Goal: Task Accomplishment & Management: Complete application form

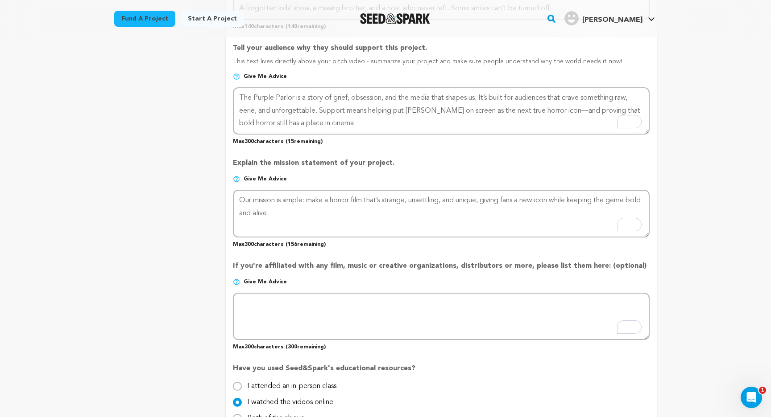
click at [334, 283] on p "Give me advice" at bounding box center [441, 286] width 417 height 14
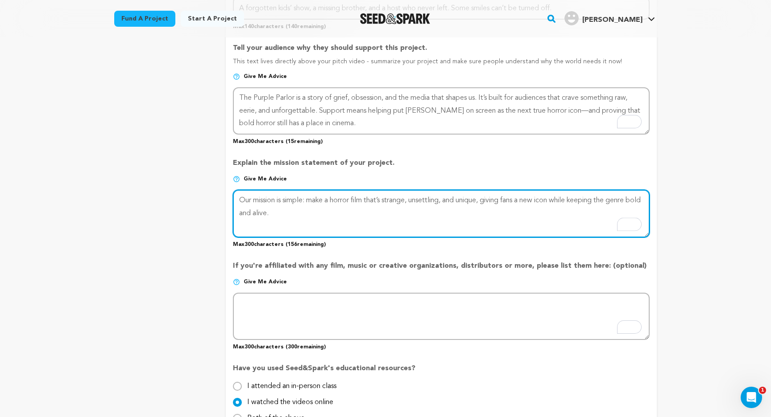
click at [493, 204] on textarea "To enrich screen reader interactions, please activate Accessibility in Grammarl…" at bounding box center [441, 213] width 417 height 47
click at [480, 211] on textarea "To enrich screen reader interactions, please activate Accessibility in Grammarl…" at bounding box center [441, 213] width 417 height 47
click at [487, 204] on textarea "To enrich screen reader interactions, please activate Accessibility in Grammarl…" at bounding box center [441, 213] width 417 height 47
click at [492, 219] on textarea "To enrich screen reader interactions, please activate Accessibility in Grammarl…" at bounding box center [441, 213] width 417 height 47
click at [518, 204] on textarea "To enrich screen reader interactions, please activate Accessibility in Grammarl…" at bounding box center [441, 213] width 417 height 47
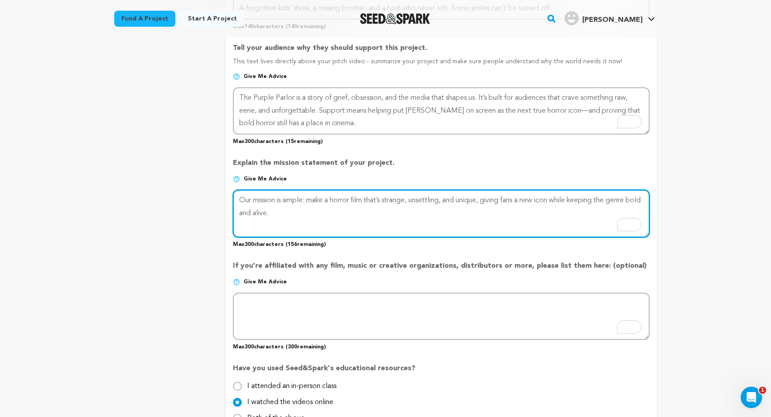
click at [518, 204] on textarea "To enrich screen reader interactions, please activate Accessibility in Grammarl…" at bounding box center [441, 213] width 417 height 47
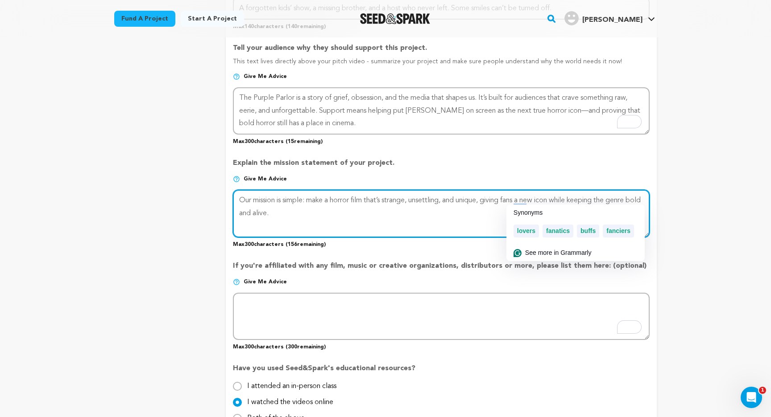
click at [468, 223] on textarea "To enrich screen reader interactions, please activate Accessibility in Grammarl…" at bounding box center [441, 213] width 417 height 47
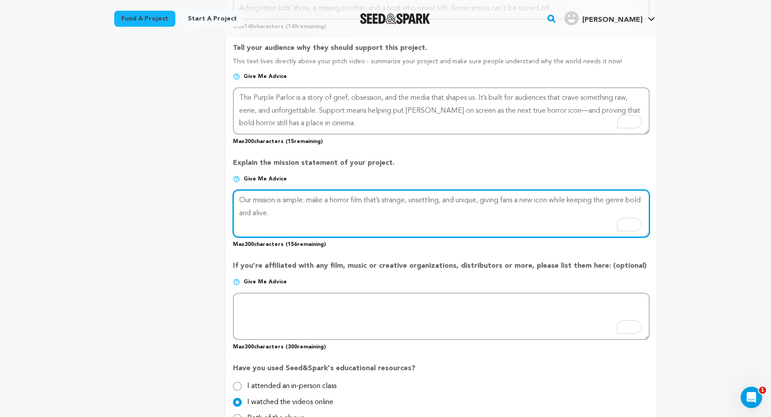
click at [556, 199] on textarea "To enrich screen reader interactions, please activate Accessibility in Grammarl…" at bounding box center [441, 213] width 417 height 47
click at [343, 198] on textarea "To enrich screen reader interactions, please activate Accessibility in Grammarl…" at bounding box center [441, 213] width 417 height 47
click at [549, 200] on textarea "To enrich screen reader interactions, please activate Accessibility in Grammarl…" at bounding box center [441, 213] width 417 height 47
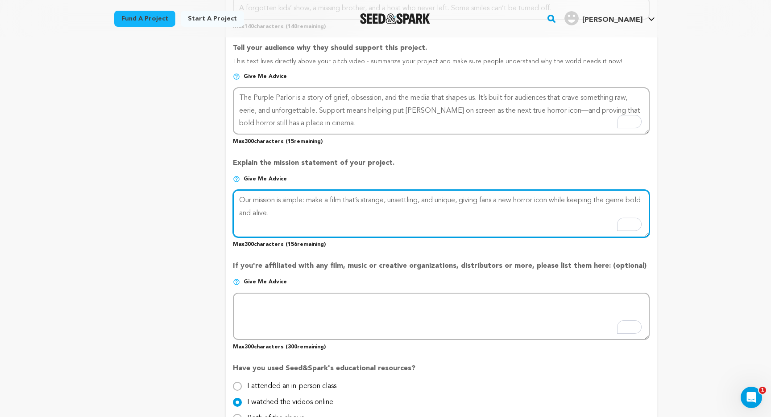
click at [555, 218] on textarea "To enrich screen reader interactions, please activate Accessibility in Grammarl…" at bounding box center [441, 213] width 417 height 47
click at [565, 198] on textarea "To enrich screen reader interactions, please activate Accessibility in Grammarl…" at bounding box center [441, 213] width 417 height 47
click at [528, 201] on textarea "To enrich screen reader interactions, please activate Accessibility in Grammarl…" at bounding box center [441, 213] width 417 height 47
drag, startPoint x: 528, startPoint y: 198, endPoint x: 506, endPoint y: 198, distance: 22.3
click at [506, 198] on textarea "To enrich screen reader interactions, please activate Accessibility in Grammarl…" at bounding box center [441, 213] width 417 height 47
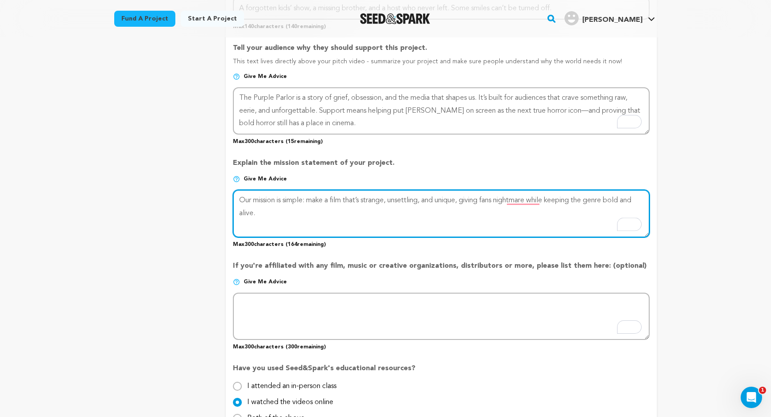
click at [543, 201] on textarea "To enrich screen reader interactions, please activate Accessibility in Grammarl…" at bounding box center [441, 213] width 417 height 47
click at [334, 200] on textarea "To enrich screen reader interactions, please activate Accessibility in Grammarl…" at bounding box center [441, 213] width 417 height 47
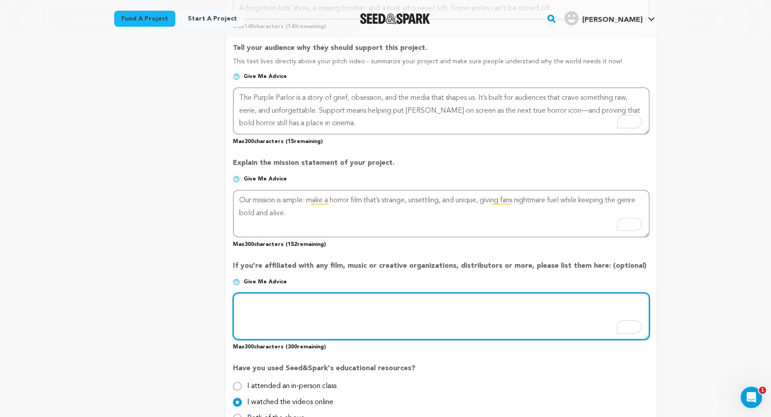
click at [314, 301] on textarea "To enrich screen reader interactions, please activate Accessibility in Grammarl…" at bounding box center [441, 316] width 417 height 47
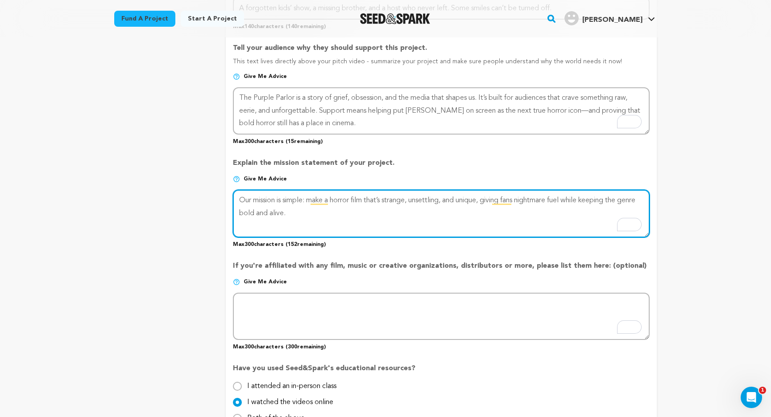
click at [483, 220] on textarea "To enrich screen reader interactions, please activate Accessibility in Grammarl…" at bounding box center [441, 213] width 417 height 47
paste textarea "where violence and loss sit just beneath the pastel surface of childhood nostal…"
drag, startPoint x: 309, startPoint y: 215, endPoint x: 333, endPoint y: 214, distance: 24.1
click at [333, 214] on textarea "To enrich screen reader interactions, please activate Accessibility in Grammarl…" at bounding box center [441, 213] width 417 height 47
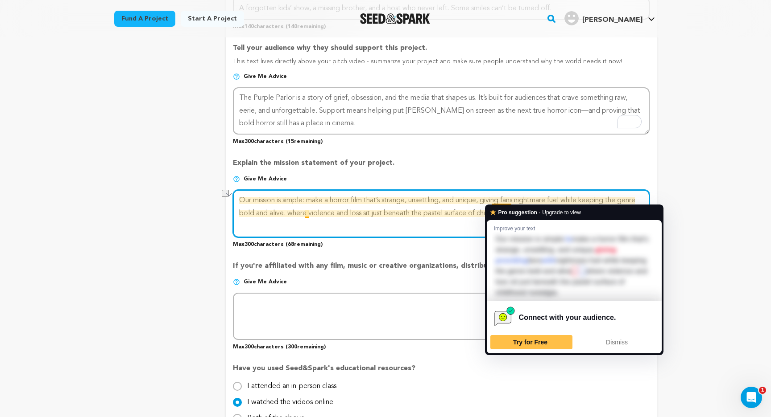
click at [492, 202] on textarea "To enrich screen reader interactions, please activate Accessibility in Grammarl…" at bounding box center [441, 213] width 417 height 47
paste textarea "where violence and loss sit just beneath the pastel surface of child"
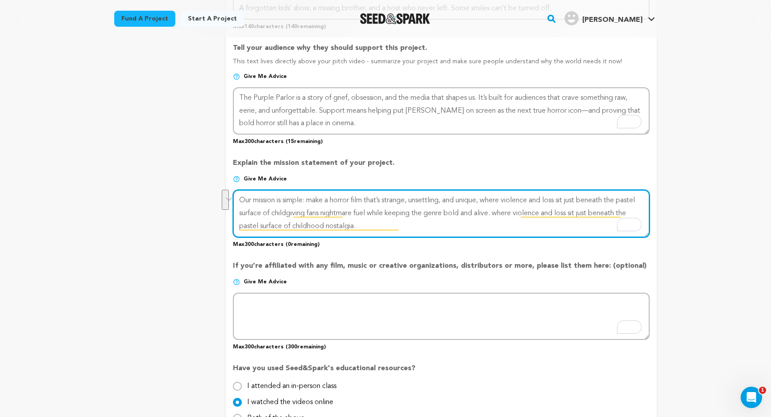
drag, startPoint x: 429, startPoint y: 229, endPoint x: 518, endPoint y: 212, distance: 90.8
click at [518, 212] on textarea "To enrich screen reader interactions, please activate Accessibility in Grammarl…" at bounding box center [441, 213] width 417 height 47
drag, startPoint x: 308, startPoint y: 213, endPoint x: 492, endPoint y: 201, distance: 185.1
click at [492, 201] on textarea "To enrich screen reader interactions, please activate Accessibility in Grammarl…" at bounding box center [441, 213] width 417 height 47
paste textarea "hood nostalgia."
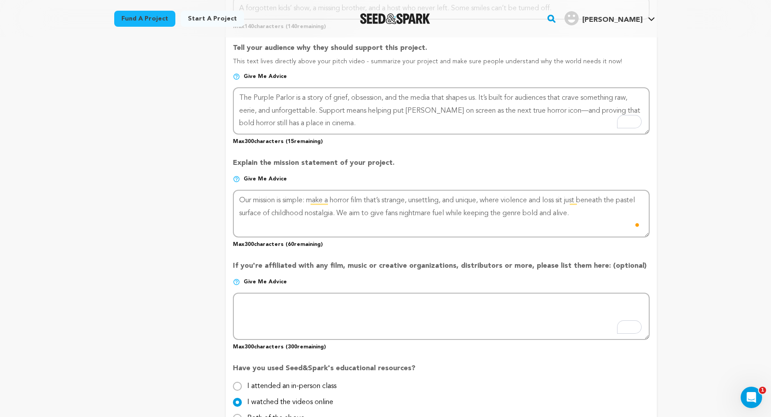
click at [506, 247] on p "Max 300 characters ( 60 remaining)" at bounding box center [441, 243] width 417 height 11
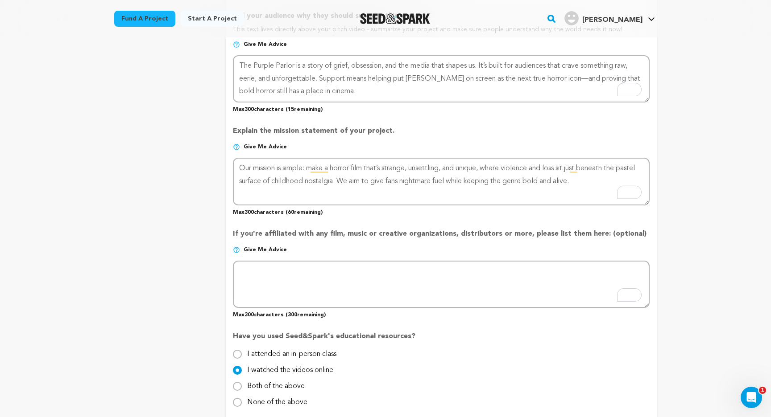
scroll to position [545, 0]
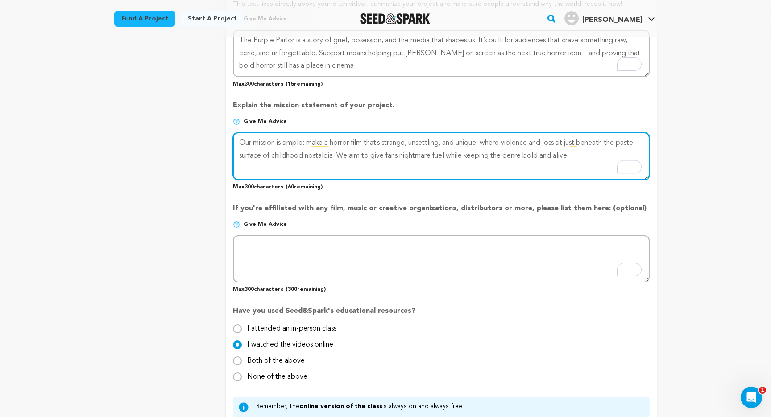
click at [460, 167] on textarea "To enrich screen reader interactions, please activate Accessibility in Grammarl…" at bounding box center [441, 155] width 417 height 47
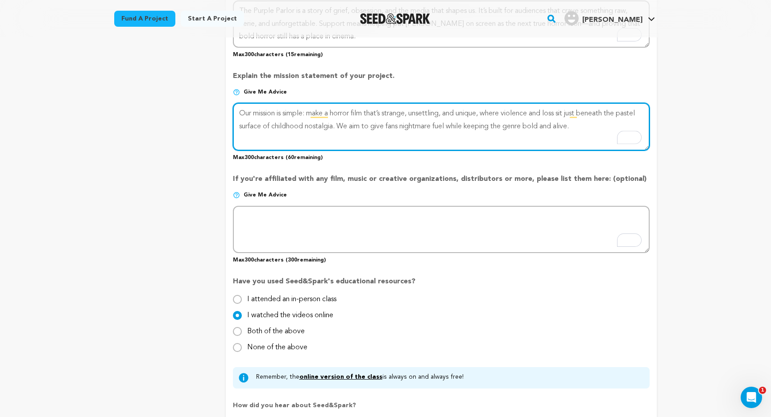
scroll to position [591, 0]
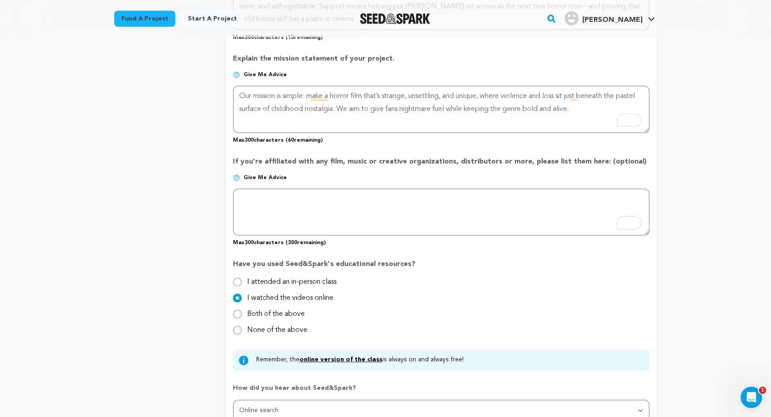
click at [423, 165] on p "If you're affiliated with any film, music or creative organizations, distributo…" at bounding box center [441, 166] width 417 height 18
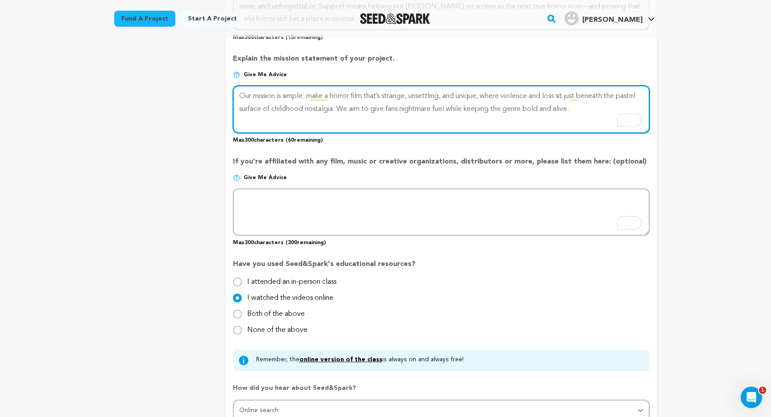
click at [471, 107] on textarea "To enrich screen reader interactions, please activate Accessibility in Grammarl…" at bounding box center [441, 109] width 417 height 47
click at [541, 122] on textarea "To enrich screen reader interactions, please activate Accessibility in Grammarl…" at bounding box center [441, 109] width 417 height 47
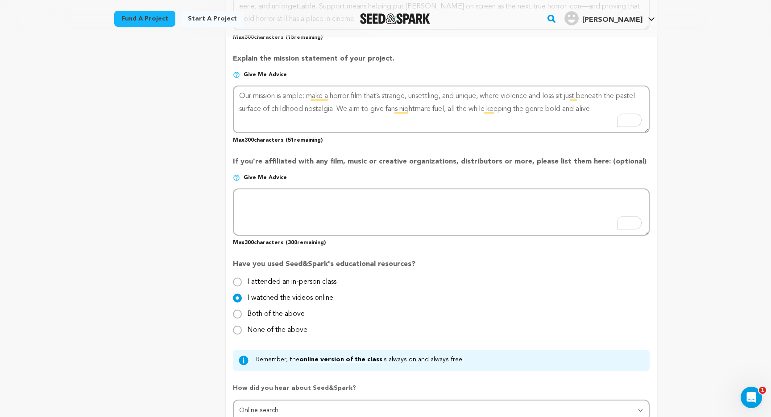
click at [540, 159] on p "If you're affiliated with any film, music or creative organizations, distributo…" at bounding box center [441, 166] width 417 height 18
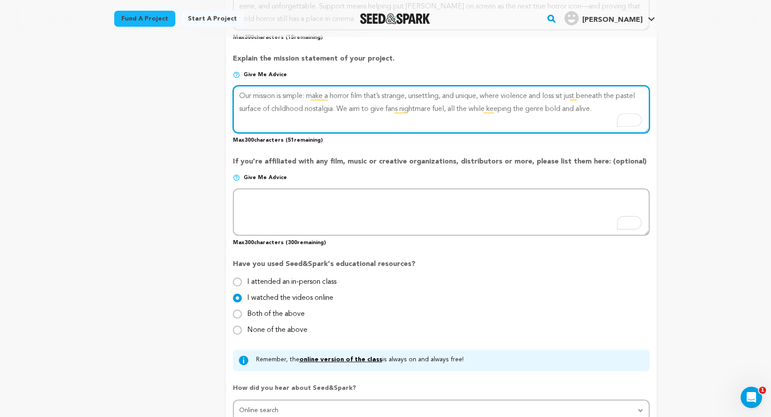
click at [607, 107] on textarea "To enrich screen reader interactions, please activate Accessibility in Grammarl…" at bounding box center [441, 109] width 417 height 47
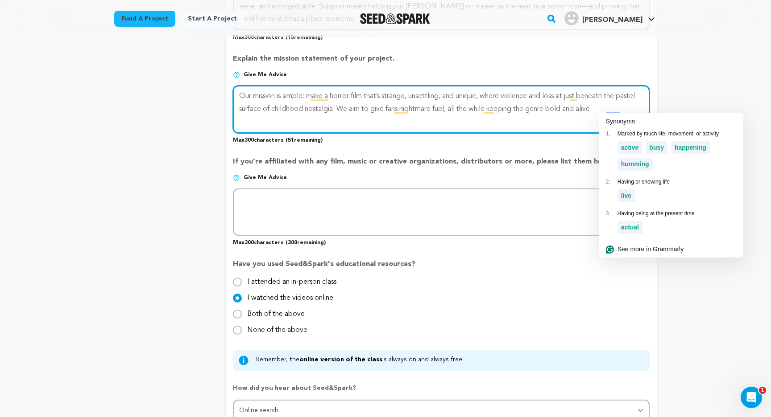
click at [579, 111] on textarea "To enrich screen reader interactions, please activate Accessibility in Grammarl…" at bounding box center [441, 109] width 417 height 47
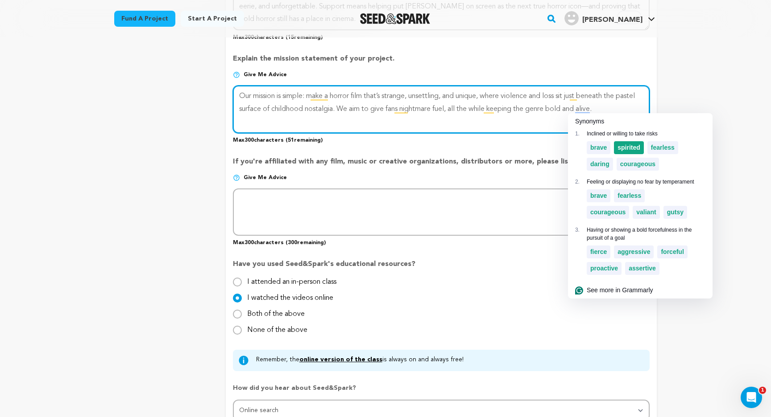
click at [633, 144] on span "spirited" at bounding box center [628, 147] width 23 height 7
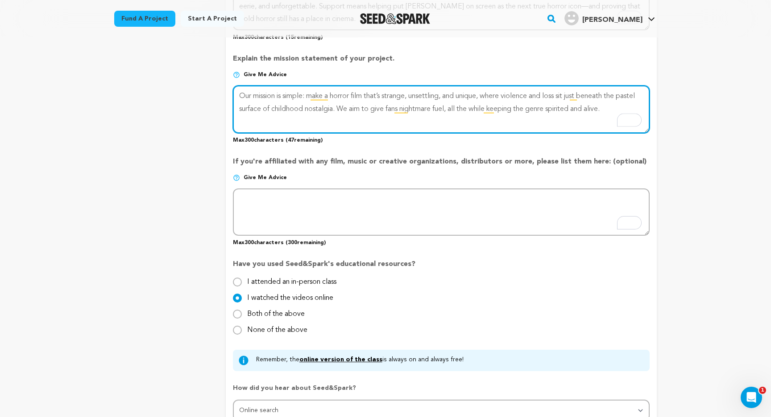
click at [620, 109] on textarea "To enrich screen reader interactions, please activate Accessibility in Grammarl…" at bounding box center [441, 109] width 417 height 47
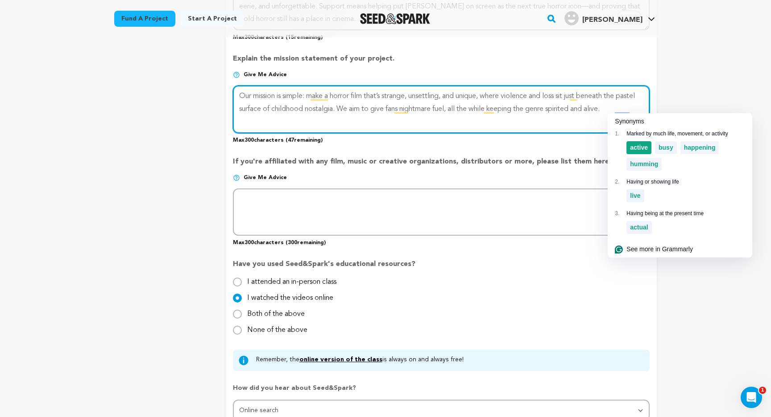
click at [647, 148] on span "active" at bounding box center [639, 147] width 18 height 7
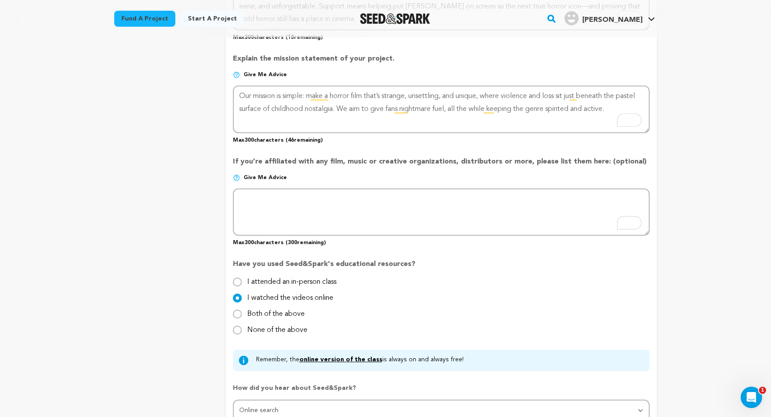
click at [607, 148] on div "Project Title Project Name The Purple Parlor Project URL Give me advice Project…" at bounding box center [441, 0] width 417 height 918
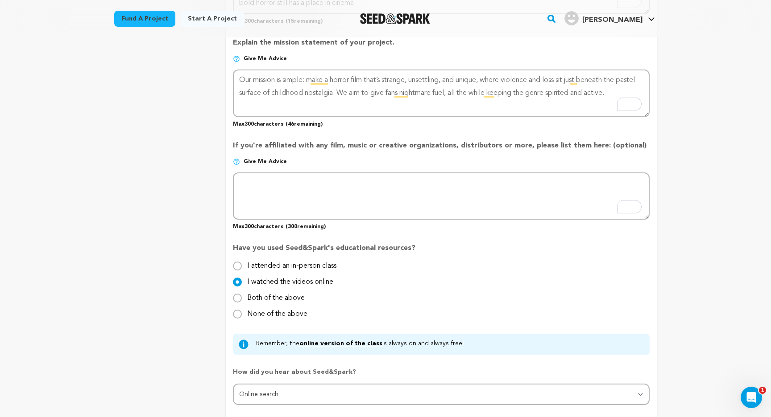
scroll to position [610, 0]
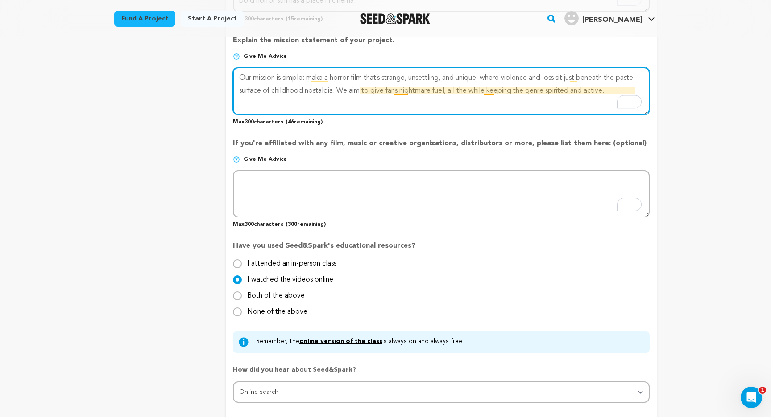
click at [487, 90] on textarea "To enrich screen reader interactions, please activate Accessibility in Grammarl…" at bounding box center [441, 90] width 417 height 47
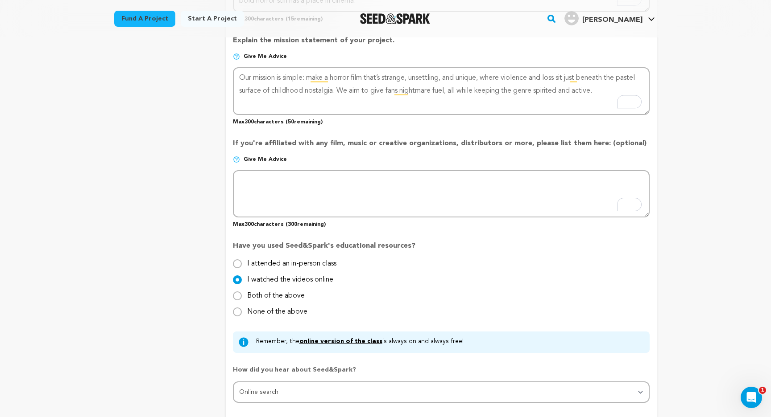
click at [417, 158] on p "Give me advice" at bounding box center [441, 163] width 417 height 14
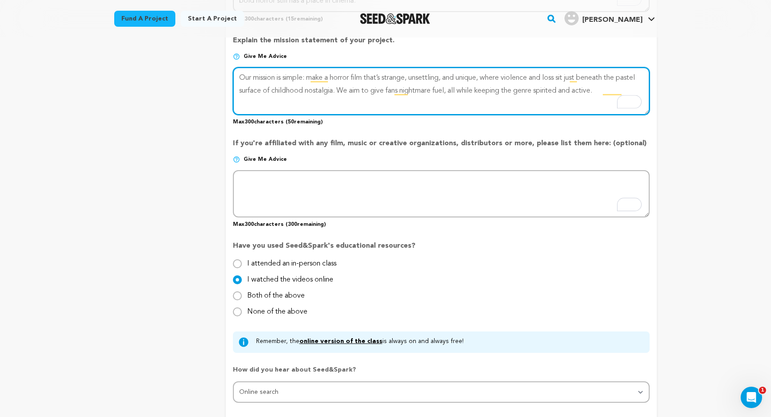
click at [402, 91] on textarea "To enrich screen reader interactions, please activate Accessibility in Grammarl…" at bounding box center [441, 90] width 417 height 47
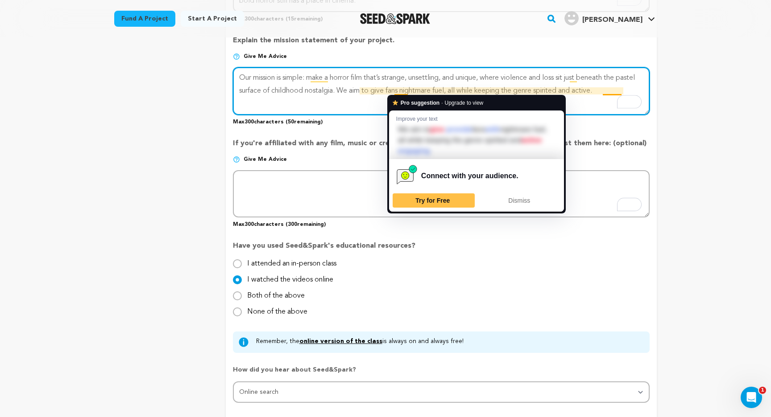
click at [402, 91] on textarea "To enrich screen reader interactions, please activate Accessibility in Grammarl…" at bounding box center [441, 90] width 417 height 47
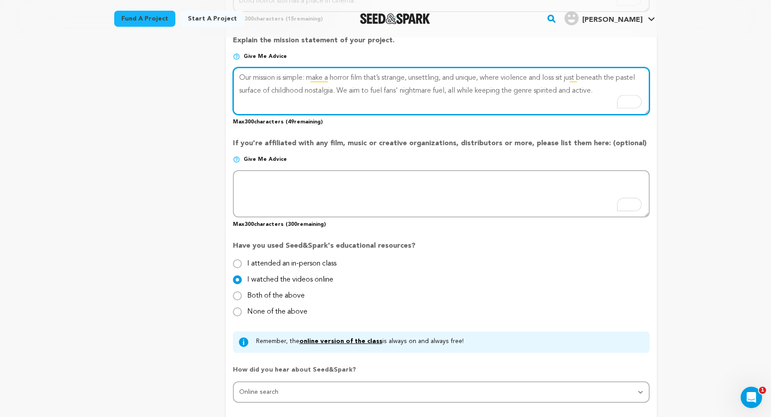
click at [462, 94] on textarea "To enrich screen reader interactions, please activate Accessibility in Grammarl…" at bounding box center [441, 90] width 417 height 47
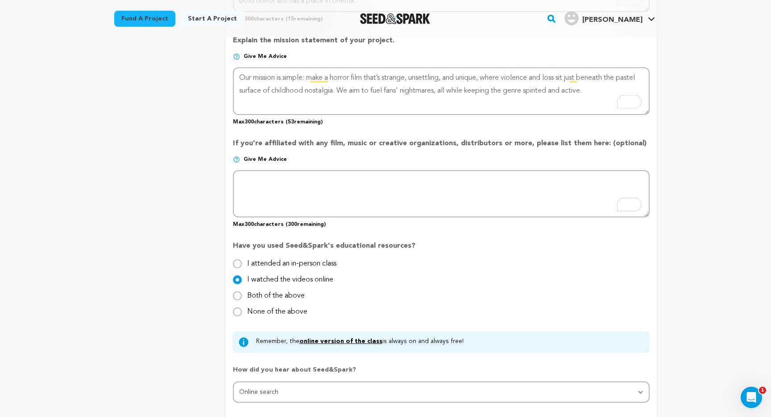
click at [419, 119] on p "Max 300 characters ( 53 remaining)" at bounding box center [441, 120] width 417 height 11
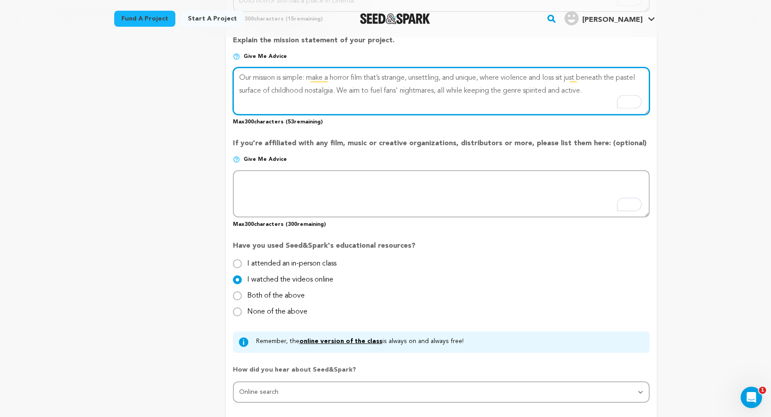
click at [571, 75] on textarea "To enrich screen reader interactions, please activate Accessibility in Grammarl…" at bounding box center [441, 90] width 417 height 47
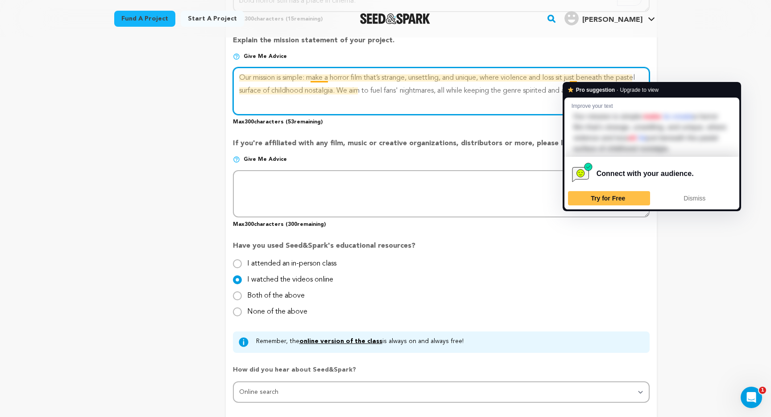
click at [571, 75] on textarea "To enrich screen reader interactions, please activate Accessibility in Grammarl…" at bounding box center [441, 90] width 417 height 47
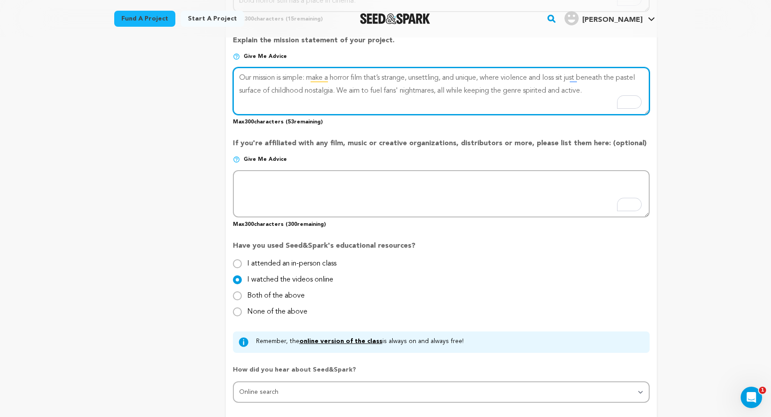
click at [571, 72] on textarea "To enrich screen reader interactions, please activate Accessibility in Grammarl…" at bounding box center [441, 90] width 417 height 47
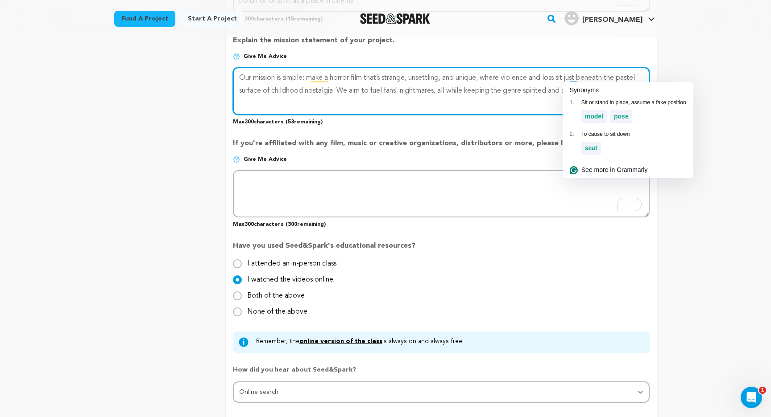
click at [476, 107] on textarea "To enrich screen reader interactions, please activate Accessibility in Grammarl…" at bounding box center [441, 90] width 417 height 47
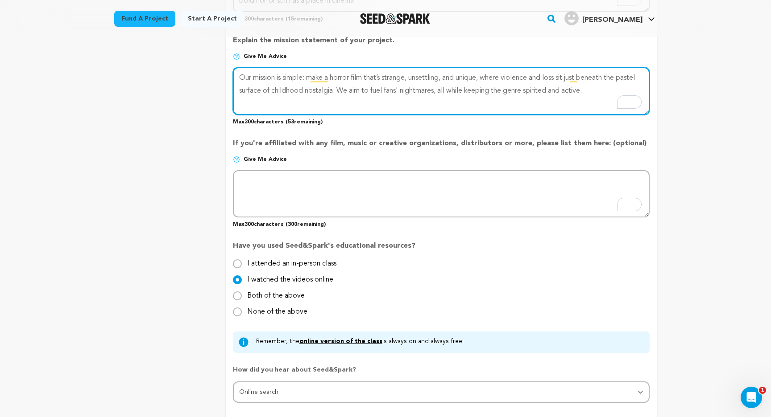
click at [572, 79] on textarea "To enrich screen reader interactions, please activate Accessibility in Grammarl…" at bounding box center [441, 90] width 417 height 47
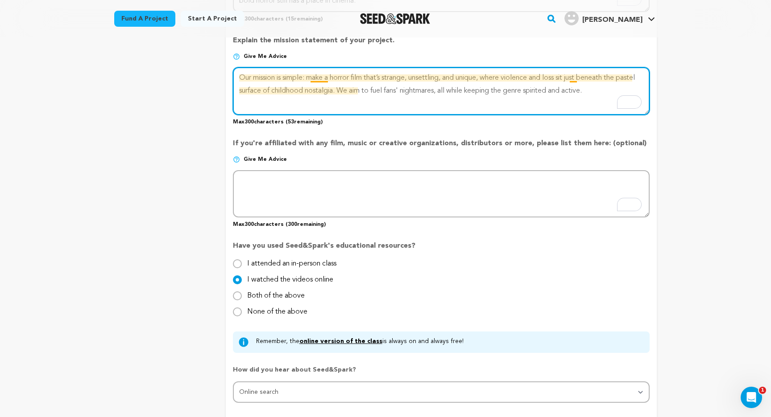
click at [572, 79] on textarea "To enrich screen reader interactions, please activate Accessibility in Grammarl…" at bounding box center [441, 90] width 417 height 47
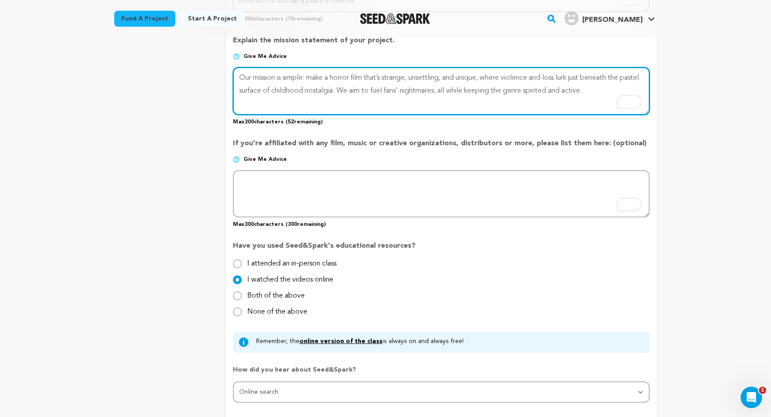
click at [335, 84] on textarea "To enrich screen reader interactions, please activate Accessibility in Grammarl…" at bounding box center [441, 90] width 417 height 47
type textarea "Our mission is simple: make a horror film that’s strange, unsettling, and uniqu…"
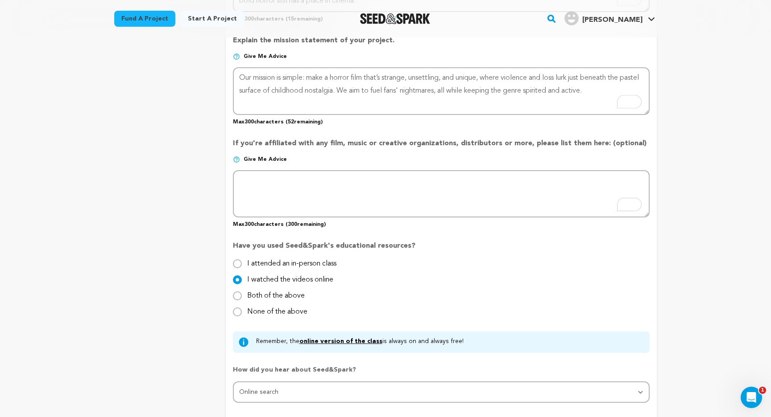
click at [366, 153] on p "If you're affiliated with any film, music or creative organizations, distributo…" at bounding box center [441, 147] width 417 height 18
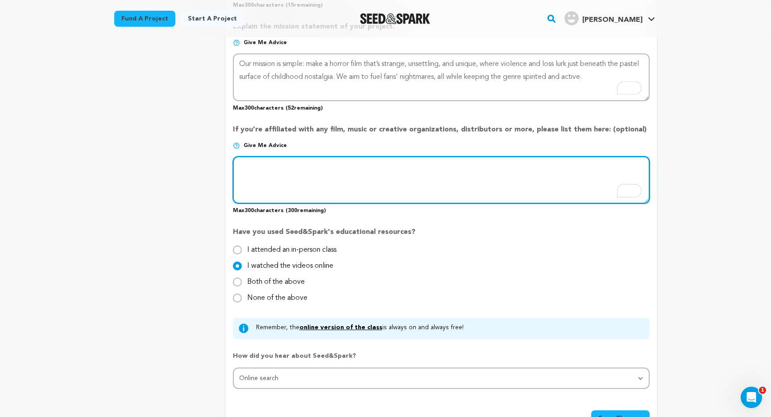
click at [331, 169] on textarea "To enrich screen reader interactions, please activate Accessibility in Grammarl…" at bounding box center [441, 180] width 417 height 47
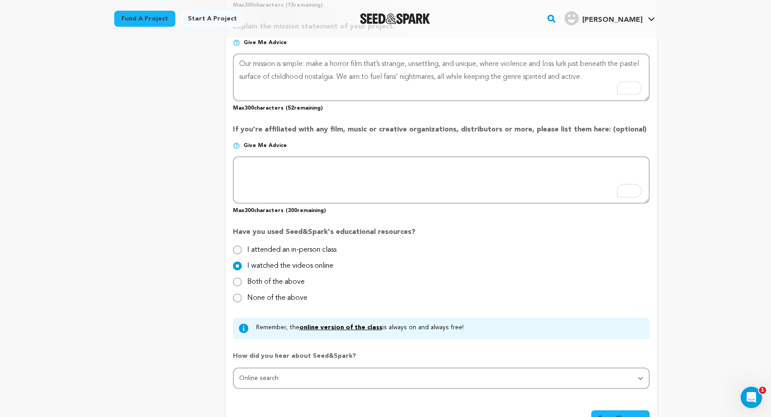
drag, startPoint x: 229, startPoint y: 126, endPoint x: 630, endPoint y: 133, distance: 401.0
copy p "If you're affiliated with any film, music or creative organizations, distributo…"
click at [281, 204] on p "Max 300 characters ( 300 remaining)" at bounding box center [441, 209] width 417 height 11
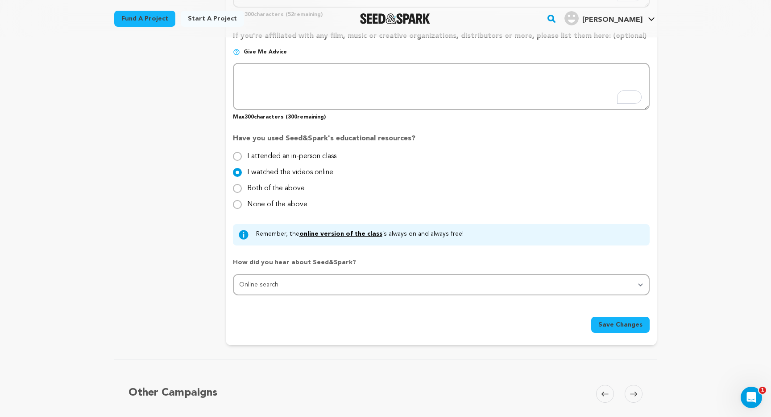
scroll to position [718, 0]
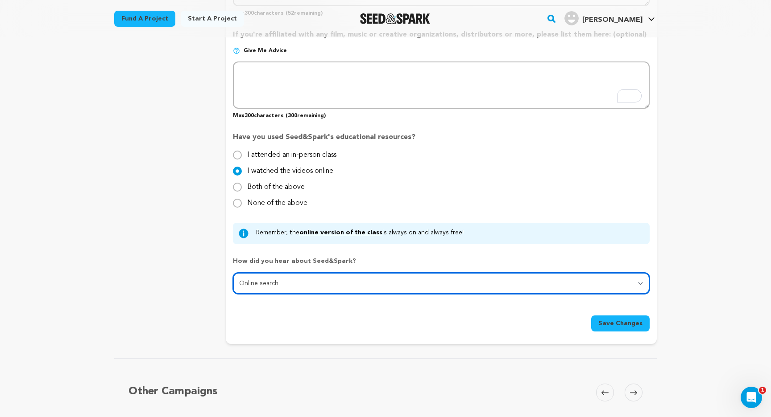
click at [432, 284] on select "Select... From a friend Social media Film festival or film organization Took an…" at bounding box center [441, 283] width 417 height 21
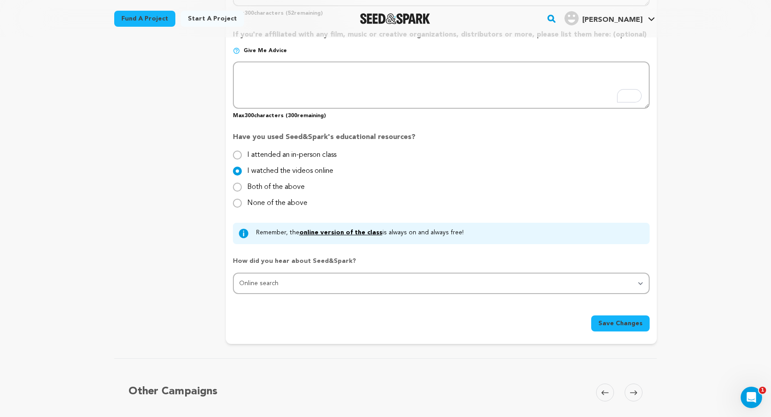
click at [615, 322] on span "Save Changes" at bounding box center [620, 323] width 44 height 9
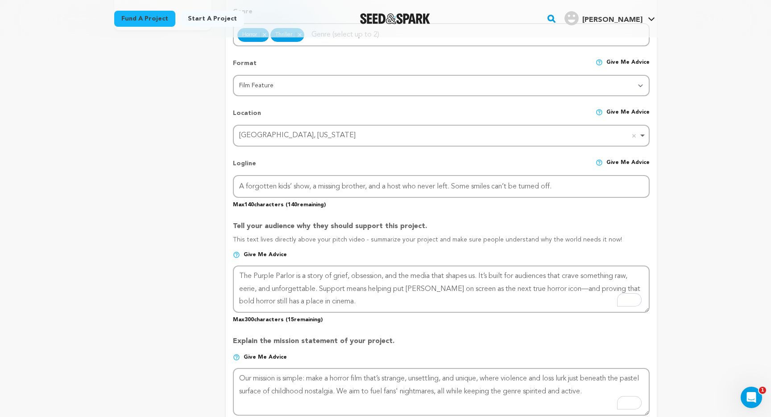
scroll to position [321, 0]
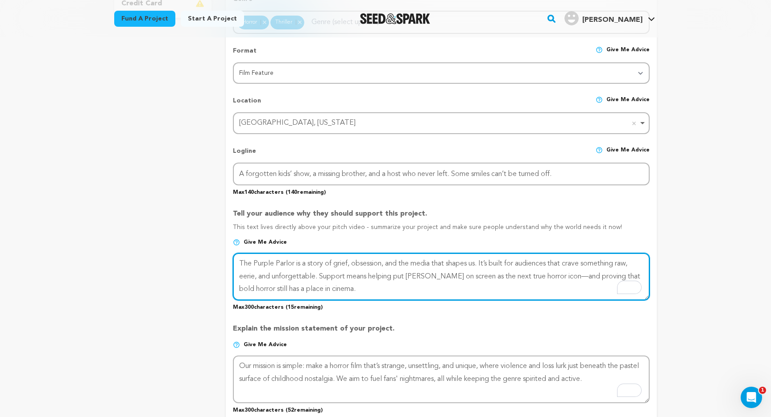
click at [337, 282] on textarea "To enrich screen reader interactions, please activate Accessibility in Grammarl…" at bounding box center [441, 276] width 417 height 47
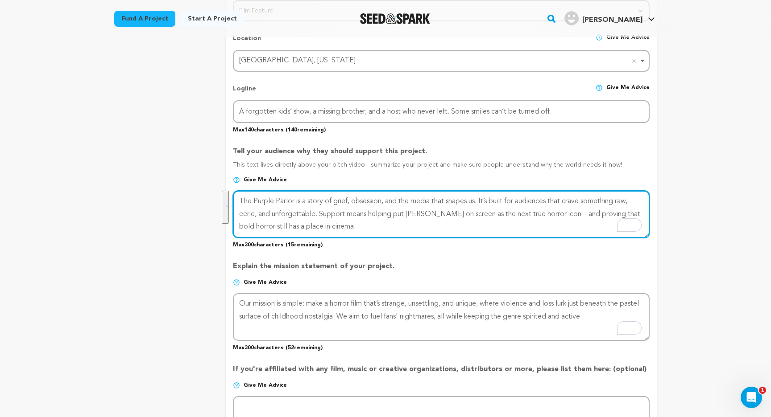
scroll to position [442, 0]
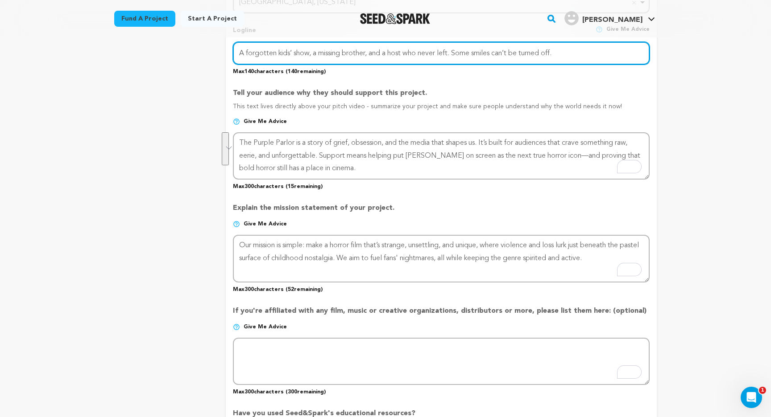
click at [372, 54] on input "A forgotten kids’ show, a missing brother, and a host who never left. Some smil…" at bounding box center [441, 53] width 417 height 23
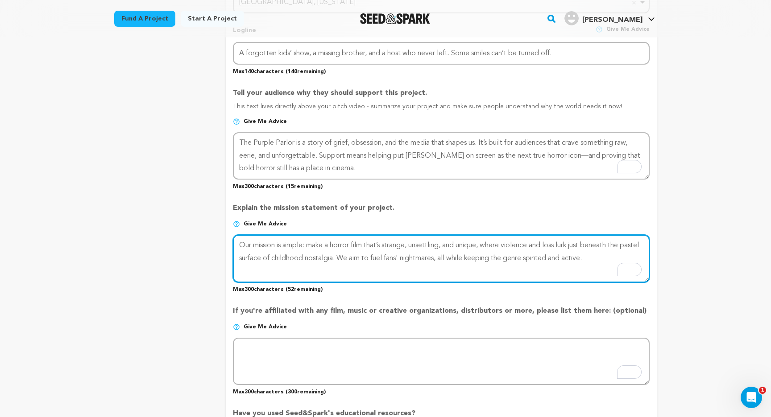
click at [345, 260] on textarea "To enrich screen reader interactions, please activate Accessibility in Grammarl…" at bounding box center [441, 258] width 417 height 47
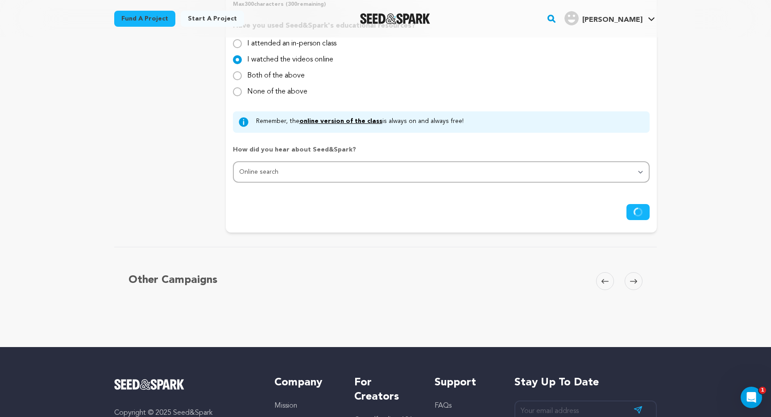
scroll to position [831, 0]
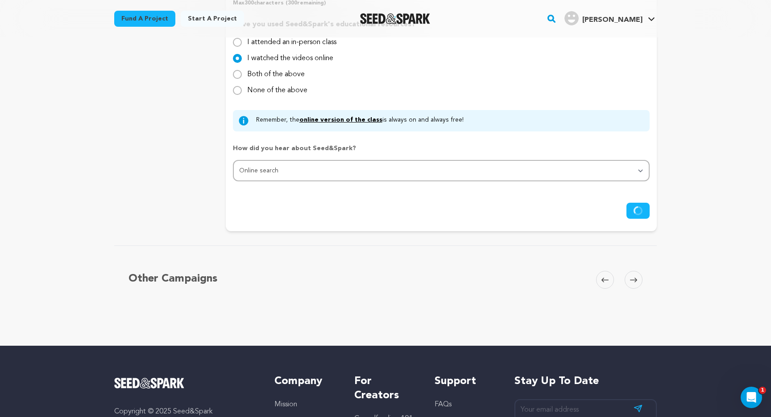
click at [541, 253] on div "Other Campaigns Carousel Skip to previous slide page Carousel Skip to next slid…" at bounding box center [385, 292] width 542 height 93
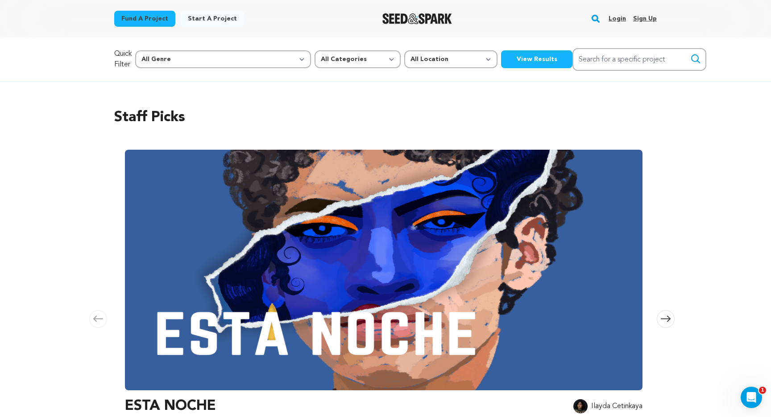
click at [621, 19] on link "Login" at bounding box center [616, 19] width 17 height 14
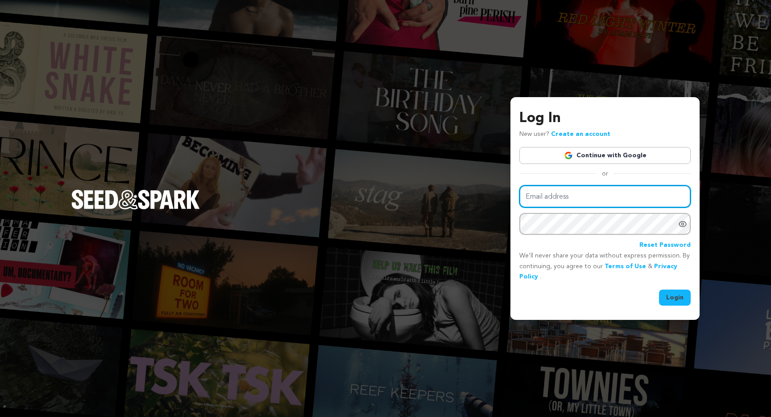
click at [569, 196] on input "Email address" at bounding box center [604, 197] width 171 height 23
type input "[EMAIL_ADDRESS][DOMAIN_NAME]"
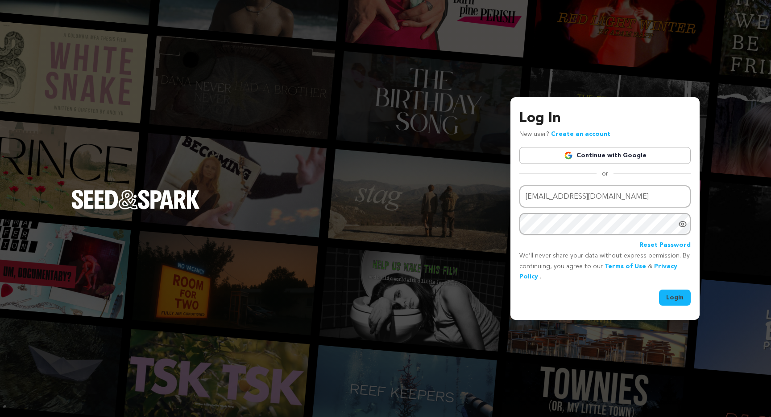
click at [677, 300] on button "Login" at bounding box center [675, 298] width 32 height 16
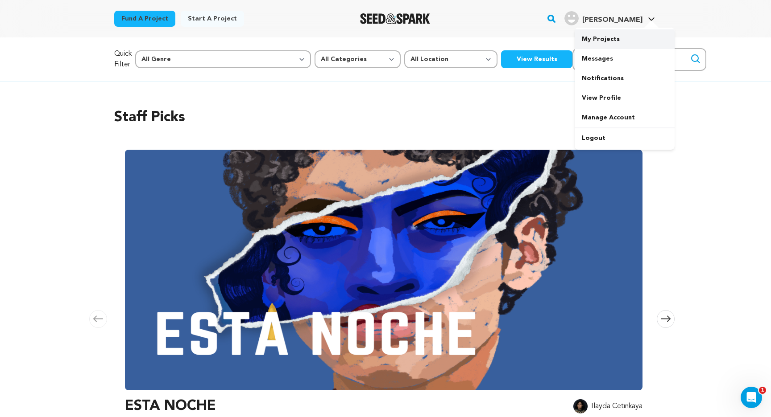
click at [602, 39] on link "My Projects" at bounding box center [624, 39] width 100 height 20
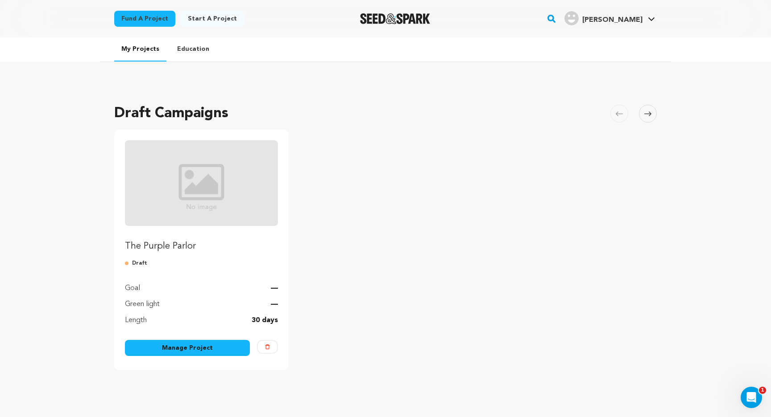
click at [199, 344] on link "Manage Project" at bounding box center [187, 348] width 125 height 16
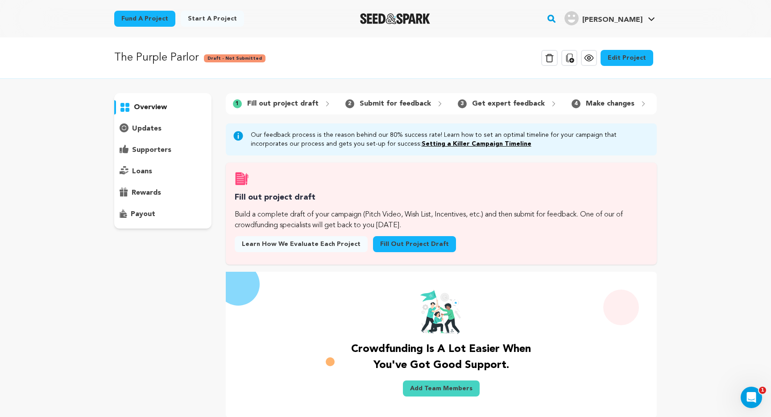
click at [392, 244] on link "Fill out project draft" at bounding box center [414, 244] width 83 height 16
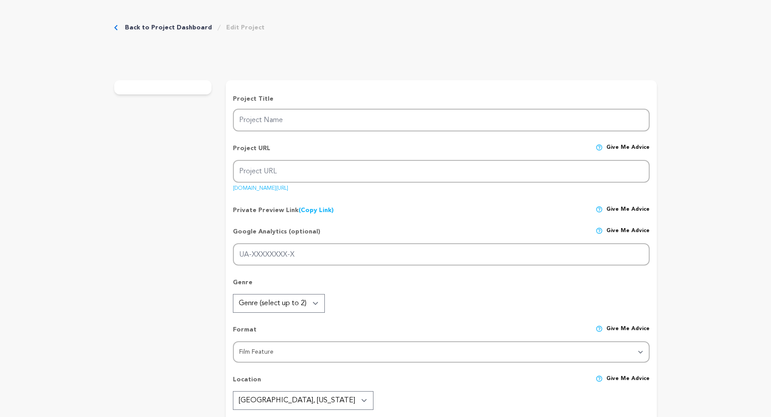
type input "The Purple Parlor"
type input "the-purple-parlor"
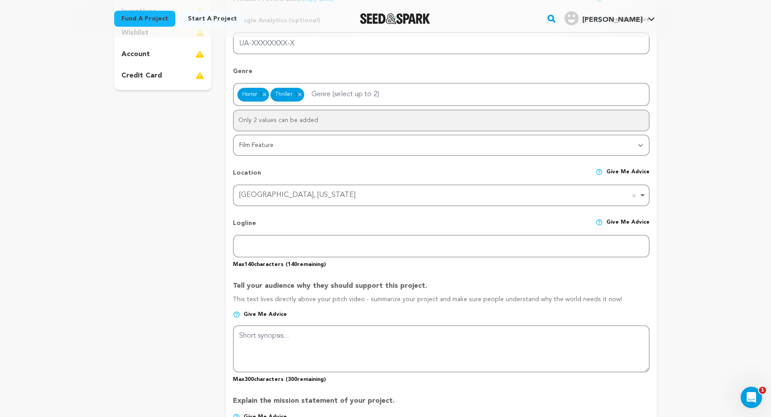
scroll to position [275, 0]
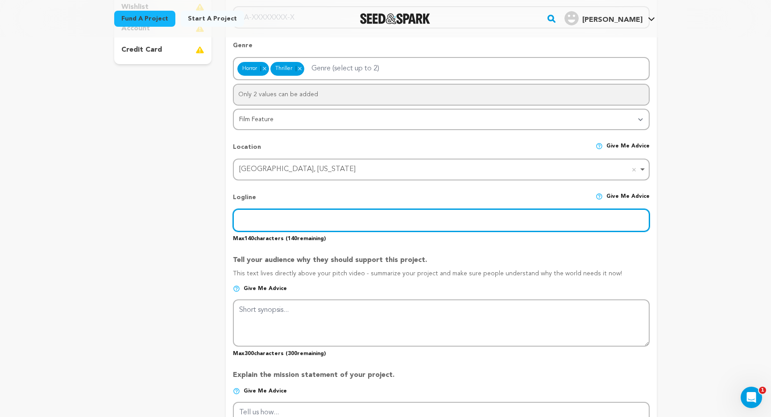
click at [276, 223] on input "text" at bounding box center [441, 220] width 417 height 23
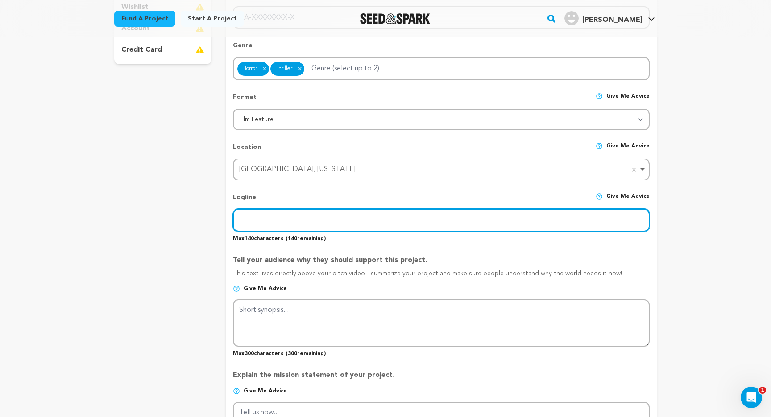
type input "A forgotten kids’ show, a missing brother, and a host who never left. Some smil…"
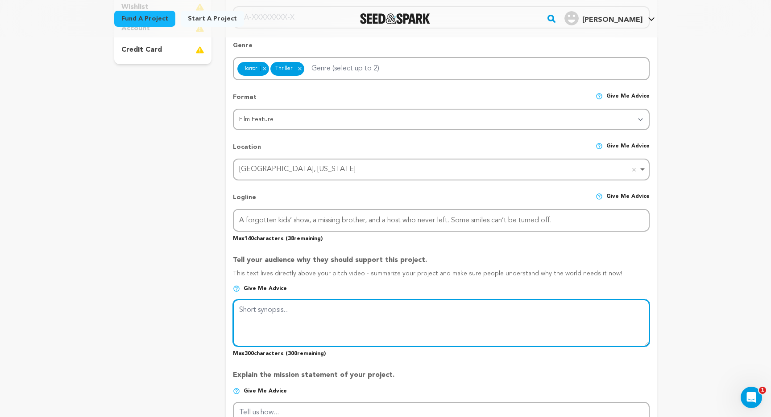
click at [281, 325] on textarea at bounding box center [441, 323] width 417 height 47
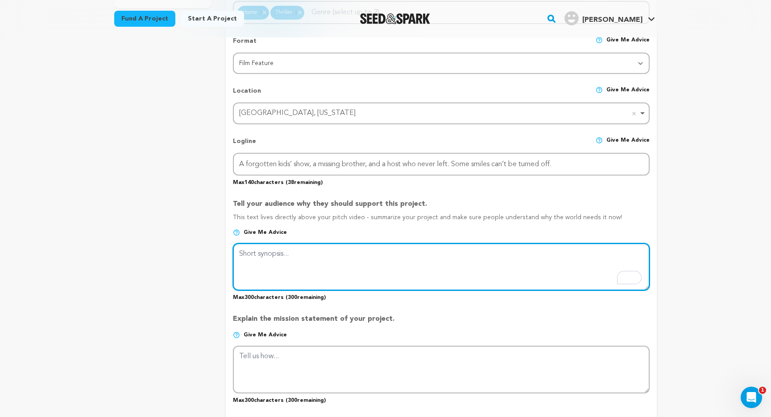
scroll to position [492, 0]
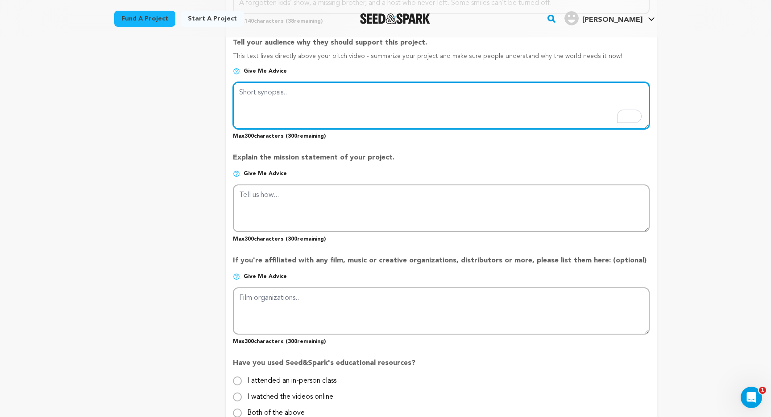
paste textarea "The Purple Parlor is a story of grief, obsession, and the media that shapes us.…"
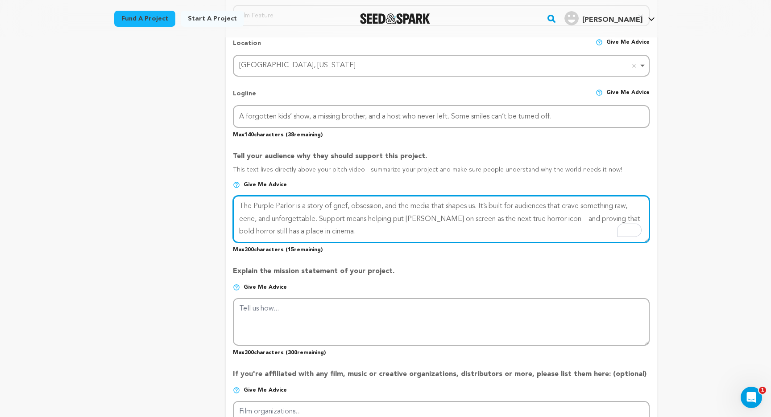
type textarea "The Purple Parlor is a story of grief, obsession, and the media that shapes us.…"
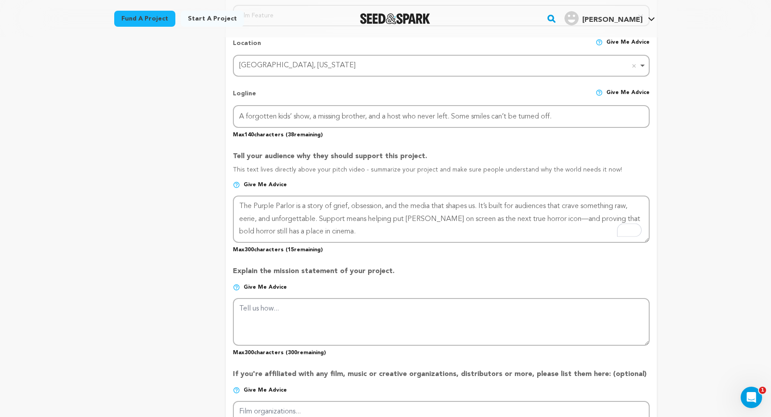
click at [323, 161] on p "Tell your audience why they should support this project." at bounding box center [441, 158] width 417 height 14
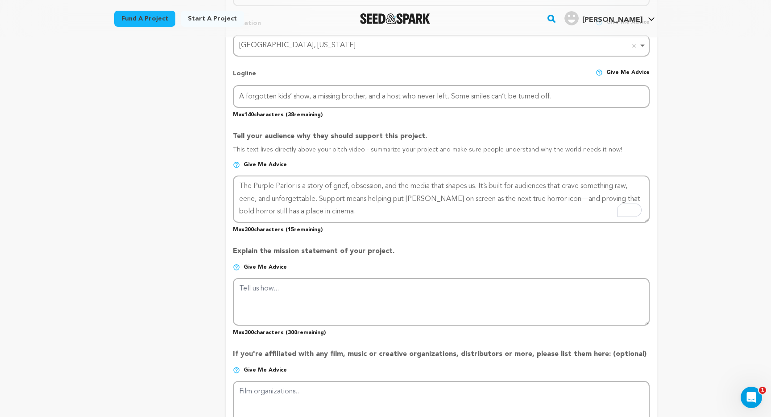
scroll to position [399, 0]
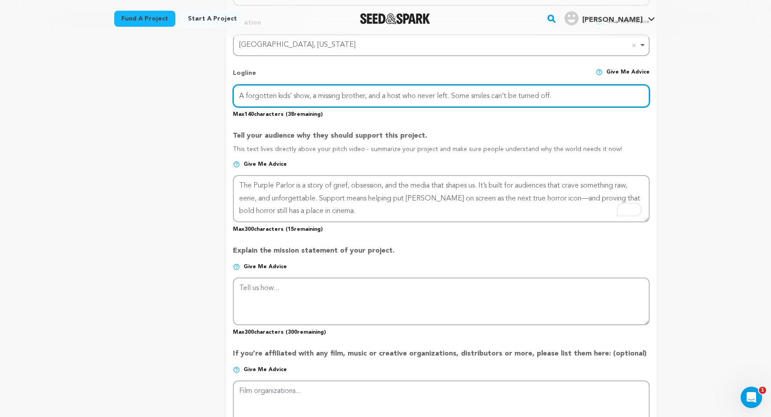
click at [373, 98] on input "A forgotten kids’ show, a missing brother, and a host who never left. Some smil…" at bounding box center [441, 96] width 417 height 23
click at [390, 96] on input "A forgotten kids’ show, a missing brother, a greiving sister, and a host who ne…" at bounding box center [441, 96] width 417 height 23
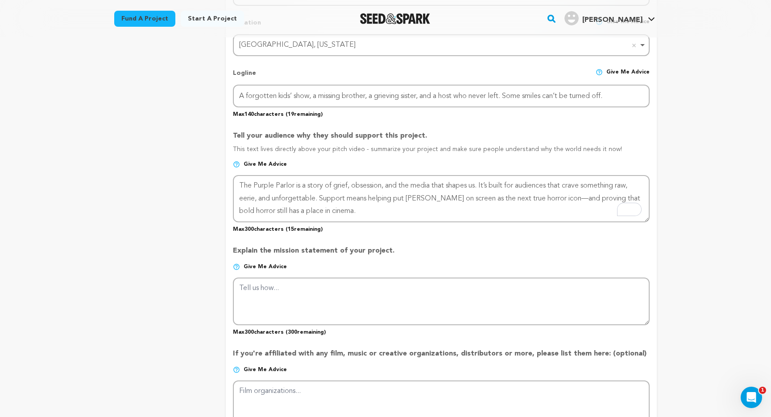
click at [394, 156] on p "This text lives directly above your pitch video - summarize your project and ma…" at bounding box center [441, 153] width 417 height 16
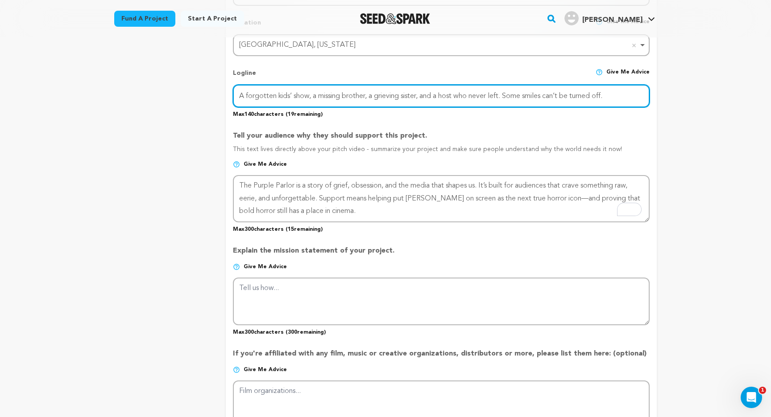
click at [392, 92] on input "A forgotten kids’ show, a missing brother, a grieving sister, and a host who ne…" at bounding box center [441, 96] width 417 height 23
click at [345, 94] on input "A forgotten kids’ show, a missing brother, a grieving sister, and a host who ne…" at bounding box center [441, 96] width 417 height 23
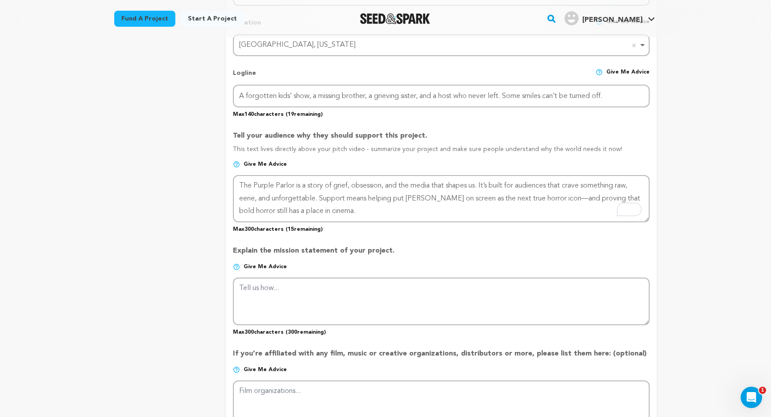
click at [374, 125] on div "Tell your audience why they should support this project. This text lives direct…" at bounding box center [441, 179] width 417 height 110
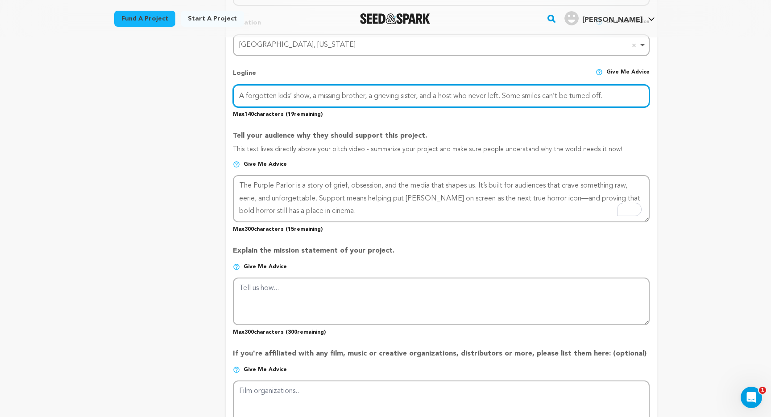
click at [427, 98] on input "A forgotten kids’ show, a missing brother, a grieving sister, and a host who ne…" at bounding box center [441, 96] width 417 height 23
click at [451, 95] on input "A forgotten kids’ show, a missing brother, a grieving sister, and a host who ne…" at bounding box center [441, 96] width 417 height 23
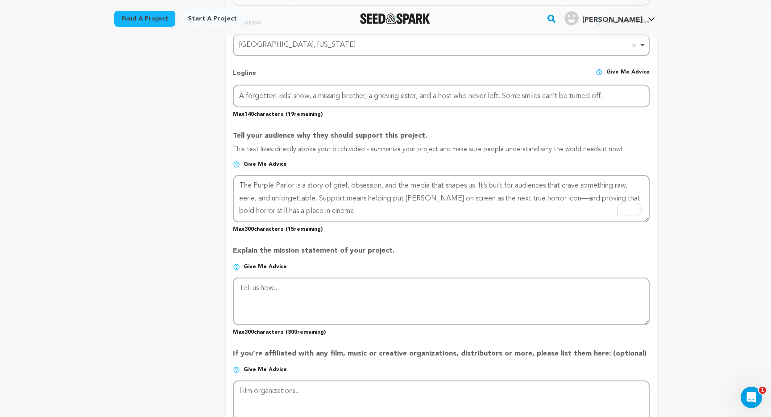
click at [412, 136] on p "Tell your audience why they should support this project." at bounding box center [441, 138] width 417 height 14
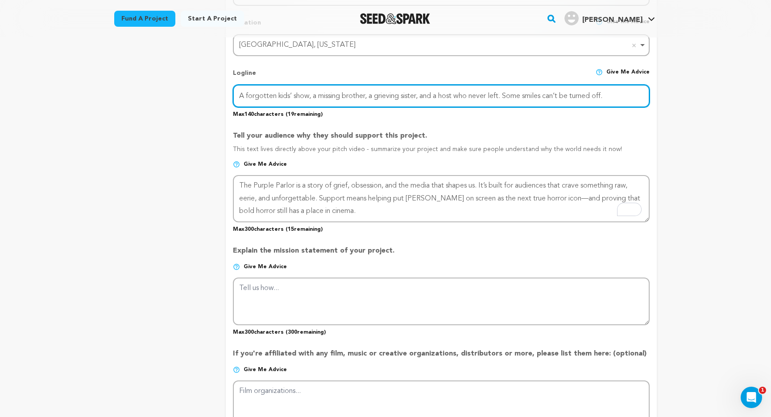
click at [444, 96] on input "A forgotten kids’ show, a missing brother, a grieving sister, and a host who ne…" at bounding box center [441, 96] width 417 height 23
type input "A forgotten kids’ show, a missing brother, a grieving sister, and the host who …"
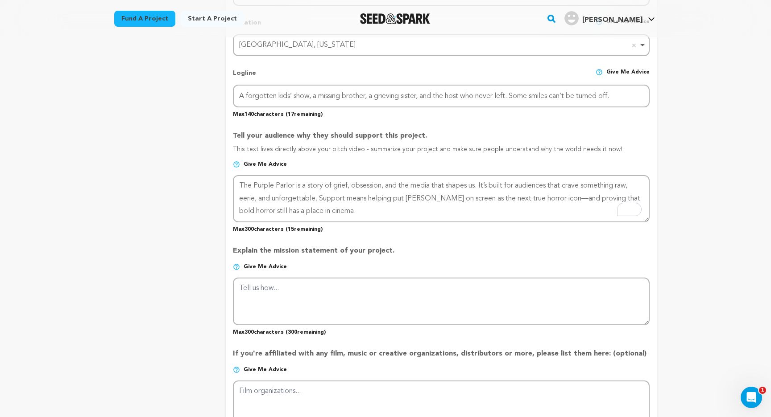
click at [470, 133] on p "Tell your audience why they should support this project." at bounding box center [441, 138] width 417 height 14
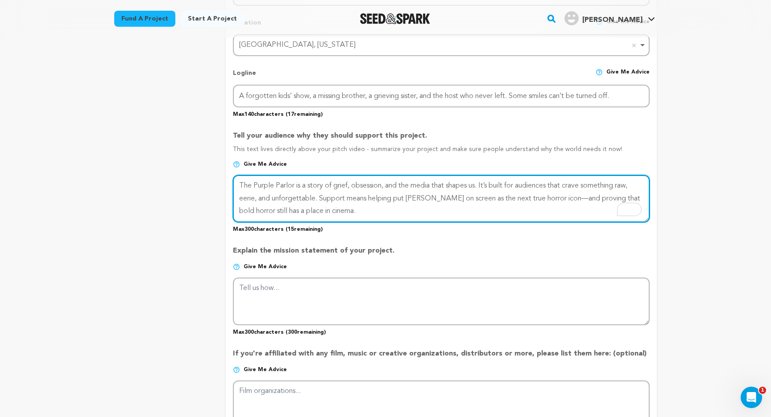
click at [301, 207] on textarea "To enrich screen reader interactions, please activate Accessibility in Grammarl…" at bounding box center [441, 198] width 417 height 47
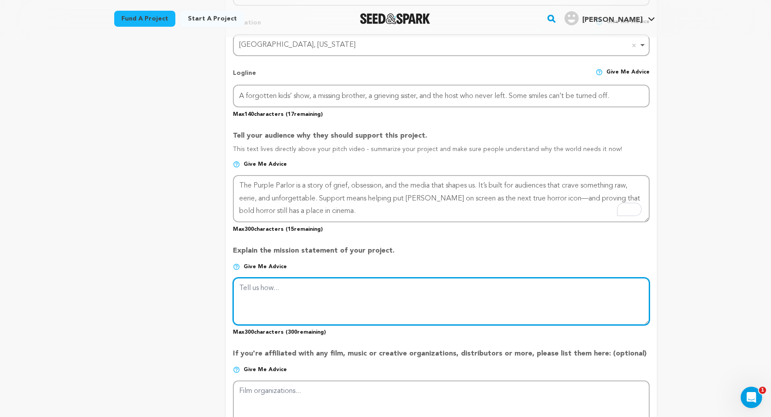
click at [303, 296] on textarea at bounding box center [441, 301] width 417 height 47
paste textarea "Our mission is simple: make a horror film that’s strange, unsettling, and uniqu…"
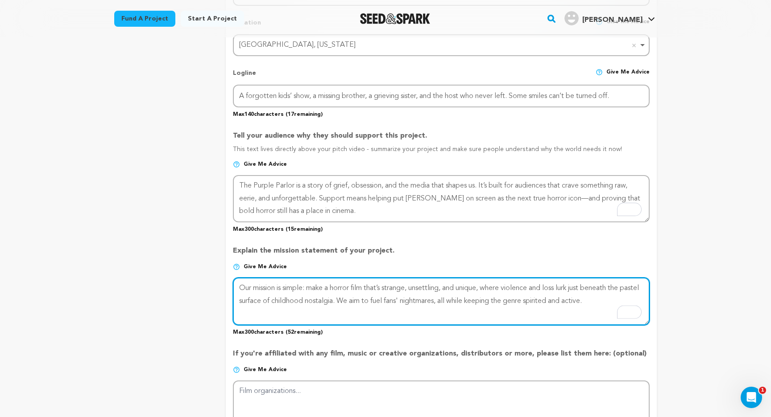
type textarea "Our mission is simple: make a horror film that’s strange, unsettling, and uniqu…"
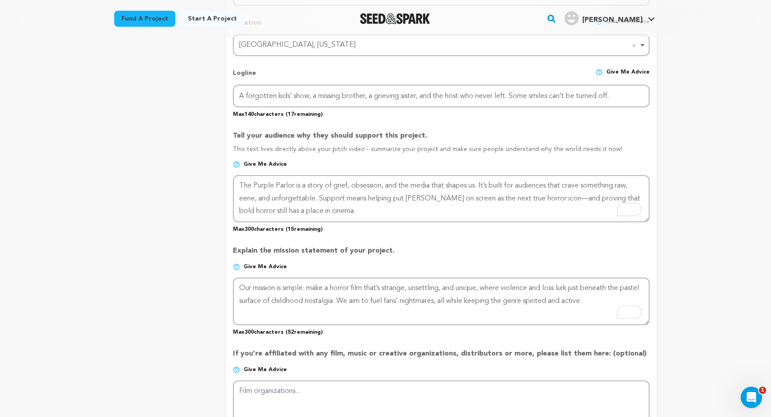
click at [434, 251] on p "Explain the mission statement of your project." at bounding box center [441, 255] width 417 height 18
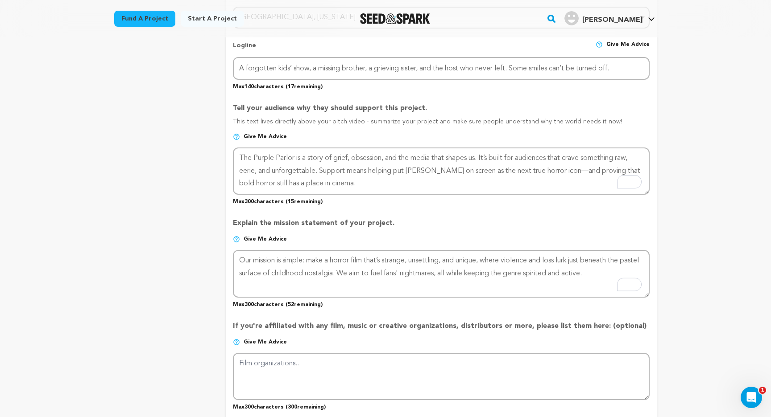
scroll to position [432, 0]
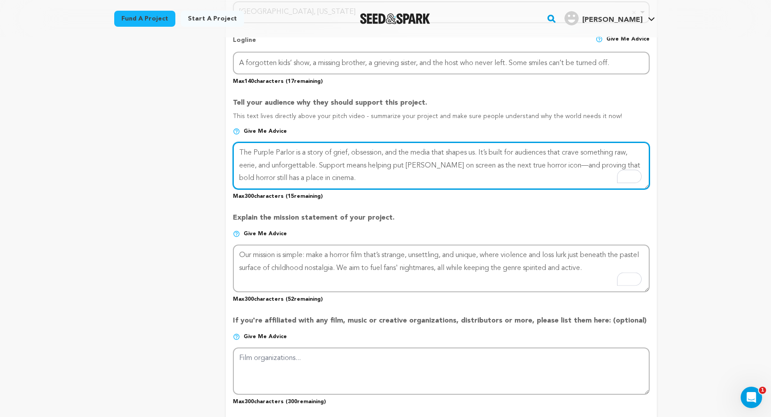
click at [353, 153] on textarea "To enrich screen reader interactions, please activate Accessibility in Grammarl…" at bounding box center [441, 165] width 417 height 47
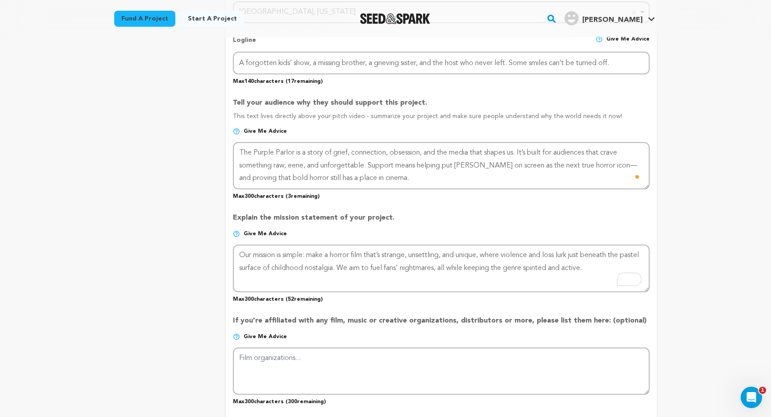
click at [422, 229] on p "Explain the mission statement of your project." at bounding box center [441, 222] width 417 height 18
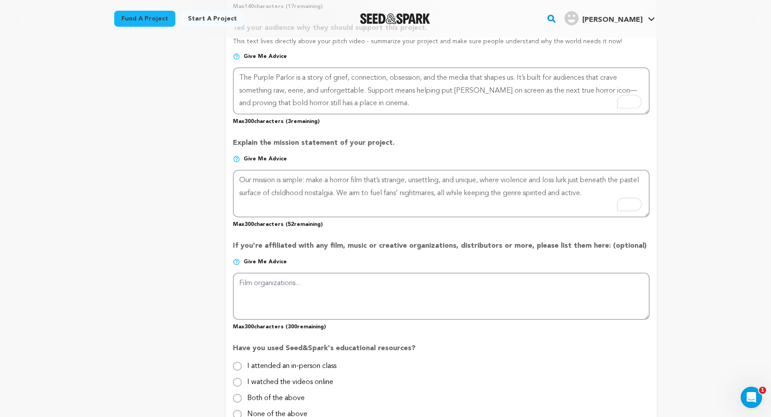
scroll to position [543, 0]
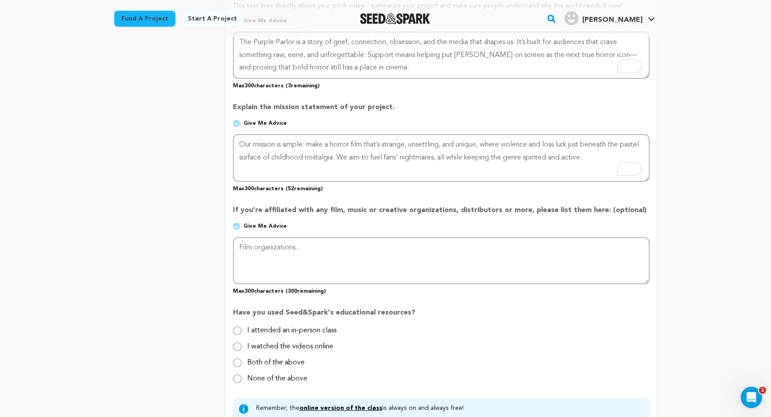
click at [396, 235] on p "Give me advice" at bounding box center [441, 230] width 417 height 14
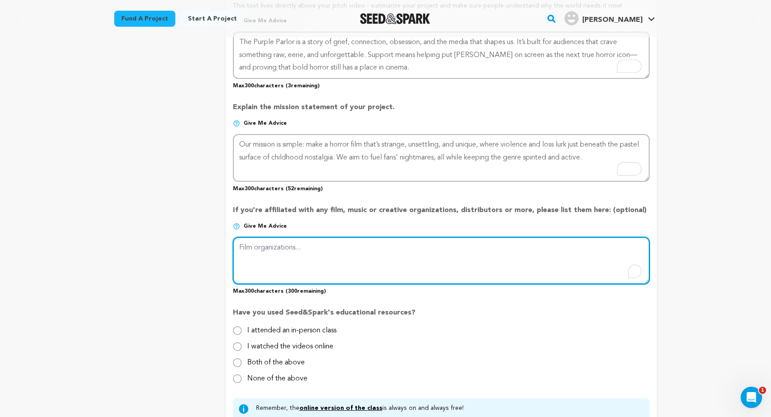
click at [378, 250] on textarea "To enrich screen reader interactions, please activate Accessibility in Grammarl…" at bounding box center [441, 260] width 417 height 47
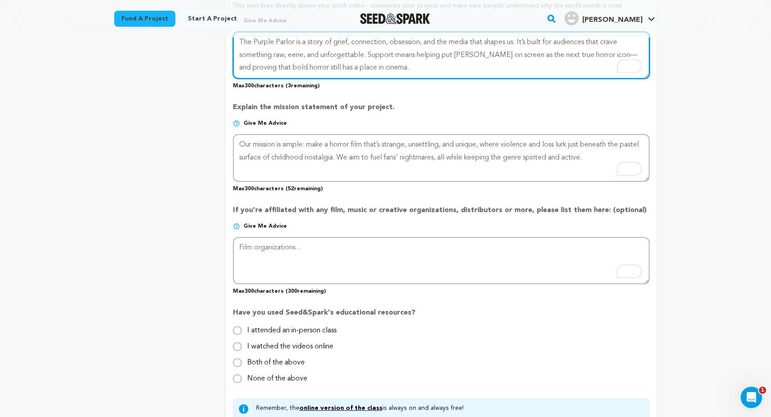
click at [352, 39] on textarea "To enrich screen reader interactions, please activate Accessibility in Grammarl…" at bounding box center [441, 55] width 417 height 47
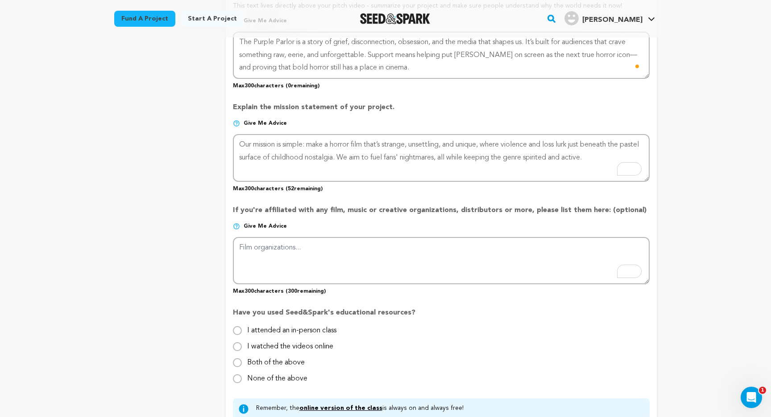
click at [377, 111] on p "Explain the mission statement of your project." at bounding box center [441, 111] width 417 height 18
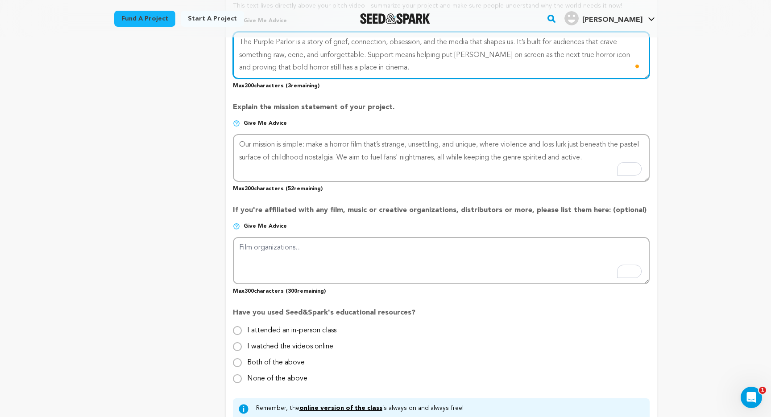
type textarea "The Purple Parlor is a story of grief, connection, obsession, and the media tha…"
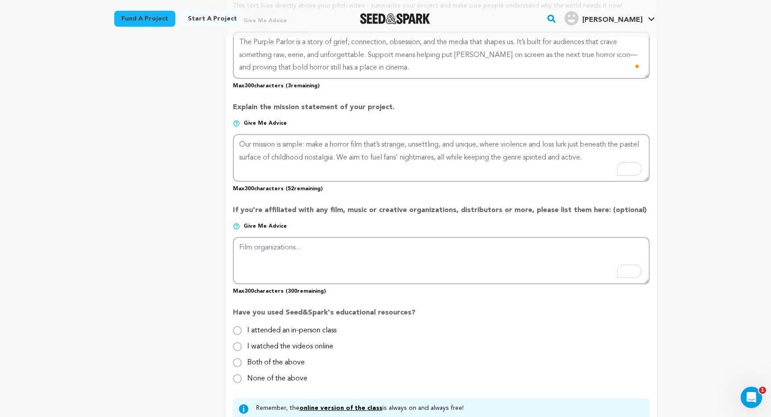
click at [404, 103] on p "Explain the mission statement of your project." at bounding box center [441, 111] width 417 height 18
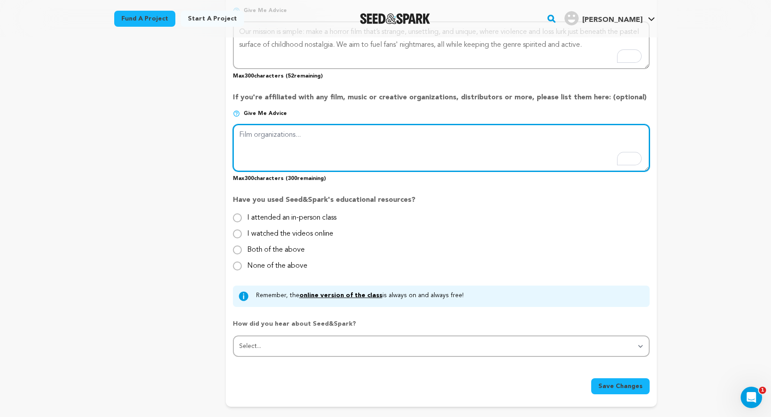
click at [353, 147] on textarea "To enrich screen reader interactions, please activate Accessibility in Grammarl…" at bounding box center [441, 147] width 417 height 47
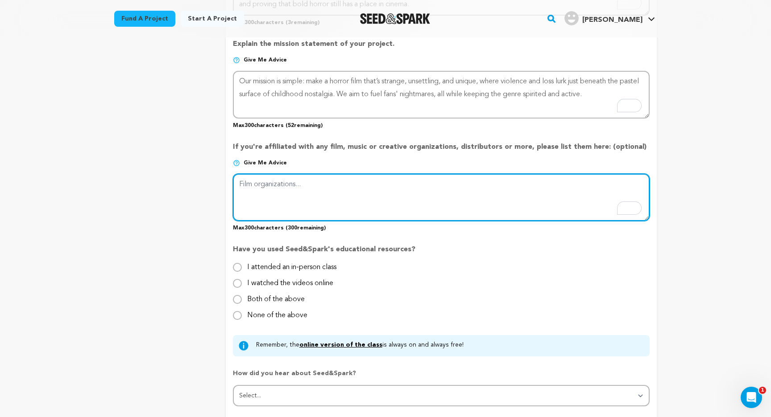
scroll to position [603, 0]
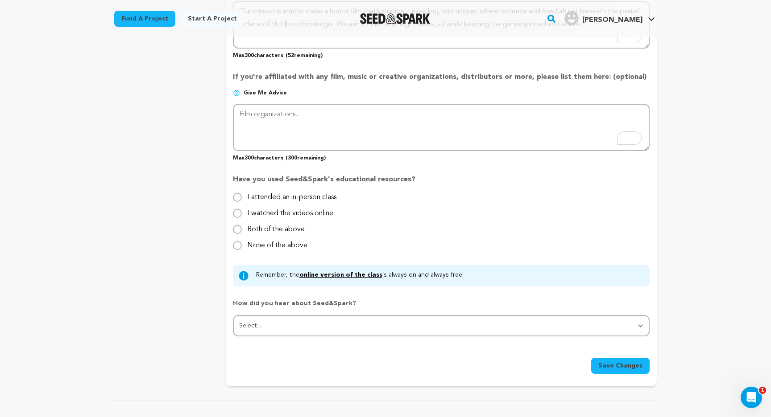
scroll to position [679, 0]
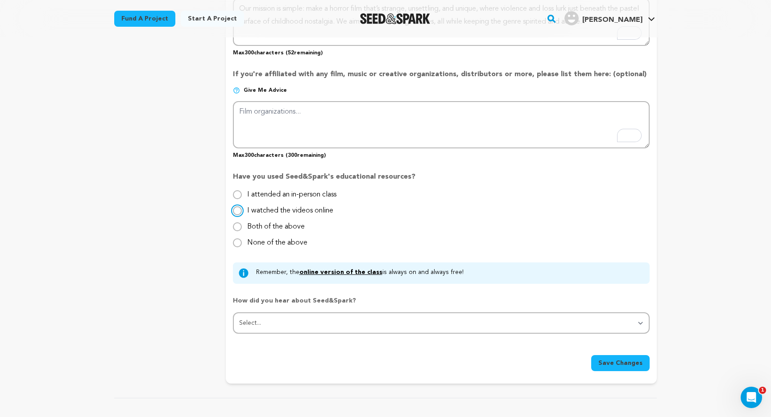
click at [234, 207] on input "I watched the videos online" at bounding box center [237, 210] width 9 height 9
radio input "true"
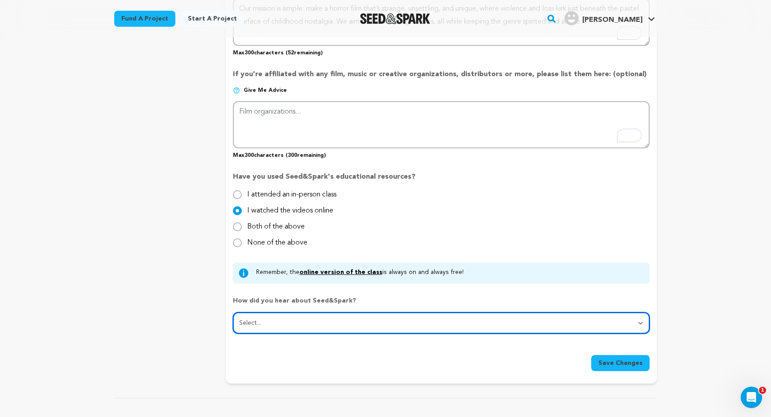
click at [302, 322] on select "Select... From a friend Social media Film festival or film organization Took an…" at bounding box center [441, 323] width 417 height 21
select select "5"
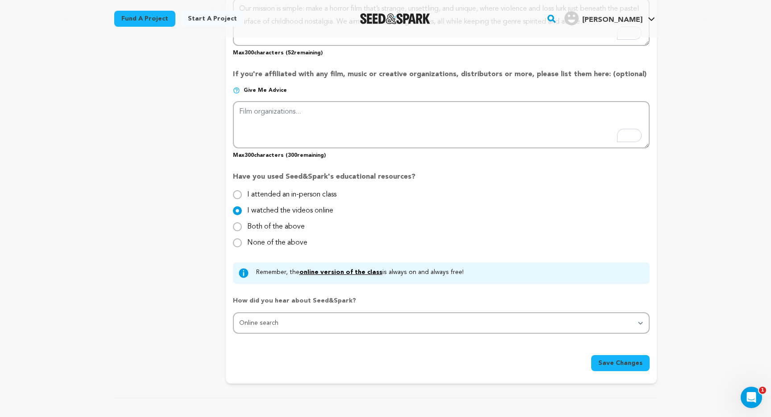
click at [626, 360] on span "Save Changes" at bounding box center [620, 363] width 44 height 9
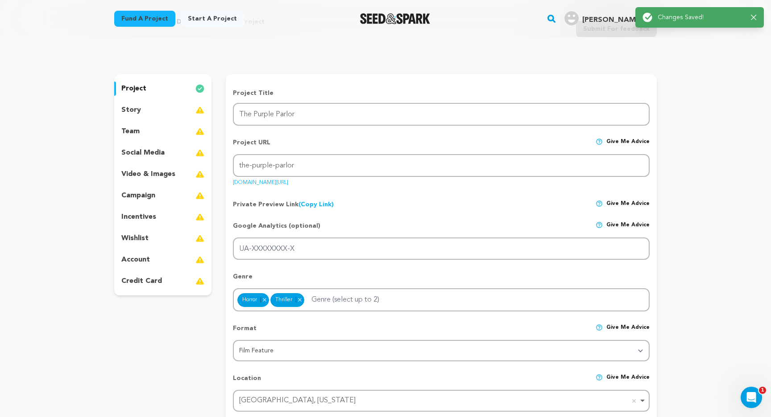
scroll to position [0, 0]
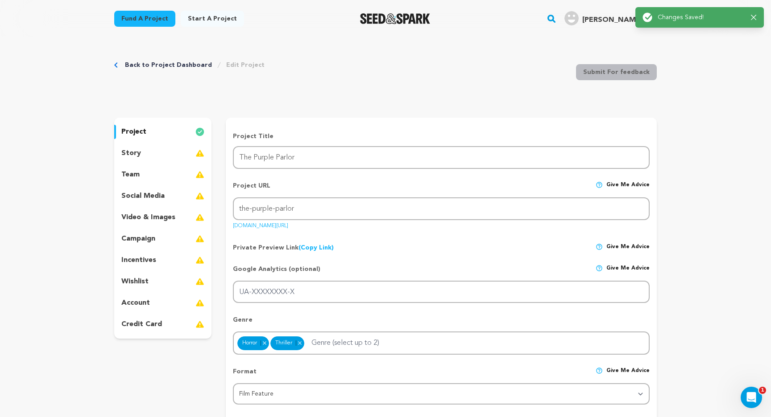
click at [176, 157] on div "story" at bounding box center [162, 153] width 97 height 14
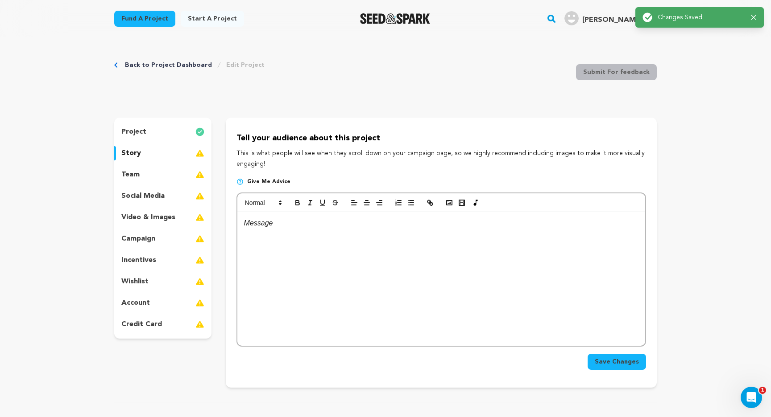
click at [330, 267] on div at bounding box center [441, 279] width 408 height 134
drag, startPoint x: 237, startPoint y: 138, endPoint x: 281, endPoint y: 165, distance: 52.0
click at [281, 165] on div "Tell your audience about this project This is what people will see when they sc…" at bounding box center [440, 150] width 409 height 37
copy div "Tell your audience about this project This is what people will see when they sc…"
click at [302, 255] on div "To enrich screen reader interactions, please activate Accessibility in Grammarl…" at bounding box center [441, 279] width 408 height 134
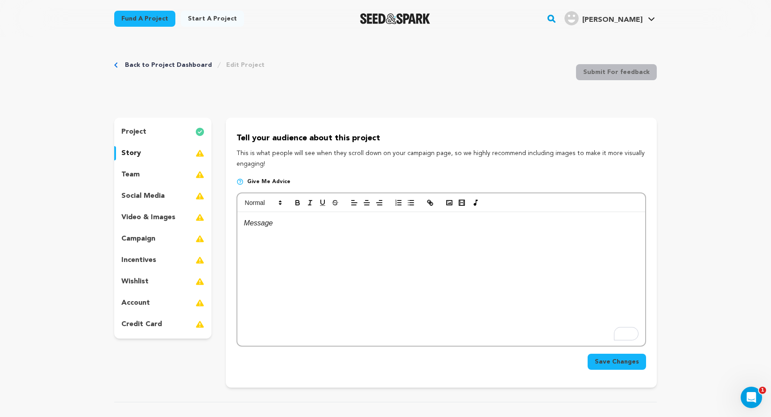
click at [293, 164] on p "This is what people will see when they scroll down on your campaign page, so we…" at bounding box center [440, 159] width 409 height 21
click at [345, 238] on div "To enrich screen reader interactions, please activate Accessibility in Grammarl…" at bounding box center [441, 279] width 408 height 134
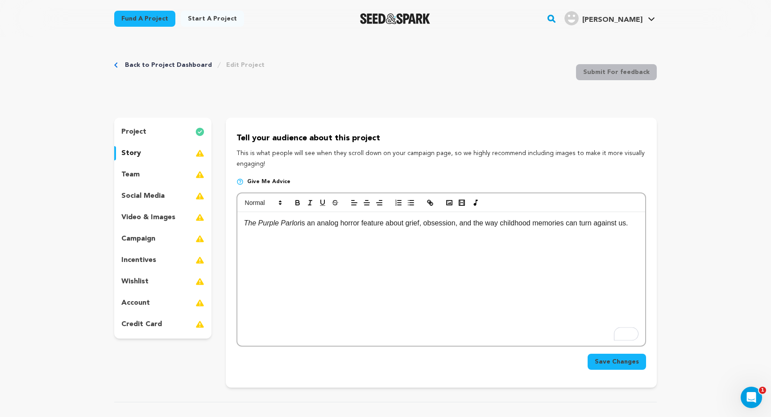
click at [328, 225] on p "The Purple Parlor is an analog horror feature about grief, obsession, and the w…" at bounding box center [441, 224] width 394 height 12
drag, startPoint x: 301, startPoint y: 224, endPoint x: 212, endPoint y: 224, distance: 88.3
click at [212, 224] on div "project story team social media video & images campaign incentives wishlist" at bounding box center [385, 253] width 542 height 270
click at [333, 225] on p "The Purple Parlor is a horror feature about grief, obsession, and the way child…" at bounding box center [441, 224] width 394 height 12
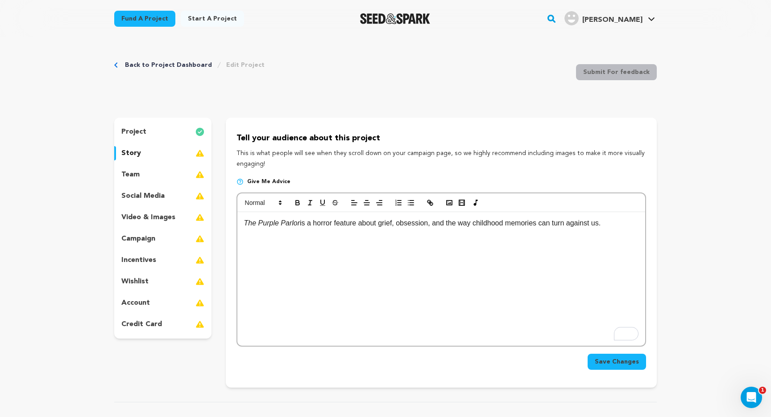
click at [334, 227] on p "The Purple Parlor is a horror feature about grief, obsession, and the way child…" at bounding box center [441, 224] width 394 height 12
click at [317, 227] on p "The Purple Parlor is a horror feature about grief, obsession, and the way child…" at bounding box center [441, 224] width 394 height 12
click at [331, 223] on p "The Purple Parlor is an analog horror feature about grief, obsession, and the w…" at bounding box center [441, 224] width 394 height 12
click at [314, 227] on p "The Purple Parlor is a horror feature about grief, obsession, and the way child…" at bounding box center [441, 224] width 394 height 12
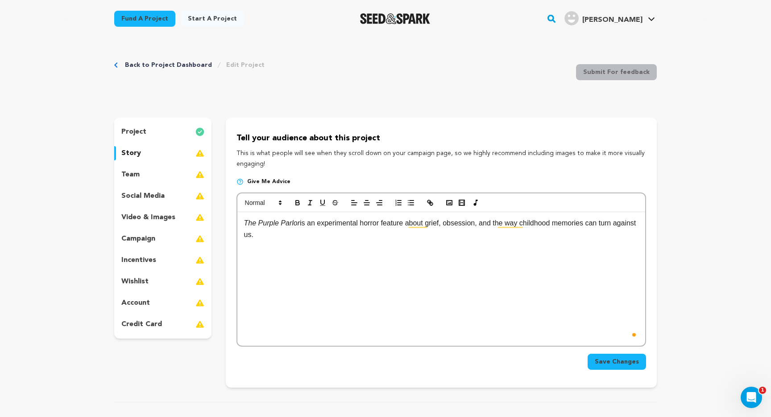
click at [356, 250] on div "The Purple Parlor is an experimental horror feature about grief, obsession, and…" at bounding box center [441, 279] width 408 height 134
click at [143, 135] on p "project" at bounding box center [133, 132] width 25 height 11
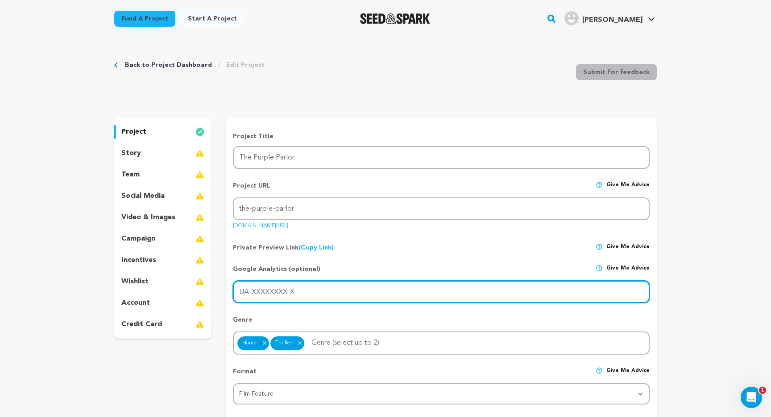
click at [326, 286] on input "UA-XXXXXXXX-X" at bounding box center [441, 292] width 417 height 23
paste input "G-YJCY15M7CJ"
type input "G-YJCY15M7CJ"
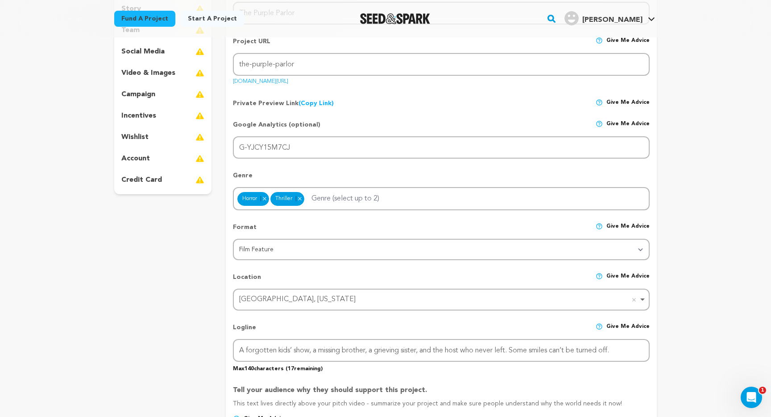
scroll to position [152, 0]
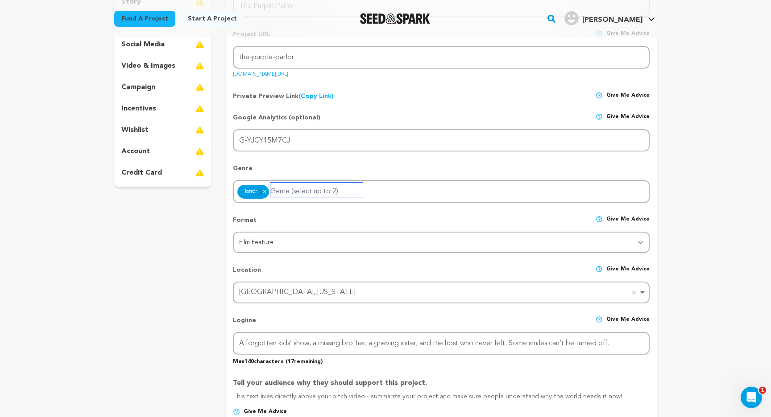
click at [289, 193] on input "Genre (select up to 2)" at bounding box center [316, 190] width 92 height 14
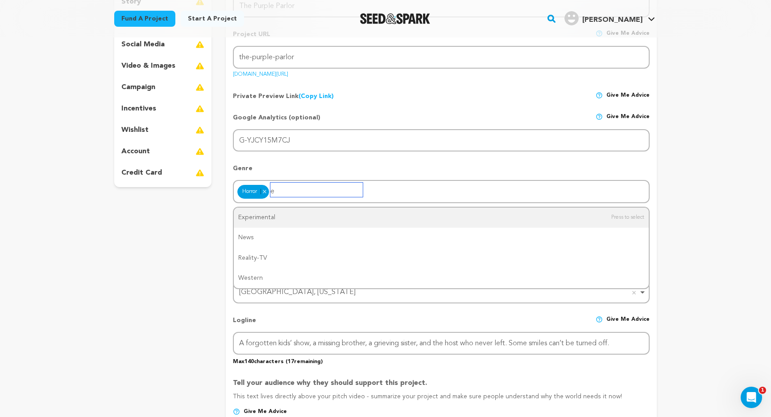
type input "ex"
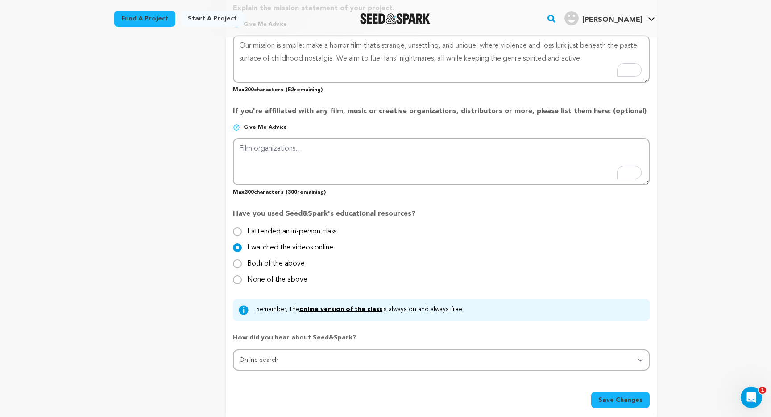
scroll to position [760, 0]
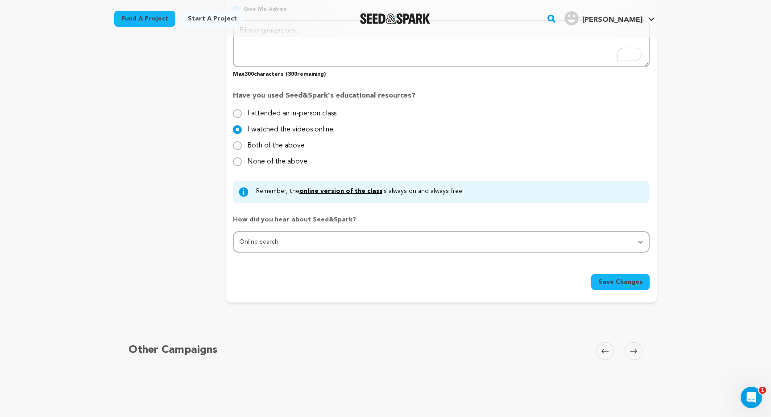
click at [606, 275] on button "Save Changes" at bounding box center [620, 282] width 58 height 16
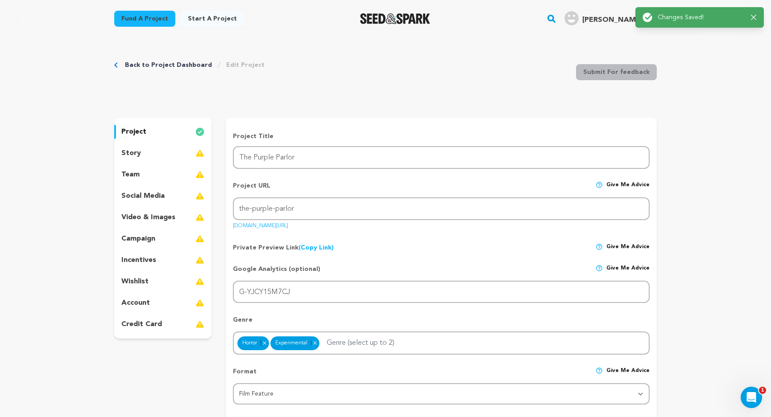
scroll to position [0, 0]
click at [173, 150] on div "story" at bounding box center [162, 153] width 97 height 14
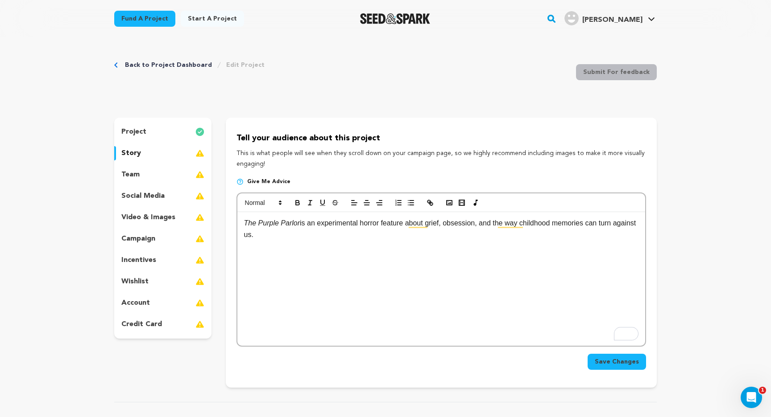
click at [166, 138] on div "project" at bounding box center [162, 132] width 97 height 14
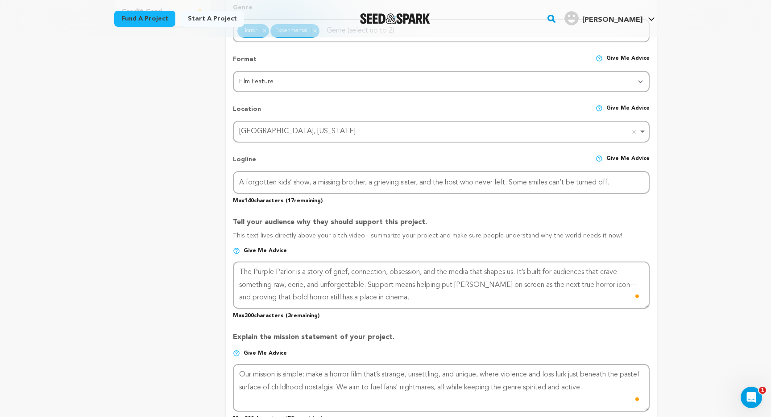
scroll to position [313, 0]
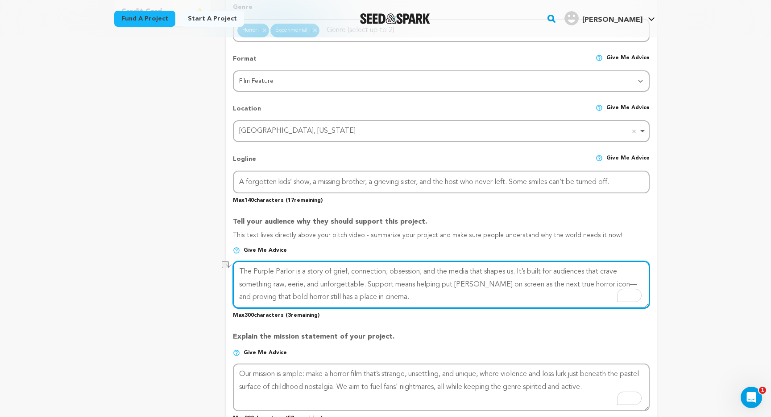
drag, startPoint x: 483, startPoint y: 286, endPoint x: 598, endPoint y: 282, distance: 115.1
click at [598, 282] on textarea "To enrich screen reader interactions, please activate Accessibility in Grammarl…" at bounding box center [441, 284] width 417 height 47
click at [603, 284] on textarea "To enrich screen reader interactions, please activate Accessibility in Grammarl…" at bounding box center [441, 284] width 417 height 47
click at [484, 286] on textarea "To enrich screen reader interactions, please activate Accessibility in Grammarl…" at bounding box center [441, 284] width 417 height 47
click at [564, 289] on textarea "To enrich screen reader interactions, please activate Accessibility in Grammarl…" at bounding box center [441, 284] width 417 height 47
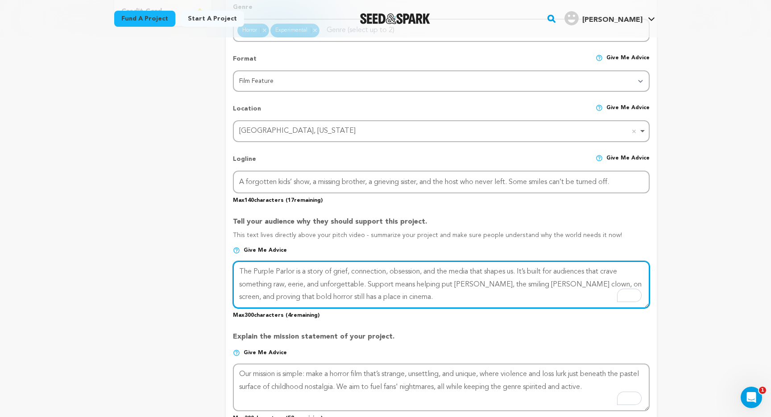
click at [600, 287] on textarea "To enrich screen reader interactions, please activate Accessibility in Grammarl…" at bounding box center [441, 284] width 417 height 47
click at [556, 298] on textarea "To enrich screen reader interactions, please activate Accessibility in Grammarl…" at bounding box center [441, 284] width 417 height 47
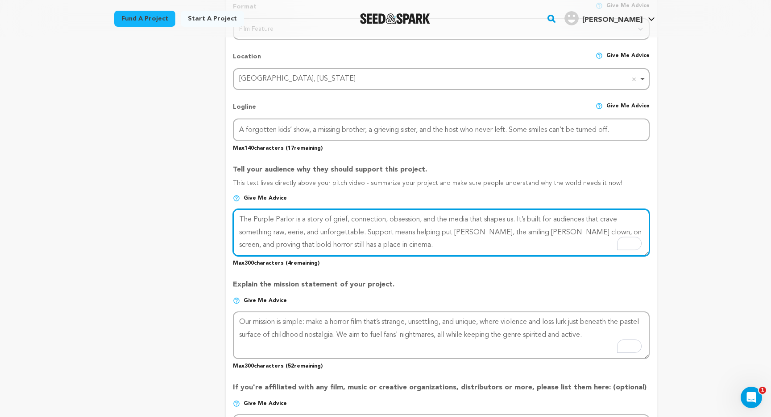
scroll to position [372, 0]
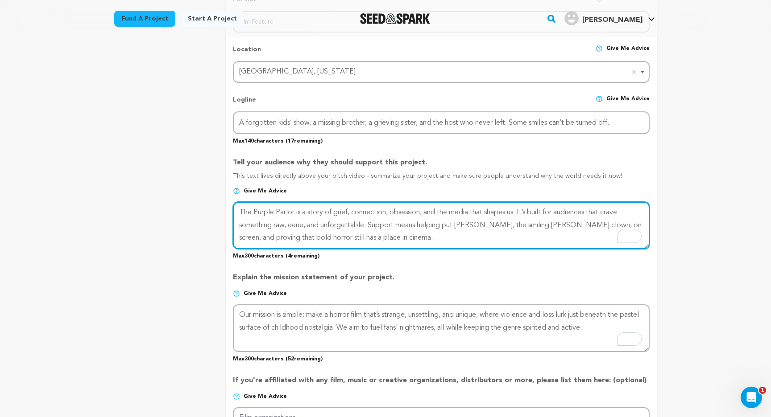
click at [260, 234] on textarea "To enrich screen reader interactions, please activate Accessibility in Grammarl…" at bounding box center [441, 225] width 417 height 47
click at [260, 235] on textarea "To enrich screen reader interactions, please activate Accessibility in Grammarl…" at bounding box center [441, 225] width 417 height 47
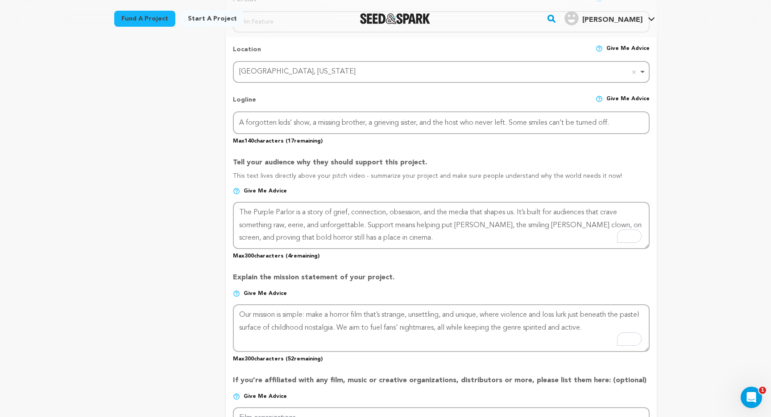
click at [407, 282] on p "Explain the mission statement of your project." at bounding box center [441, 281] width 417 height 18
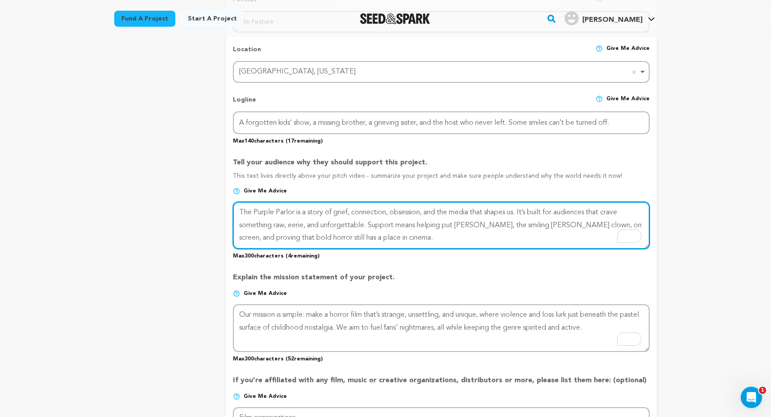
click at [471, 234] on textarea "To enrich screen reader interactions, please activate Accessibility in Grammarl…" at bounding box center [441, 225] width 417 height 47
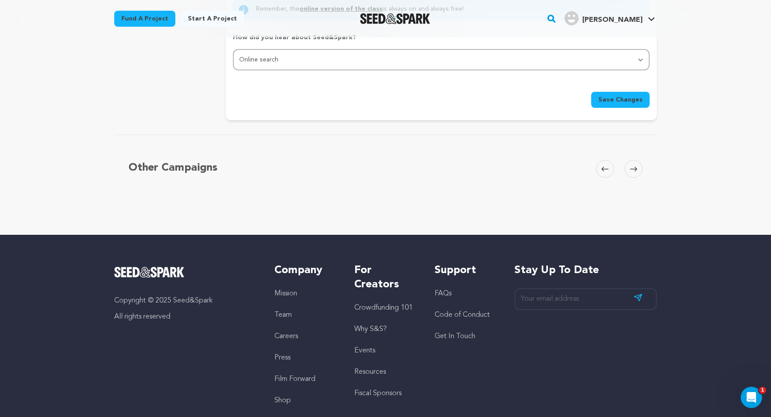
scroll to position [916, 0]
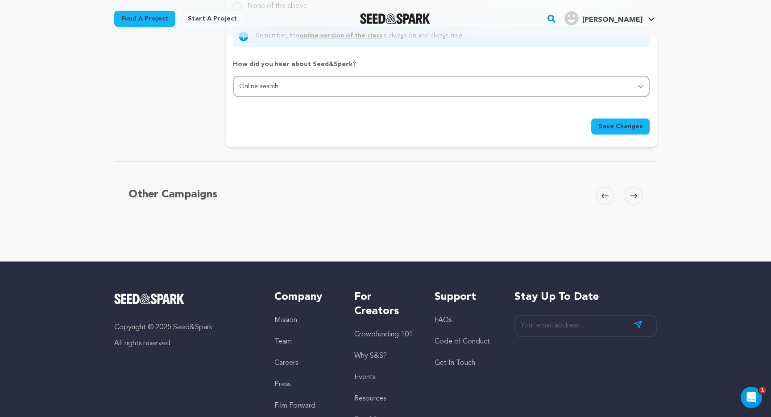
click at [615, 128] on span "Save Changes" at bounding box center [620, 126] width 44 height 9
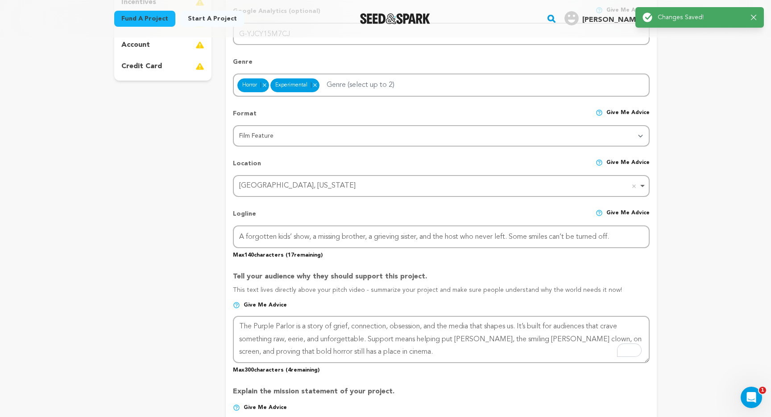
scroll to position [275, 0]
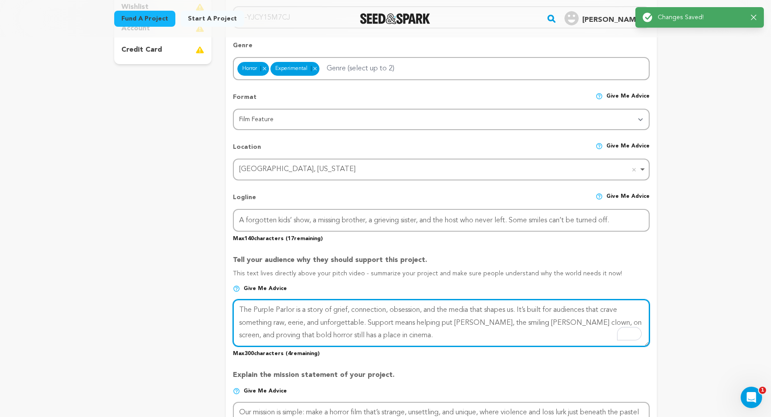
click at [450, 323] on textarea "To enrich screen reader interactions, please activate Accessibility in Grammarl…" at bounding box center [441, 323] width 417 height 47
click at [573, 325] on textarea "To enrich screen reader interactions, please activate Accessibility in Grammarl…" at bounding box center [441, 323] width 417 height 47
click at [608, 324] on textarea "To enrich screen reader interactions, please activate Accessibility in Grammarl…" at bounding box center [441, 323] width 417 height 47
type textarea "The Purple Parlor is a story of grief, connection, obsession, and the media tha…"
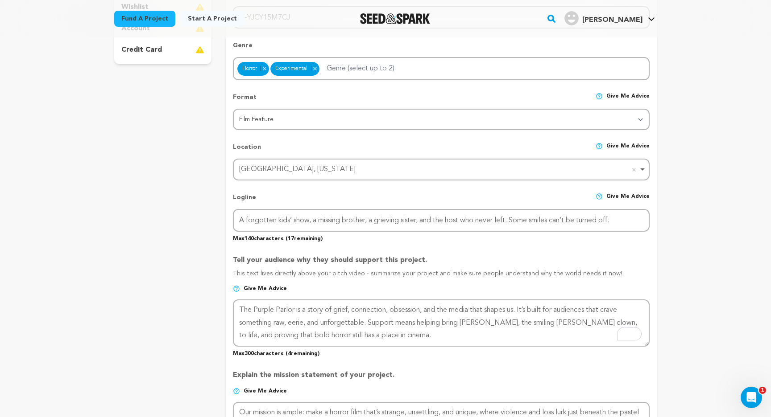
click at [658, 316] on div "Back to Project Dashboard Edit Project Submit For feedback Submit For feedback …" at bounding box center [385, 333] width 571 height 1140
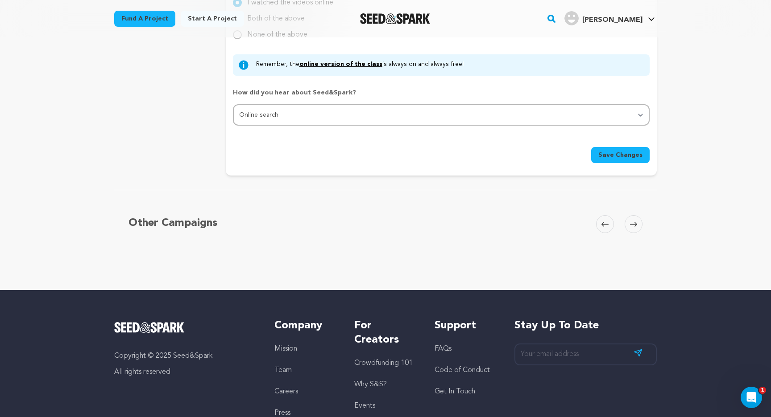
scroll to position [871, 0]
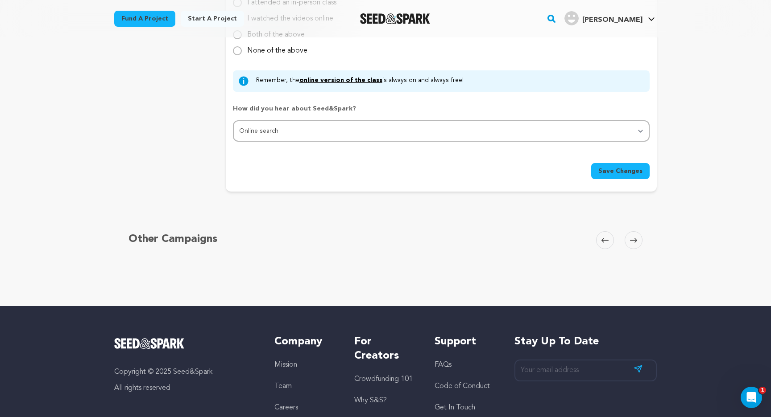
click at [623, 170] on span "Save Changes" at bounding box center [620, 171] width 44 height 9
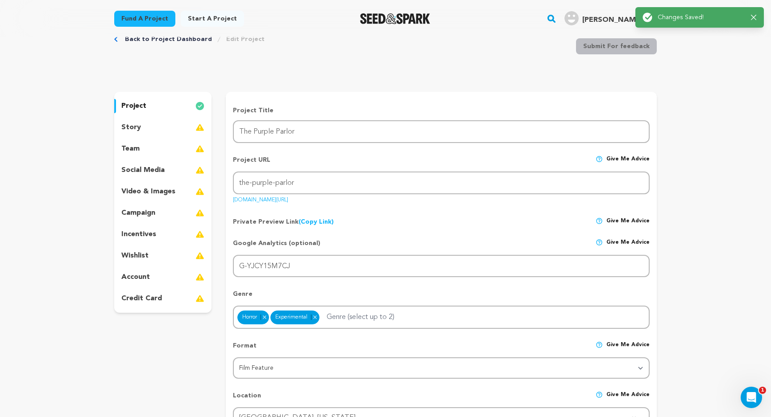
scroll to position [0, 0]
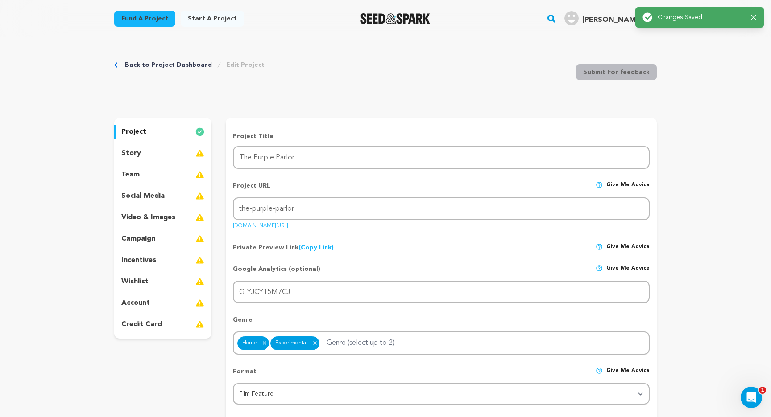
click at [172, 62] on link "Back to Project Dashboard" at bounding box center [168, 65] width 87 height 9
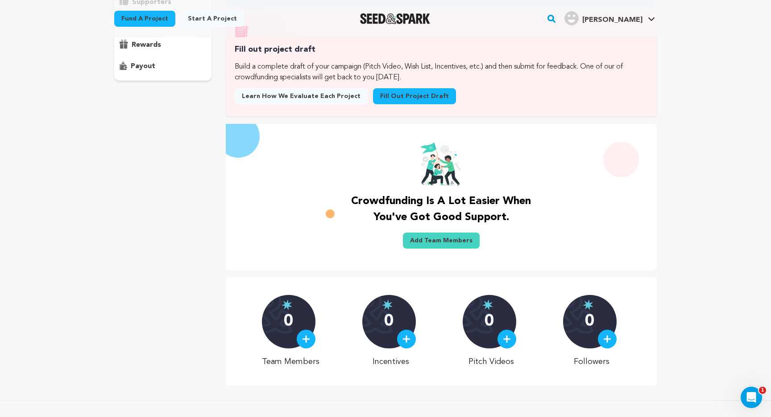
scroll to position [149, 0]
click at [413, 239] on link "Add Team Members" at bounding box center [441, 240] width 77 height 16
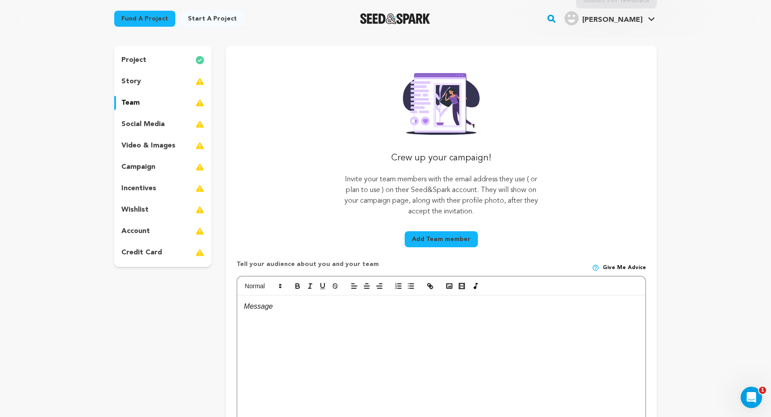
scroll to position [109, 0]
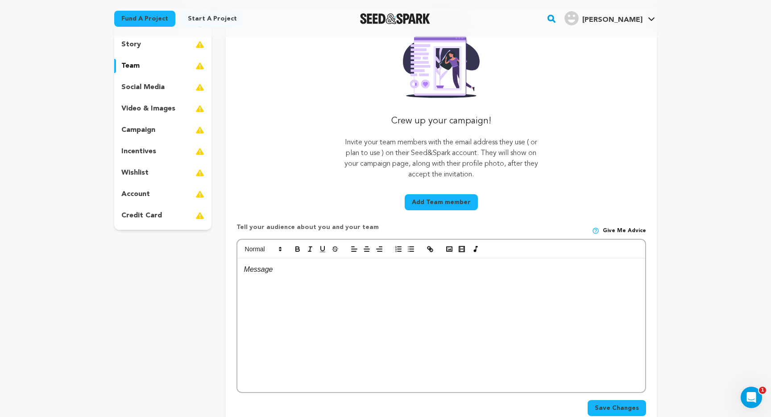
click at [330, 323] on div at bounding box center [441, 326] width 408 height 134
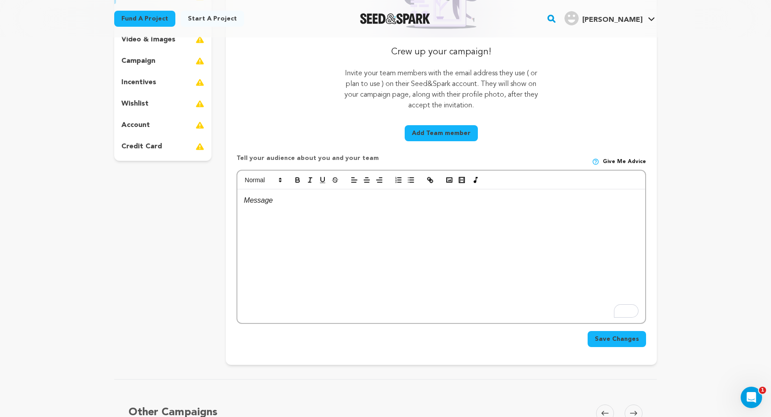
scroll to position [190, 0]
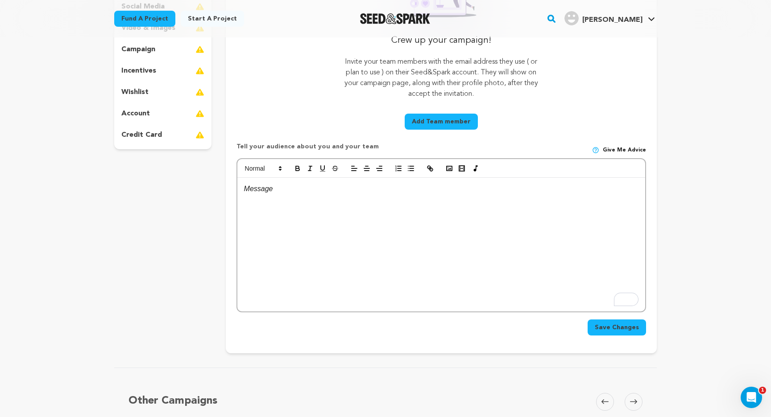
click at [427, 124] on button "Add Team member" at bounding box center [440, 122] width 73 height 16
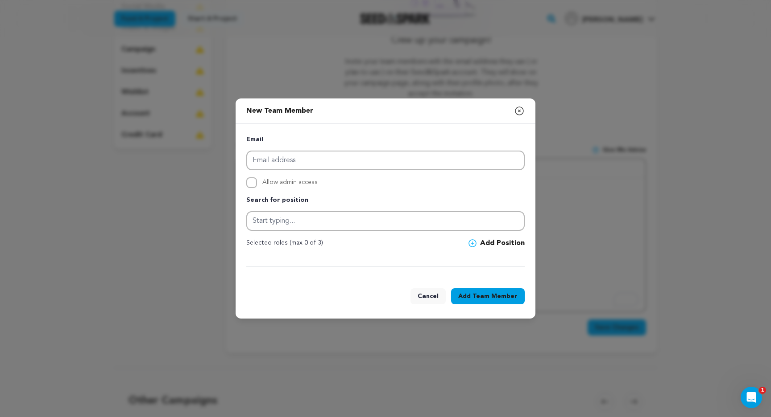
click at [302, 210] on div "Search for position" at bounding box center [385, 213] width 278 height 36
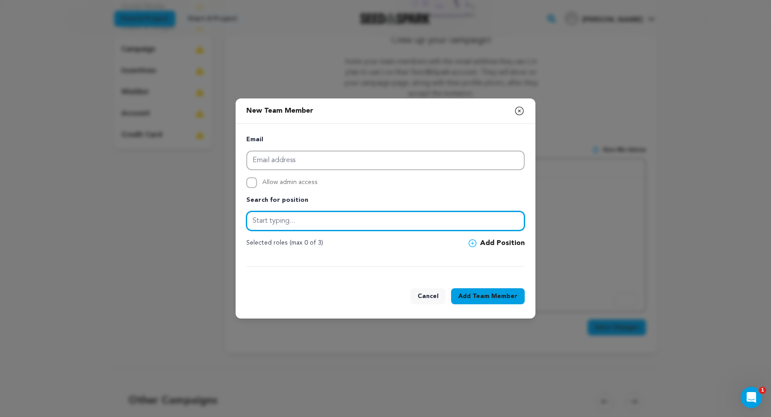
click at [289, 221] on input "text" at bounding box center [385, 221] width 278 height 20
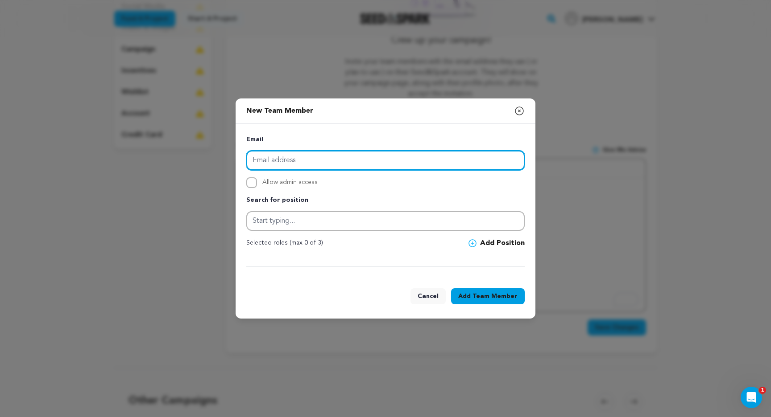
click at [301, 159] on input "email" at bounding box center [385, 161] width 278 height 20
paste input "jtminyard88@gmail.com"
type input "jtminyard88@gmail.com"
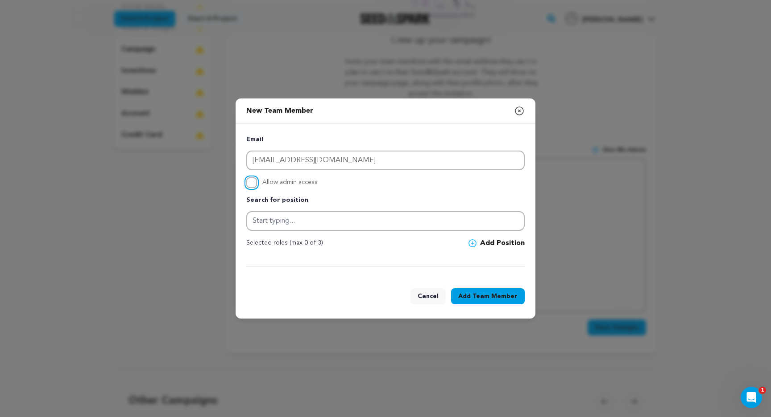
click at [252, 181] on input "Allow admin access" at bounding box center [251, 182] width 11 height 11
checkbox input "true"
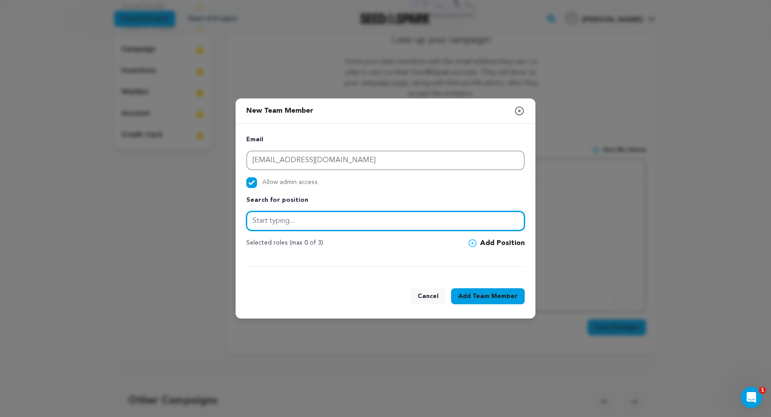
click at [281, 220] on input "text" at bounding box center [385, 221] width 278 height 20
type input "Executive Producer"
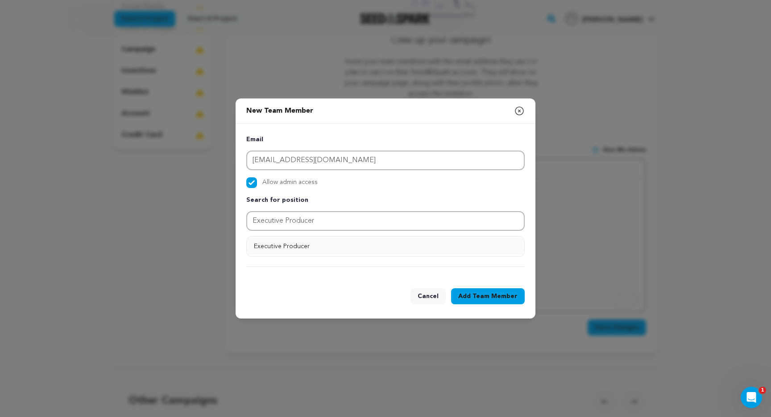
click at [309, 244] on button "Executive Producer" at bounding box center [385, 247] width 277 height 16
click at [504, 240] on button "Add Position" at bounding box center [496, 243] width 56 height 11
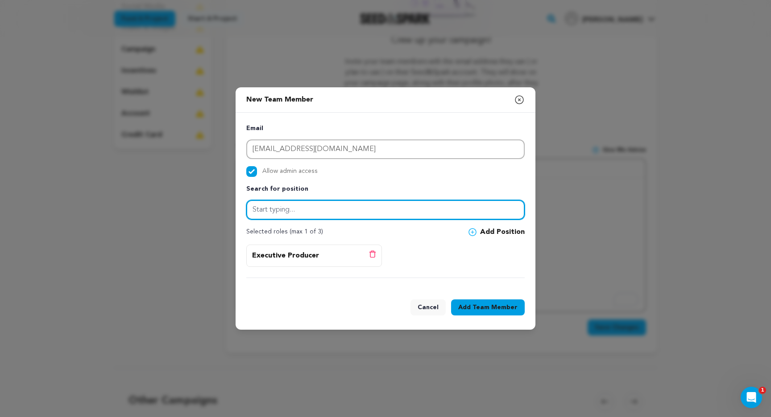
click at [392, 211] on input "text" at bounding box center [385, 210] width 278 height 20
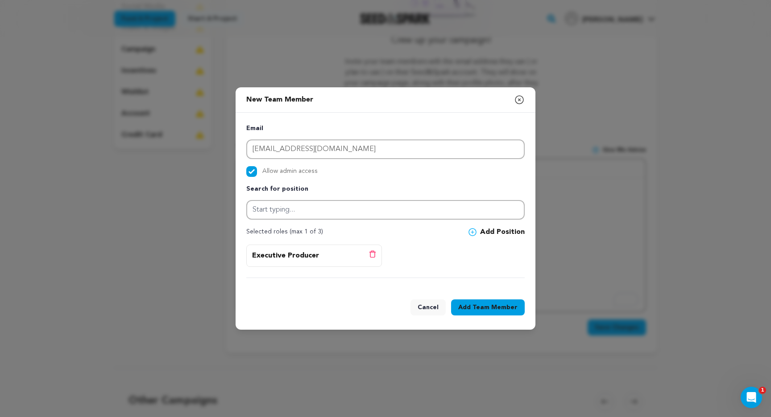
click at [376, 176] on label "Allow admin access" at bounding box center [385, 171] width 278 height 11
click at [257, 176] on input "Allow admin access" at bounding box center [251, 171] width 11 height 11
click at [336, 173] on label "Allow admin access" at bounding box center [385, 171] width 278 height 11
click at [257, 173] on input "Allow admin access" at bounding box center [251, 171] width 11 height 11
checkbox input "true"
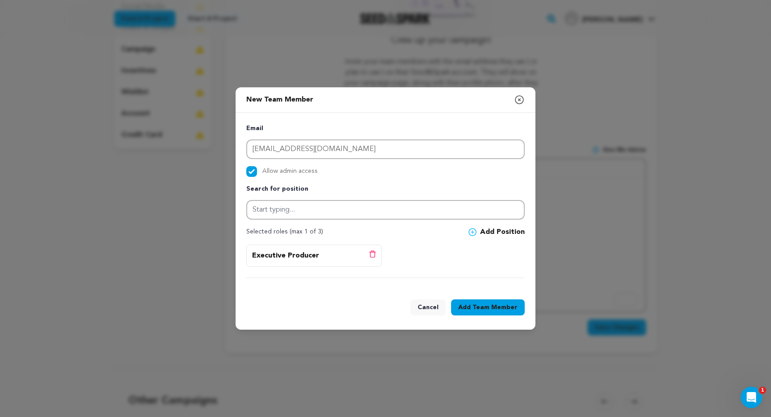
click at [479, 307] on span "Team Member" at bounding box center [494, 307] width 45 height 9
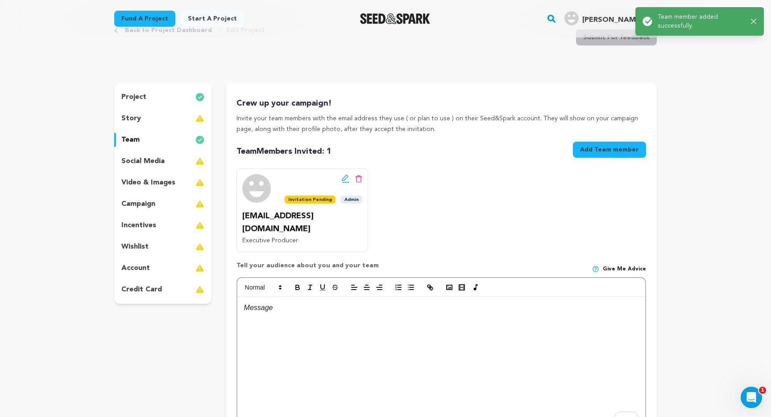
scroll to position [0, 0]
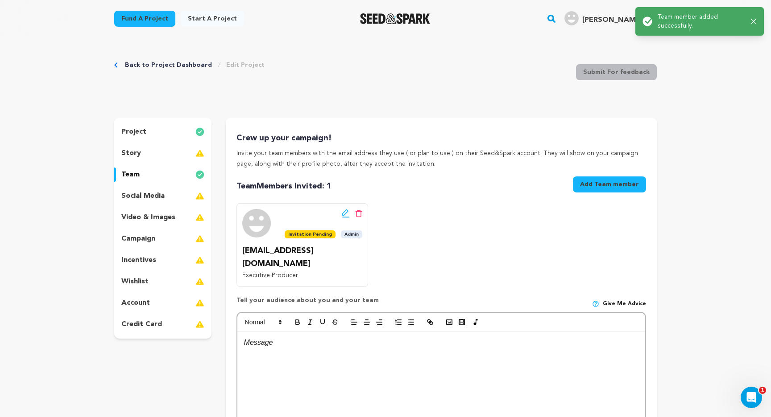
click at [622, 186] on button "Add Team member" at bounding box center [609, 185] width 73 height 16
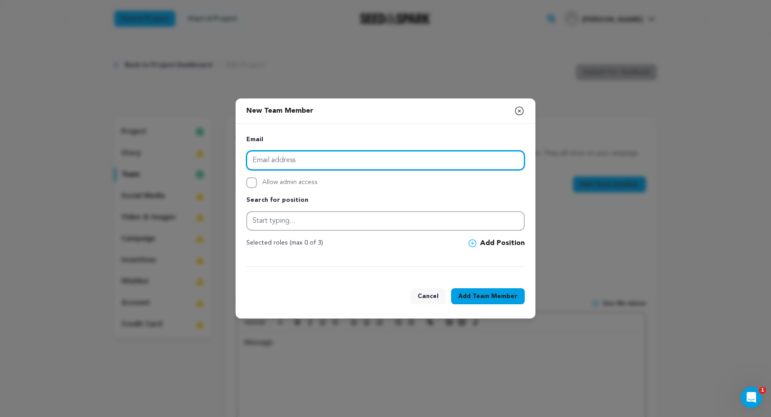
click at [426, 156] on input "email" at bounding box center [385, 161] width 278 height 20
type input "kylefelizardo610@gmail.com"
drag, startPoint x: 352, startPoint y: 157, endPoint x: 241, endPoint y: 157, distance: 111.5
click at [241, 157] on div "Email kylefelizardo610@gmail.com Allow admin access Search for position Selecte…" at bounding box center [385, 201] width 300 height 154
paste input "dsbyrd1013@gmail.com"
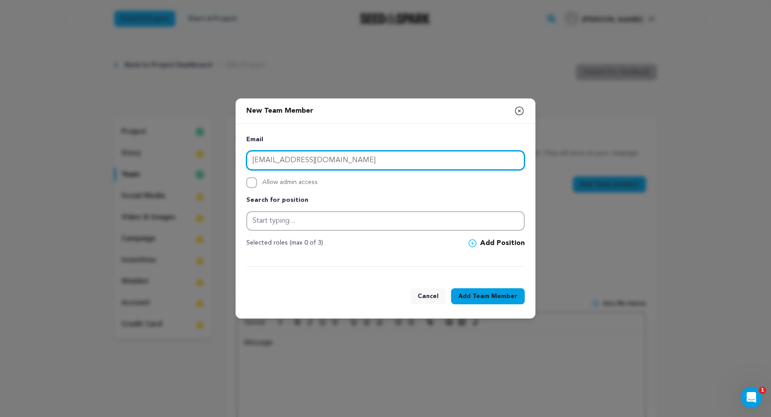
type input "dsbyrd1013@gmail.com"
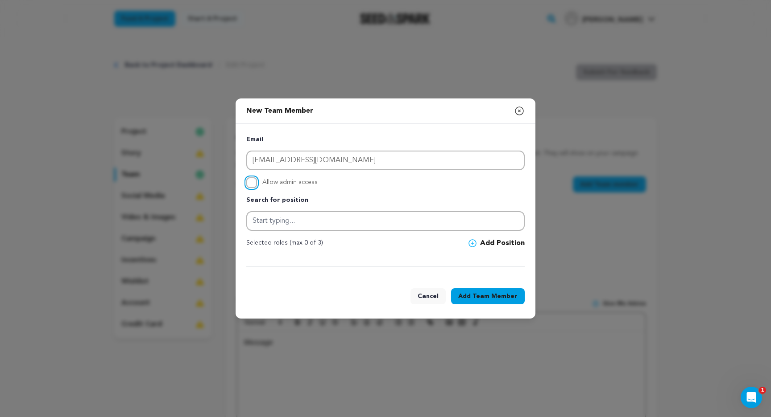
click at [250, 179] on input "Allow admin access" at bounding box center [251, 182] width 11 height 11
click at [250, 180] on input "Allow admin access" at bounding box center [251, 182] width 11 height 11
checkbox input "false"
click at [272, 231] on div "Email dsbyrd1013@gmail.com Allow admin access Search for position Selected role…" at bounding box center [385, 201] width 278 height 132
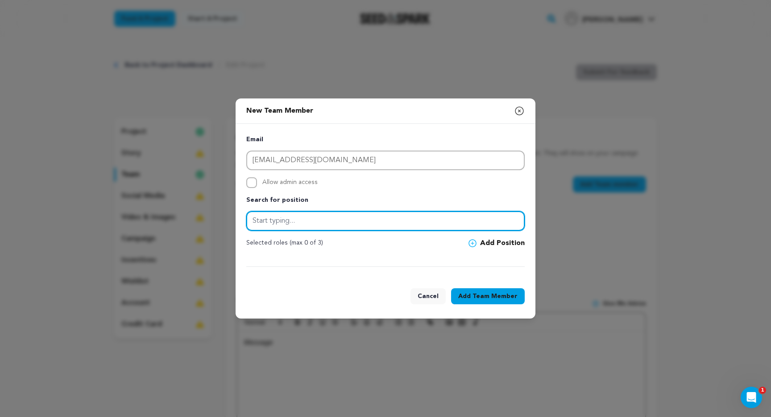
click at [264, 223] on input "text" at bounding box center [385, 221] width 278 height 20
type input "Daniel"
type input "Director of Photography"
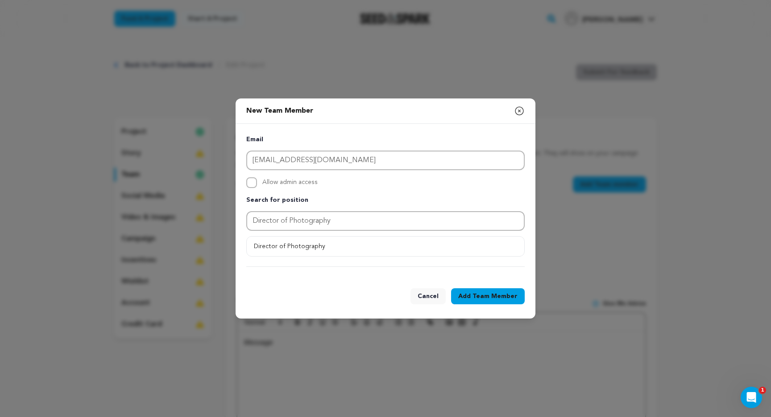
click at [363, 248] on button "Director of Photography" at bounding box center [385, 247] width 277 height 16
click at [475, 244] on icon at bounding box center [472, 243] width 8 height 8
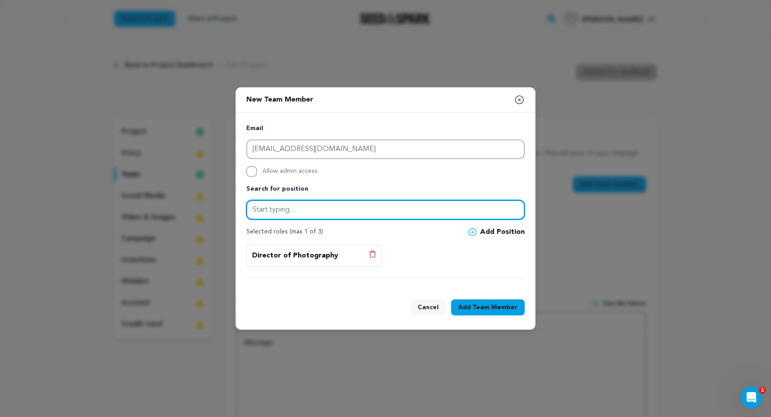
click at [409, 218] on input "text" at bounding box center [385, 210] width 278 height 20
type input "Cinematographer"
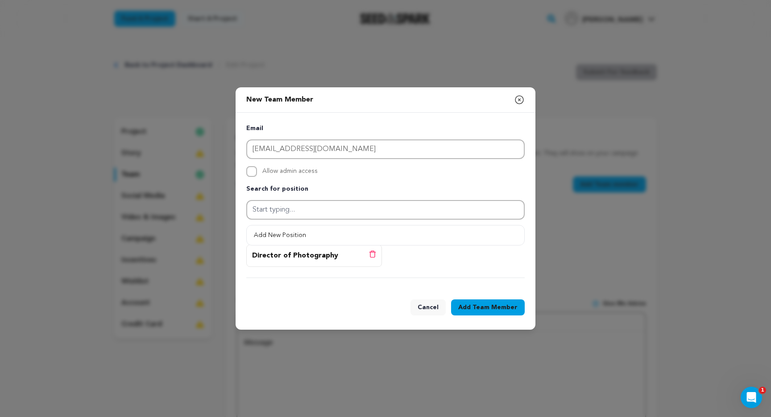
click at [408, 266] on div "Director of Photography Delete position" at bounding box center [385, 261] width 278 height 33
click at [492, 314] on button "Add Team Member" at bounding box center [488, 308] width 74 height 16
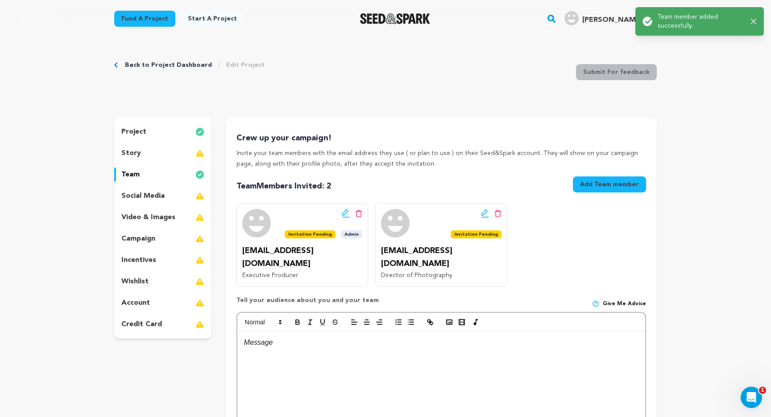
click at [611, 185] on button "Add Team member" at bounding box center [609, 185] width 73 height 16
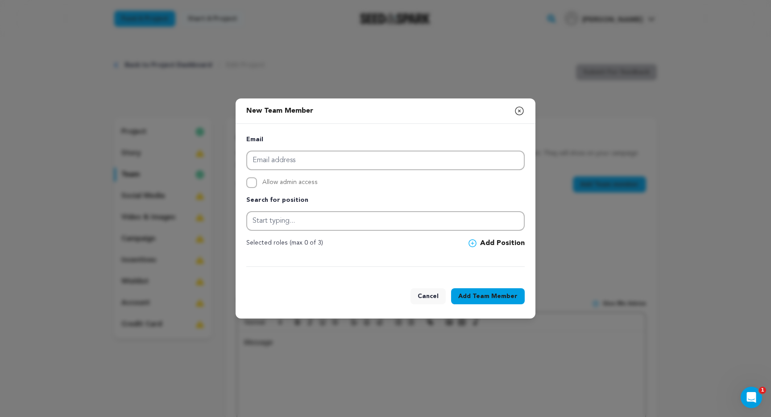
click at [284, 149] on div "Email" at bounding box center [385, 153] width 278 height 36
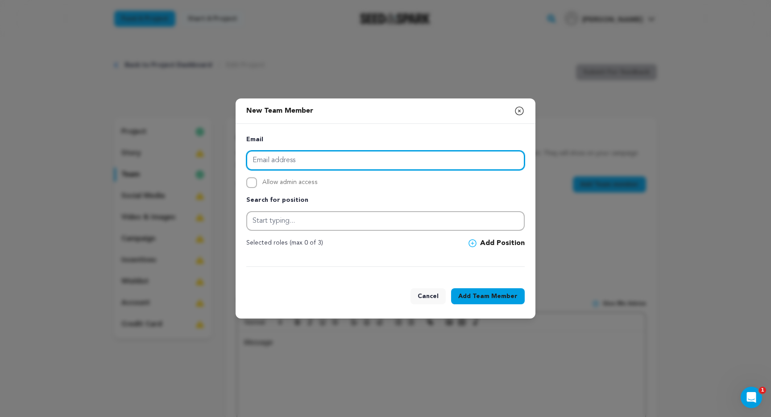
click at [275, 157] on input "email" at bounding box center [385, 161] width 278 height 20
paste input "CJ.M.jackson05@gmail.com"
type input "CJ.M.jackson05@gmail.com"
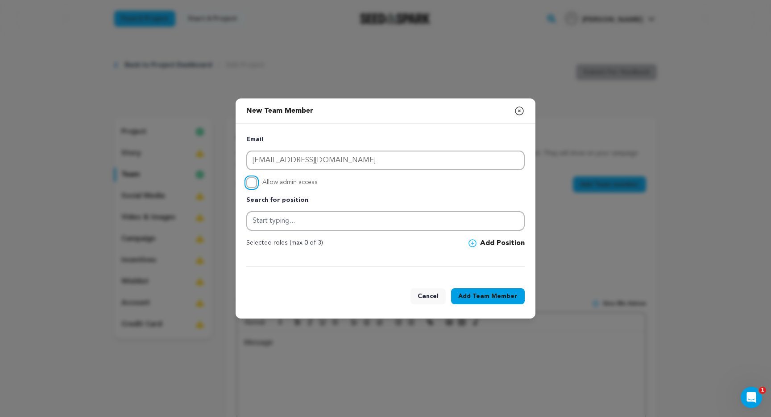
click at [251, 181] on input "Allow admin access" at bounding box center [251, 182] width 11 height 11
checkbox input "true"
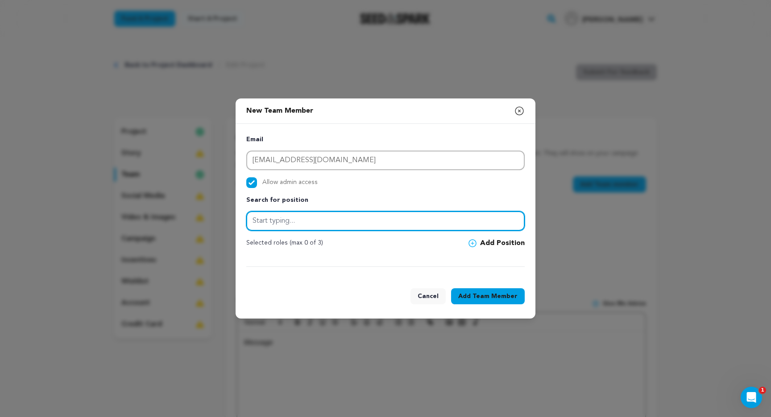
click at [271, 220] on input "text" at bounding box center [385, 221] width 278 height 20
type input "1st Assistant Director"
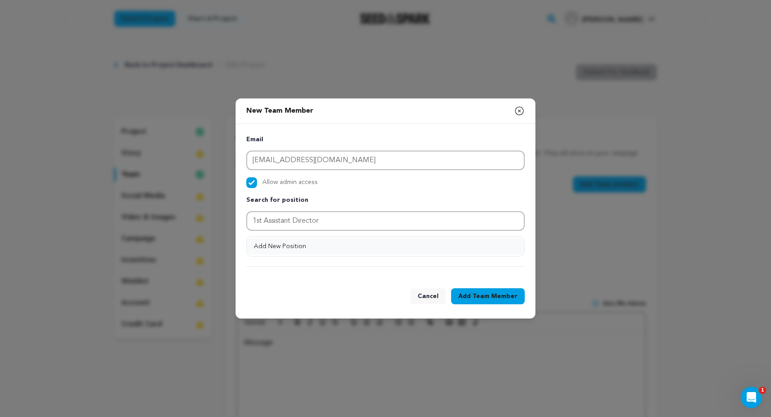
click at [296, 250] on button "Add New Position" at bounding box center [385, 247] width 277 height 16
click at [484, 237] on div "Email CJ.M.jackson05@gmail.com Allow admin access Search for position 1st Assis…" at bounding box center [385, 201] width 278 height 132
click at [479, 243] on span at bounding box center [474, 243] width 12 height 8
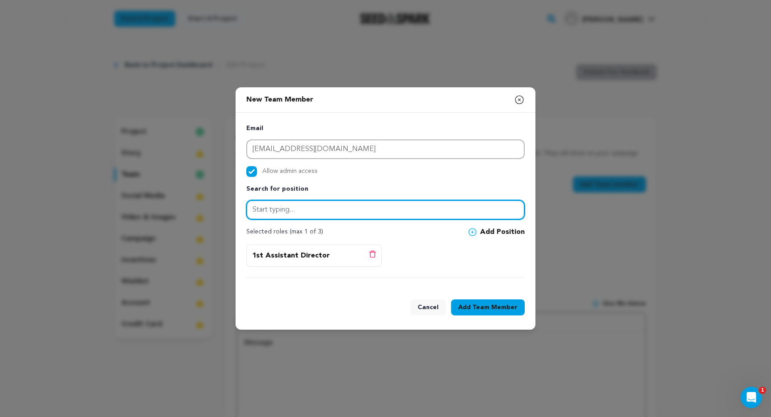
click at [368, 212] on input "text" at bounding box center [385, 210] width 278 height 20
type input "1"
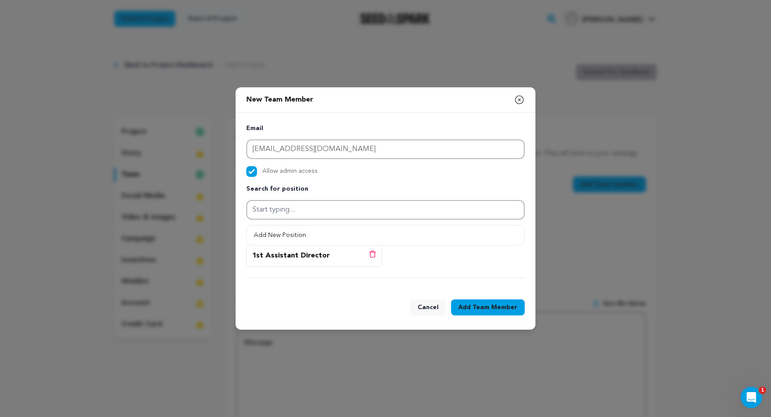
click at [467, 312] on button "Add Team Member" at bounding box center [488, 308] width 74 height 16
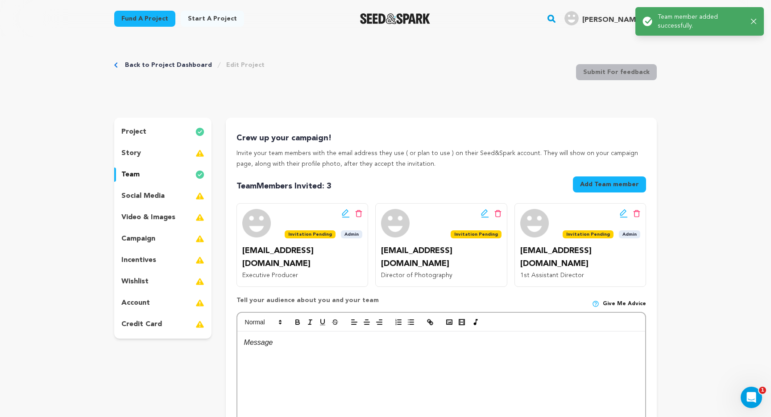
click at [601, 190] on button "Add Team member" at bounding box center [609, 185] width 73 height 16
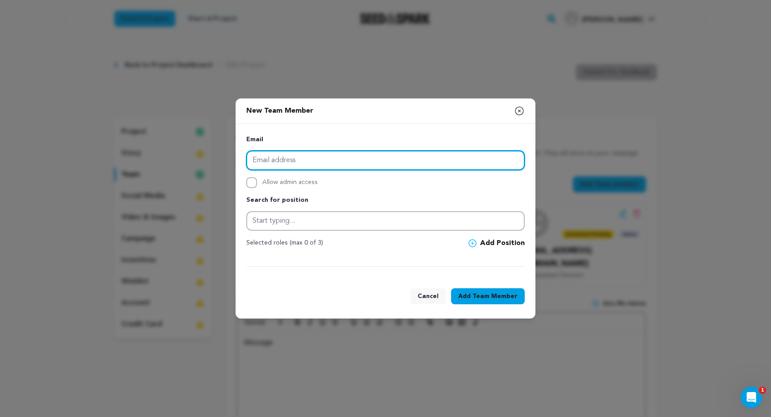
click at [297, 161] on input "email" at bounding box center [385, 161] width 278 height 20
paste input "christiangage11@gmail.com"
type input "christiangage11@gmail.com"
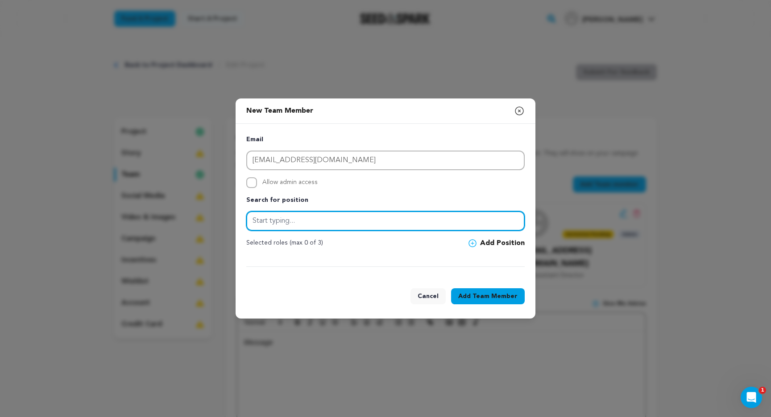
click at [276, 222] on input "text" at bounding box center [385, 221] width 278 height 20
type input "Camera Operator"
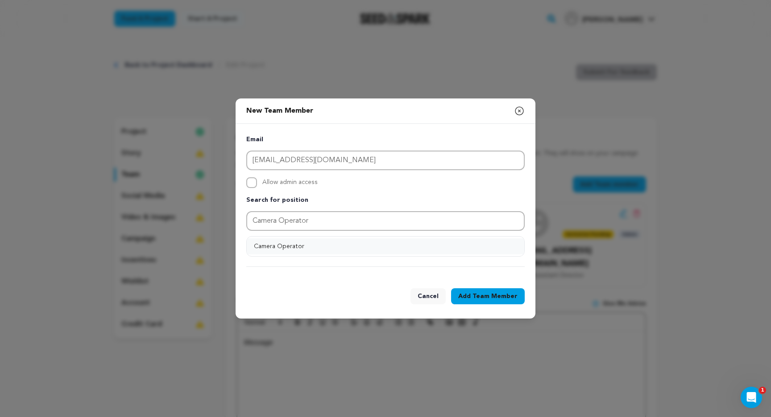
click at [471, 248] on button "Camera Operator" at bounding box center [385, 247] width 277 height 16
click at [500, 246] on button "Add Position" at bounding box center [496, 243] width 56 height 11
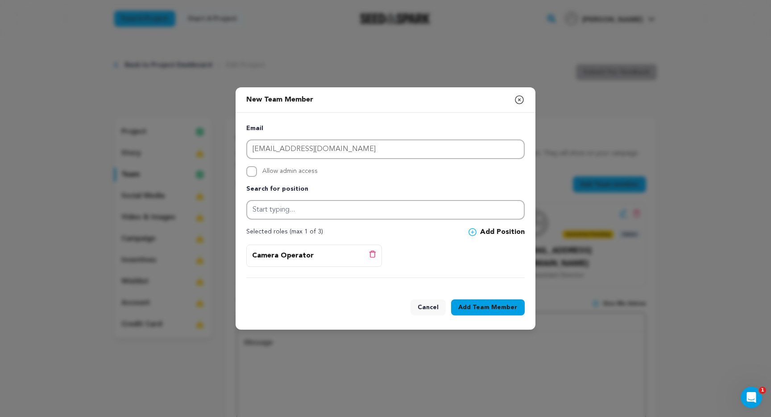
click at [481, 299] on div "Cancel Add Team Member" at bounding box center [385, 309] width 300 height 41
click at [476, 307] on span "Team Member" at bounding box center [494, 307] width 45 height 9
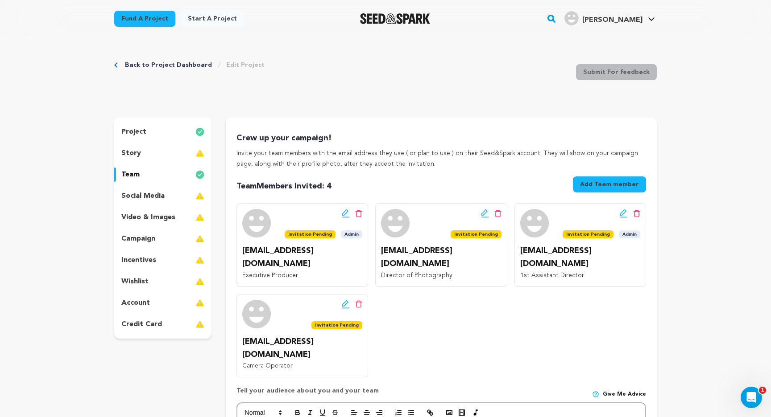
click at [612, 180] on button "Add Team member" at bounding box center [609, 185] width 73 height 16
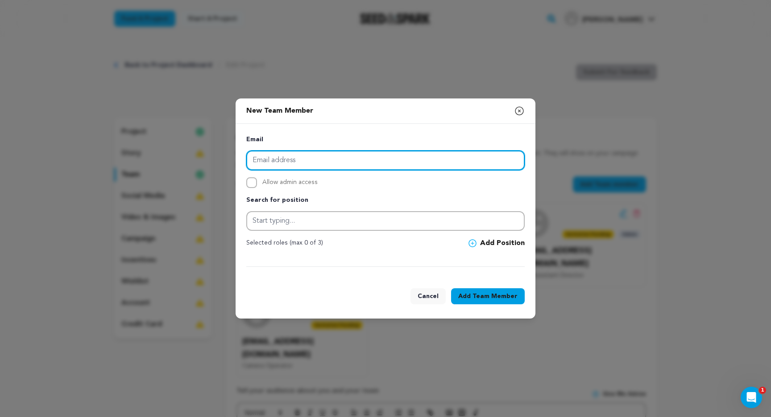
click at [376, 152] on input "email" at bounding box center [385, 161] width 278 height 20
paste input "theartmixtape@gmail.com"
type input "theartmixtape@gmail.com"
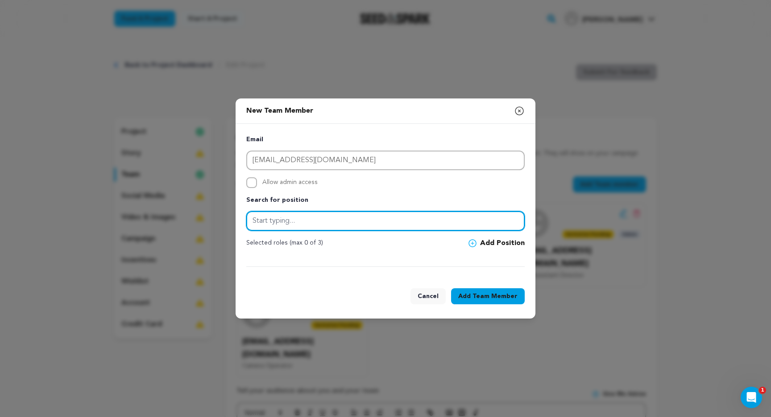
click at [321, 224] on input "text" at bounding box center [385, 221] width 278 height 20
paste input "Production Designer / Makeup Artist"
click at [317, 220] on input "Production Designer / Makeup Artist" at bounding box center [385, 221] width 278 height 20
type input "Production Designer"
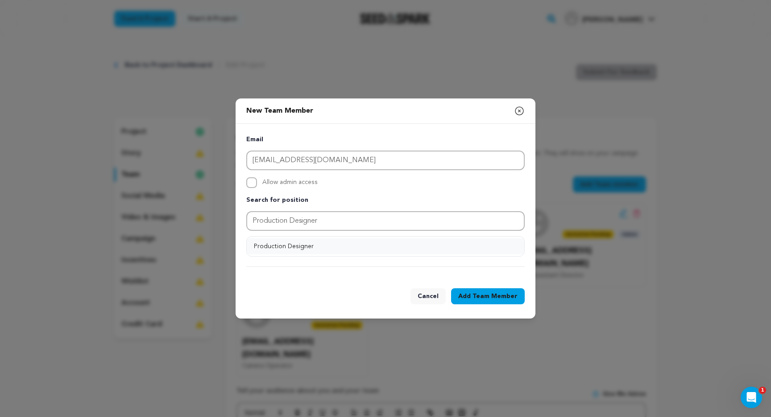
click at [339, 244] on button "Production Designer" at bounding box center [385, 247] width 277 height 16
click at [475, 239] on icon at bounding box center [472, 243] width 8 height 8
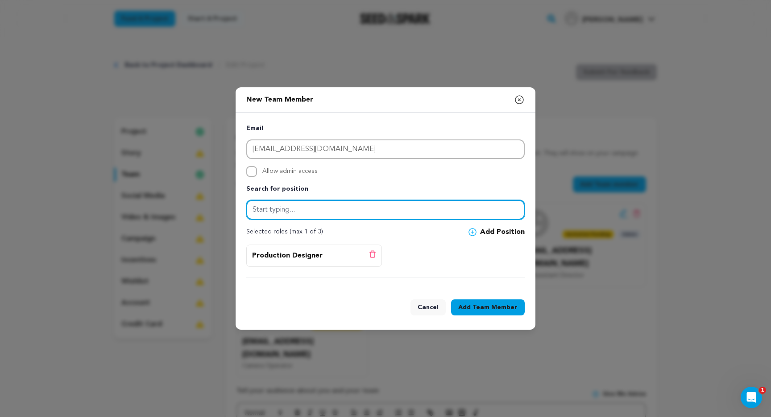
click at [374, 214] on input "text" at bounding box center [385, 210] width 278 height 20
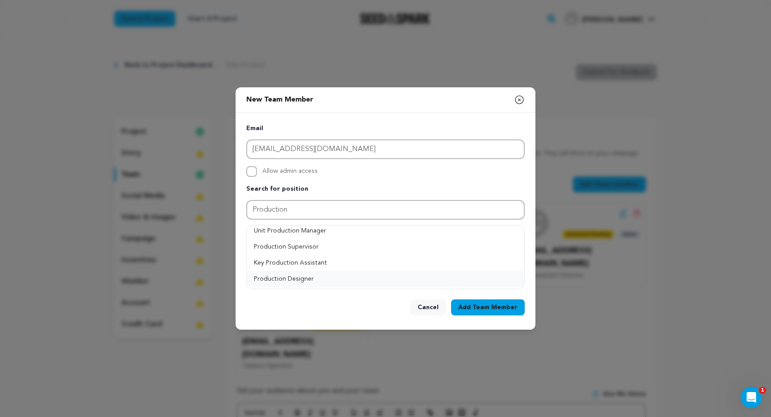
click at [323, 276] on button "Production Designer" at bounding box center [385, 279] width 277 height 16
type input "Production Designer"
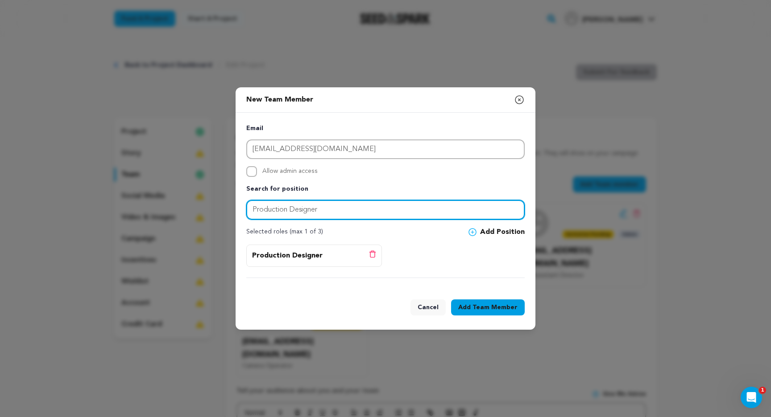
click at [337, 209] on input "Production Designer" at bounding box center [385, 210] width 278 height 20
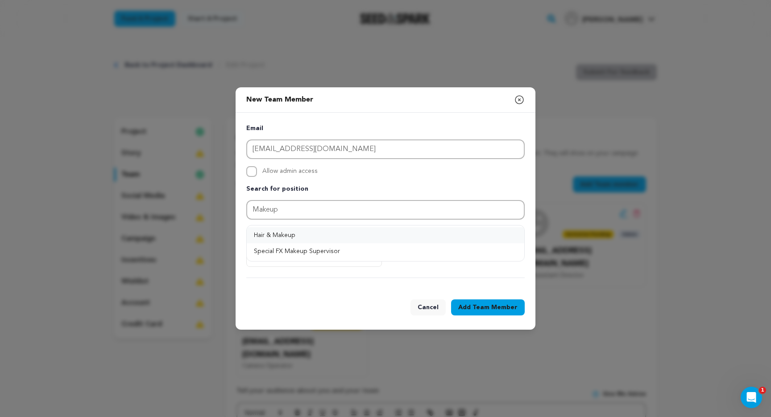
click at [354, 235] on button "Hair & Makeup" at bounding box center [385, 235] width 277 height 16
type input "Hair & Makeup"
click at [493, 229] on button "Add Position" at bounding box center [496, 232] width 56 height 11
click at [483, 308] on span "Team Member" at bounding box center [494, 307] width 45 height 9
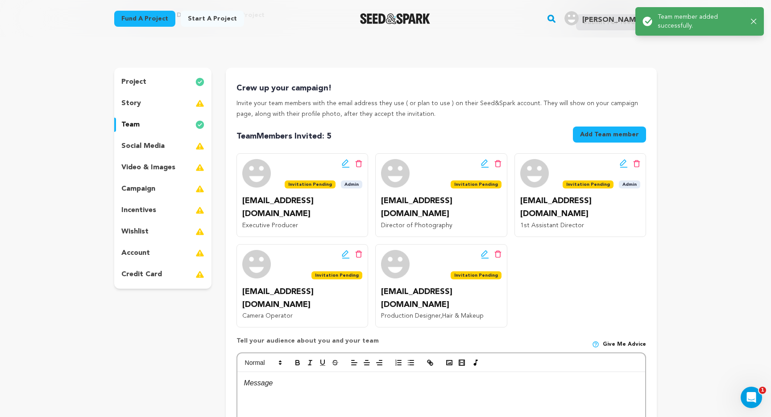
scroll to position [51, 0]
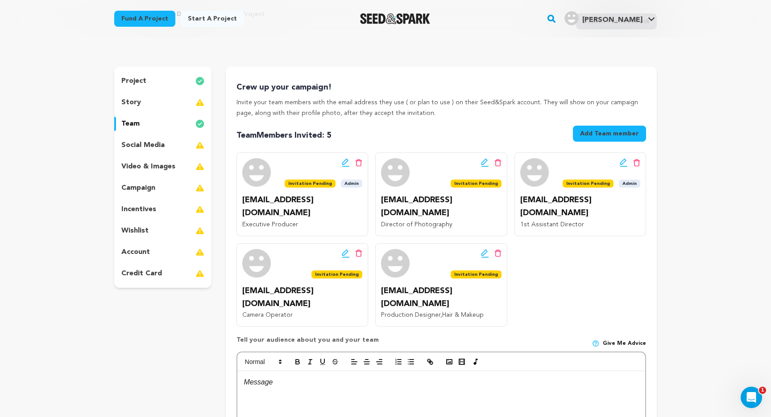
click at [591, 139] on button "Add Team member" at bounding box center [609, 134] width 73 height 16
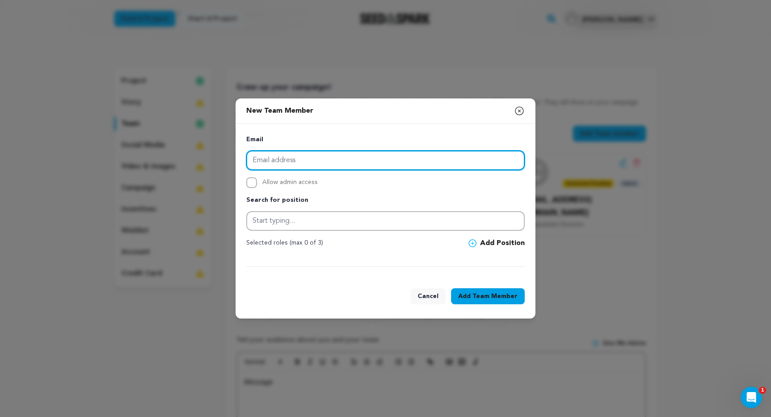
click at [288, 157] on input "email" at bounding box center [385, 161] width 278 height 20
paste input "andresaes111@gmail.com"
type input "andresaes111@gmail.com"
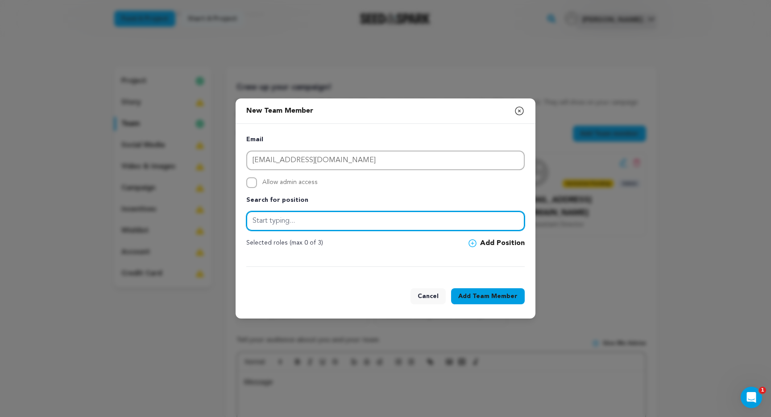
click at [282, 223] on input "text" at bounding box center [385, 221] width 278 height 20
type input "Composer"
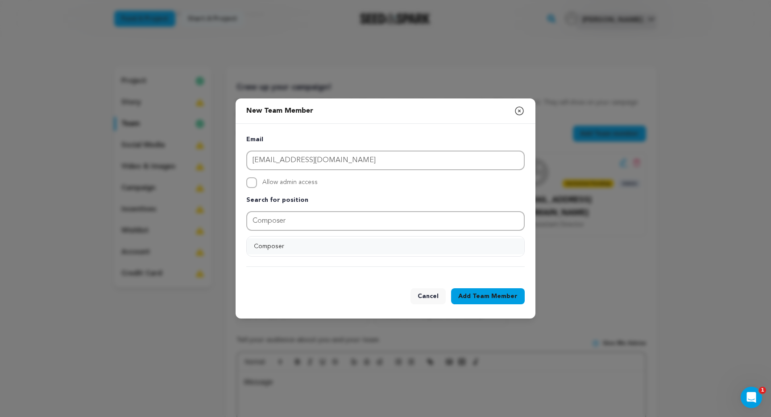
click at [284, 240] on button "Composer" at bounding box center [385, 247] width 277 height 16
click at [495, 239] on button "Add Position" at bounding box center [496, 243] width 56 height 11
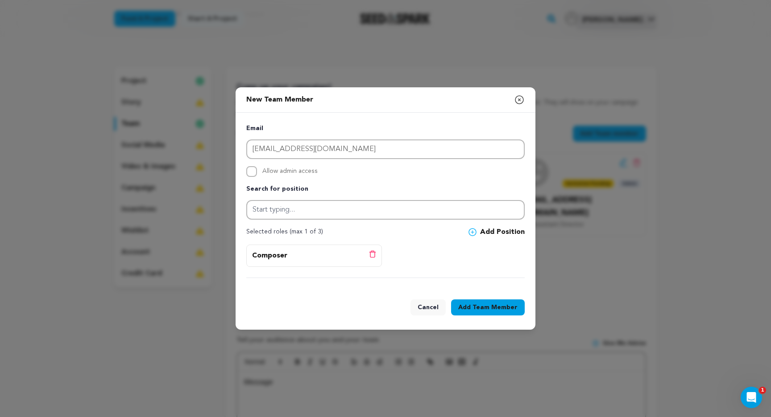
click at [473, 310] on button "Add Team Member" at bounding box center [488, 308] width 74 height 16
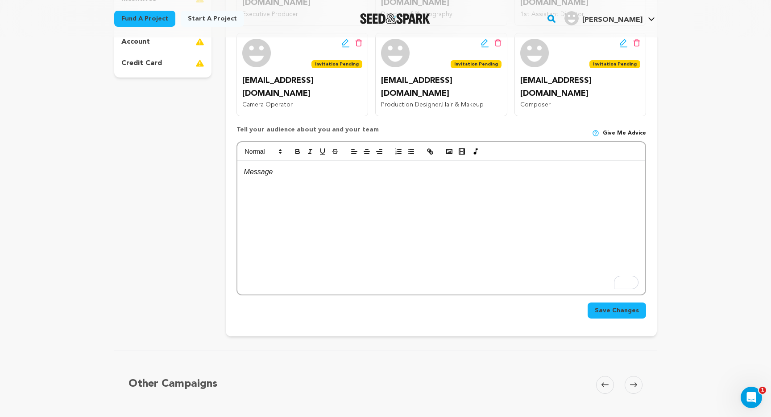
scroll to position [267, 0]
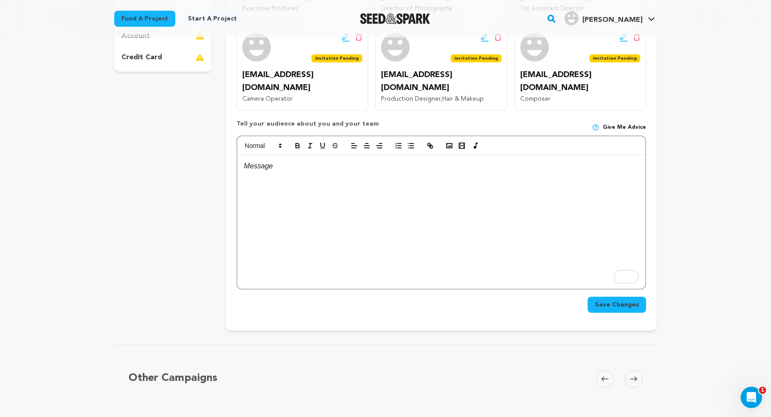
click at [602, 297] on button "Save Changes" at bounding box center [616, 305] width 58 height 16
click at [489, 202] on div "To enrich screen reader interactions, please activate Accessibility in Grammarl…" at bounding box center [441, 222] width 408 height 134
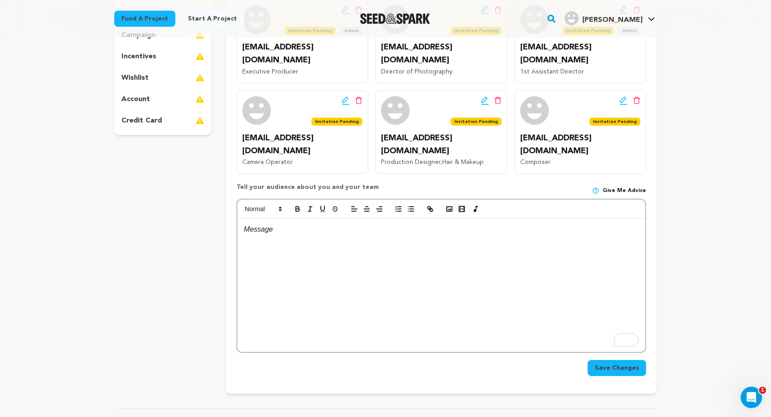
scroll to position [226, 0]
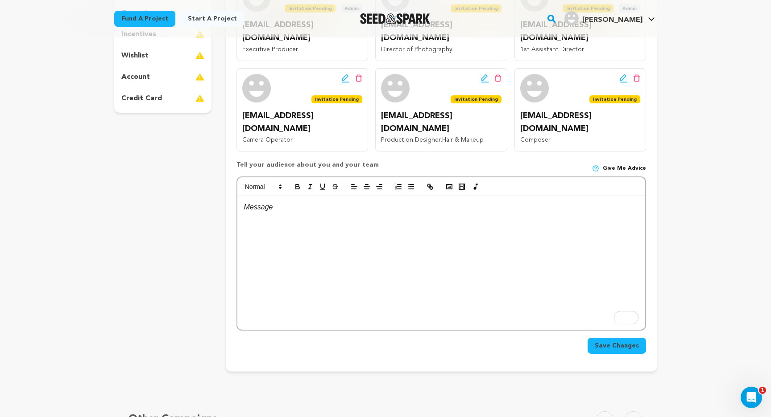
drag, startPoint x: 232, startPoint y: 140, endPoint x: 390, endPoint y: 140, distance: 157.9
click at [389, 140] on div "Crew up your campaign! Invite your team members with the email address they use…" at bounding box center [441, 132] width 431 height 480
copy p "Tell your audience about you and your team"
click at [288, 233] on div "To enrich screen reader interactions, please activate Accessibility in Grammarl…" at bounding box center [441, 263] width 408 height 134
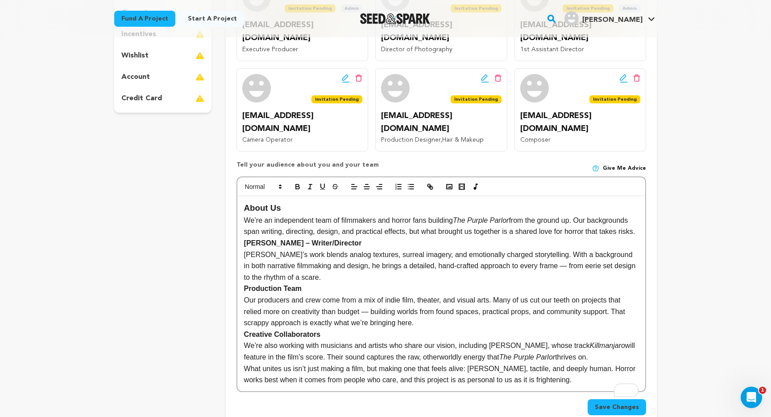
scroll to position [0, 0]
click at [315, 216] on p "We’re an independent team of filmmakers and horror fans building The Purple Par…" at bounding box center [441, 226] width 394 height 23
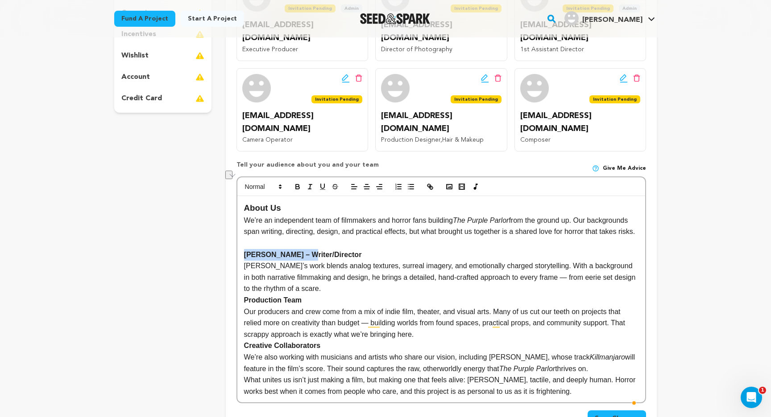
drag, startPoint x: 301, startPoint y: 243, endPoint x: 223, endPoint y: 245, distance: 78.1
click at [223, 245] on div "project story team social media video & images campaign incentives wishlist" at bounding box center [385, 168] width 542 height 553
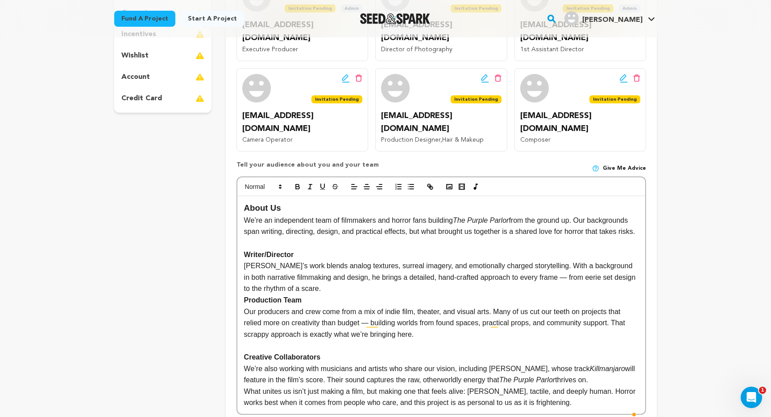
click at [344, 274] on p "Kyle’s work blends analog textures, surreal imagery, and emotionally charged st…" at bounding box center [441, 277] width 394 height 34
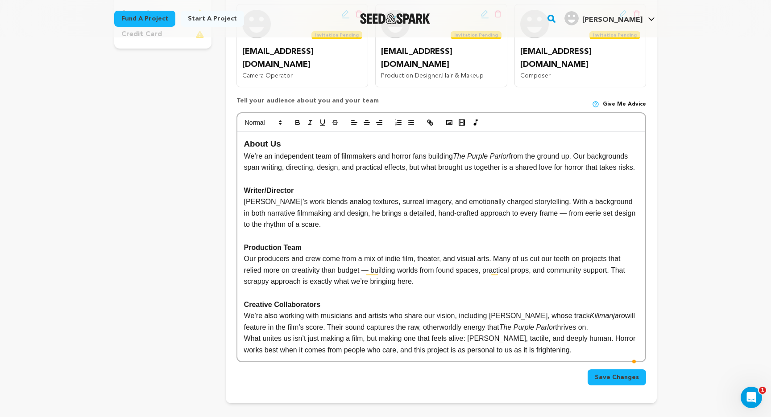
scroll to position [291, 0]
click at [287, 136] on h3 "About Us" at bounding box center [441, 142] width 394 height 13
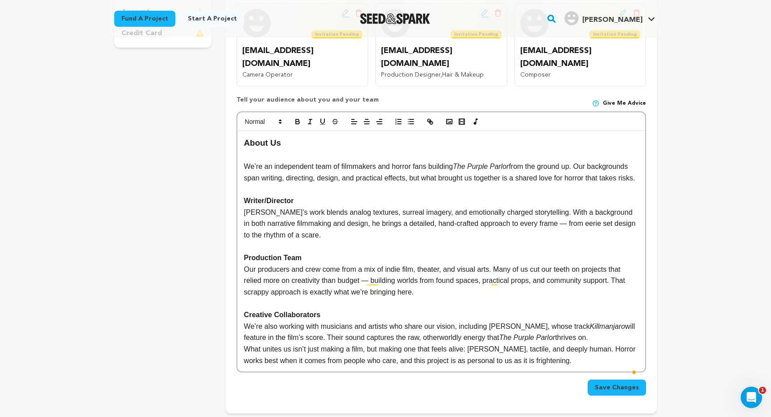
click at [284, 161] on p "We’re an independent team of filmmakers and horror fans building The Purple Par…" at bounding box center [441, 172] width 394 height 23
click at [243, 142] on div "About Us We’re an independent team of filmmakers and horror fans building The P…" at bounding box center [441, 251] width 408 height 241
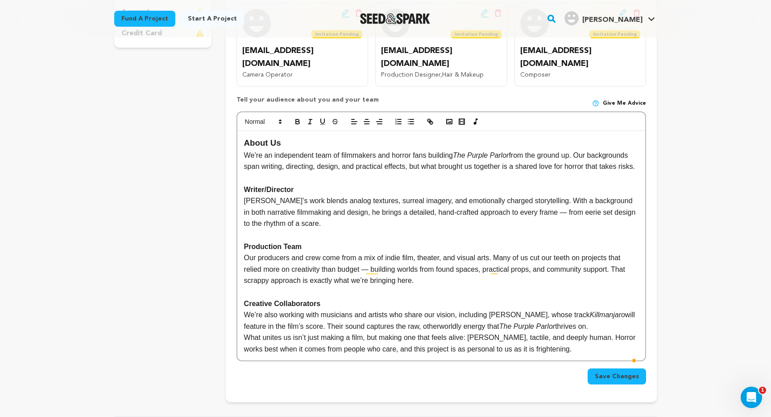
click at [334, 184] on p "Writer/Director" at bounding box center [441, 190] width 394 height 12
click at [364, 150] on p "We’re an independent team of filmmakers and horror fans building The Purple Par…" at bounding box center [441, 161] width 394 height 23
click at [440, 152] on p "We’re an independent team of filmmakers and horror fans building The Purple Par…" at bounding box center [441, 161] width 394 height 23
click at [619, 150] on p "We’re an independent team of filmmakers and horror fans building The Purple Par…" at bounding box center [441, 161] width 394 height 23
click at [618, 151] on p "We’re an independent team of filmmakers and horror fans building The Purple Par…" at bounding box center [441, 161] width 394 height 23
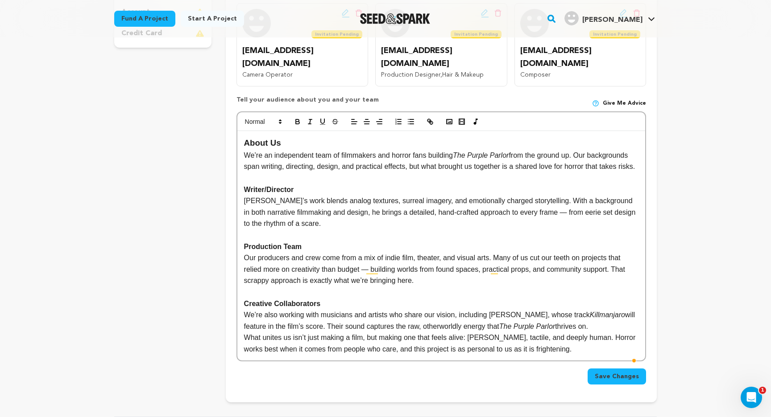
click at [619, 150] on p "We’re an independent team of filmmakers and horror fans building The Purple Par…" at bounding box center [441, 161] width 394 height 23
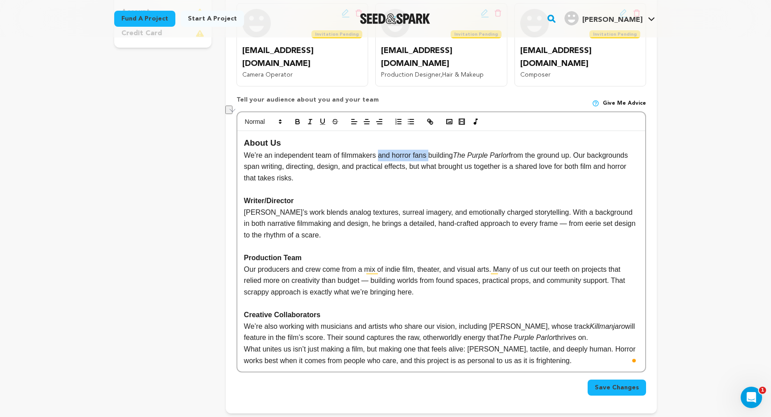
drag, startPoint x: 382, startPoint y: 128, endPoint x: 433, endPoint y: 129, distance: 51.3
click at [433, 150] on p "We’re an independent team of filmmakers and horror fans building The Purple Par…" at bounding box center [441, 167] width 394 height 34
click at [479, 157] on p "We’re an independent team of filmmakers and horror fans building The Purple Par…" at bounding box center [441, 167] width 394 height 34
click at [290, 154] on p "We’re an independent team of filmmakers and horror fans building The Purple Par…" at bounding box center [441, 167] width 394 height 34
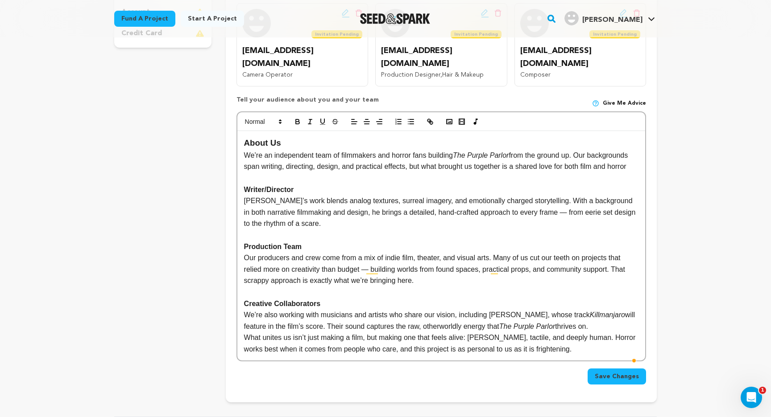
click at [255, 157] on p "We’re an independent team of filmmakers and horror fans building The Purple Par…" at bounding box center [441, 161] width 394 height 23
click at [620, 150] on p "We’re an independent team of filmmakers and horror fans building The Purple Par…" at bounding box center [441, 161] width 394 height 23
click at [622, 150] on p "We’re an independent team of filmmakers and horror fans building The Purple Par…" at bounding box center [441, 161] width 394 height 23
click at [546, 153] on p "We’re an independent team of filmmakers and horror fans building The Purple Par…" at bounding box center [441, 161] width 394 height 23
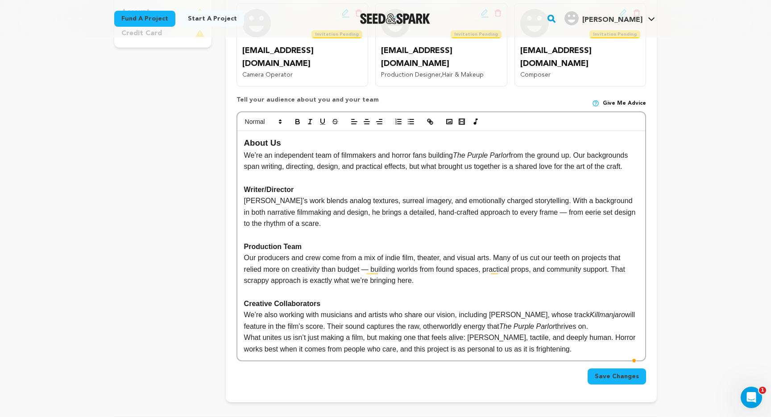
click at [242, 153] on div "About Us We’re an independent team of filmmakers and horror fans building The P…" at bounding box center [441, 246] width 408 height 230
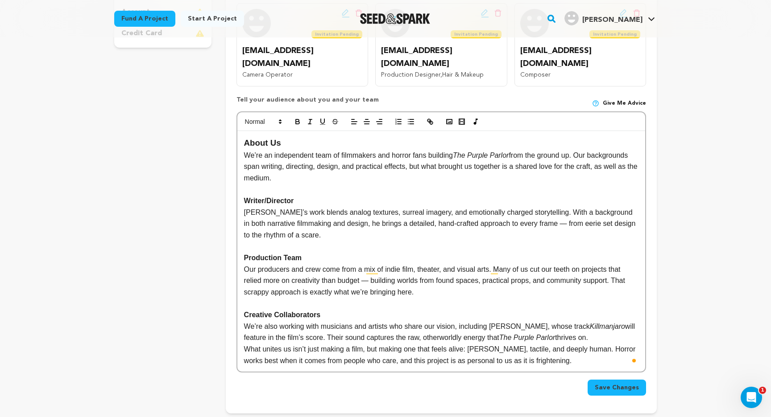
click at [246, 151] on p "We’re an independent team of filmmakers and horror fans building The Purple Par…" at bounding box center [441, 167] width 394 height 34
click at [335, 156] on p "We’re an independent team of filmmakers and horror fans building The Purple Par…" at bounding box center [441, 167] width 394 height 34
drag, startPoint x: 257, startPoint y: 188, endPoint x: 227, endPoint y: 188, distance: 29.9
click at [227, 188] on div "Crew up your campaign! Invite your team members with the email address they use…" at bounding box center [441, 120] width 431 height 587
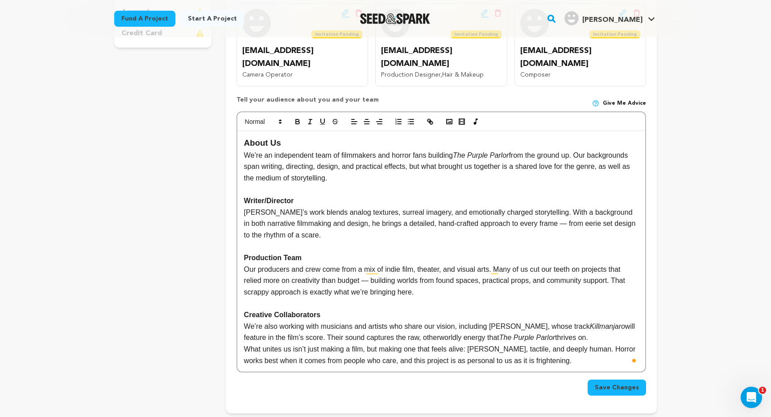
click at [342, 213] on p "Kyle’s work blends analog textures, surreal imagery, and emotionally charged st…" at bounding box center [441, 224] width 394 height 34
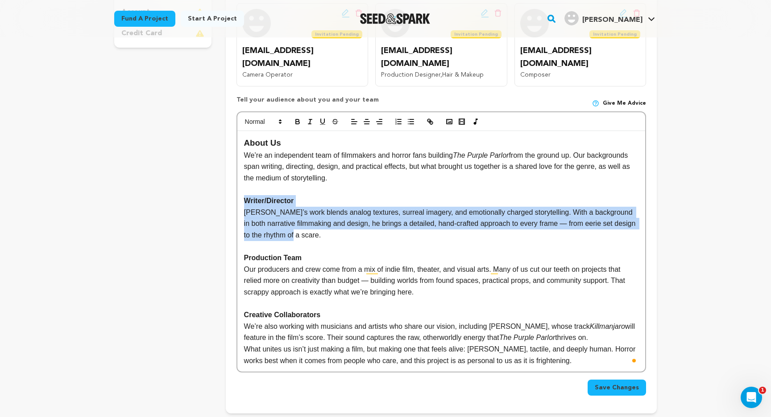
click at [243, 173] on div "About Us We’re an independent team of filmmakers and horror fans building The P…" at bounding box center [441, 251] width 408 height 241
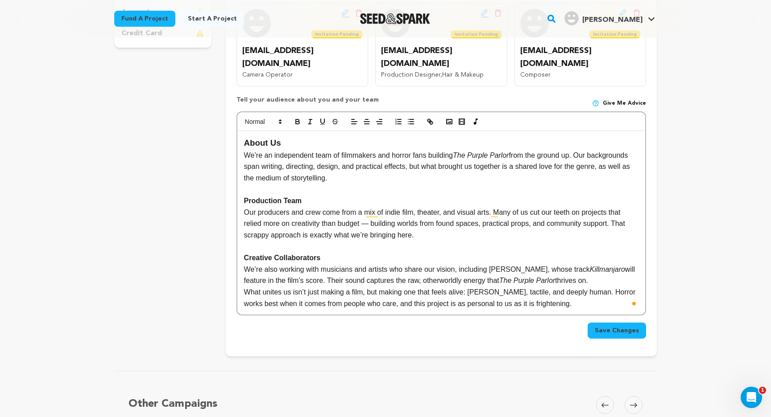
click at [431, 211] on p "Our producers and crew come from a mix of indie film, theater, and visual arts.…" at bounding box center [441, 224] width 394 height 34
click at [430, 207] on p "Our producers and crew come from a mix of indie film, theater, and visual arts.…" at bounding box center [441, 224] width 394 height 34
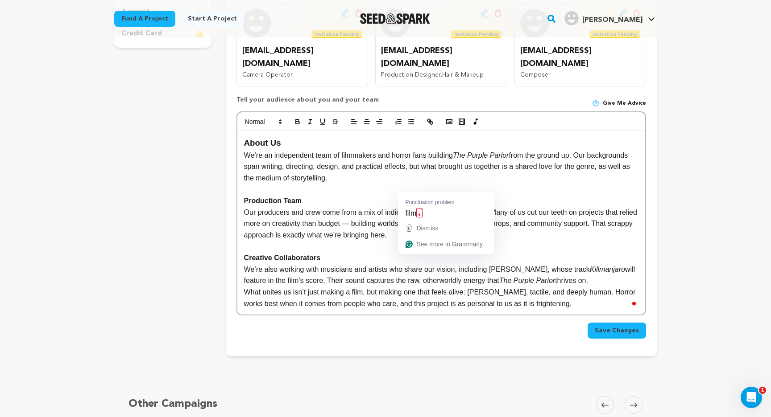
click at [416, 207] on p "Our producers and crew come from a mix of indie film, acting, and visual arts. …" at bounding box center [441, 224] width 394 height 34
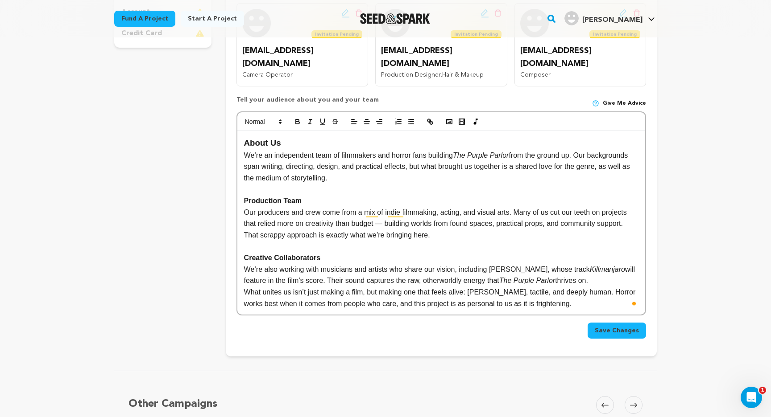
click at [420, 207] on p "Our producers and crew come from a mix of indie filmmaking, acting, and visual …" at bounding box center [441, 224] width 394 height 34
click at [438, 207] on p "Our producers and crew come from a mix of indie filmmaking, acting, and visual …" at bounding box center [441, 224] width 394 height 34
click at [430, 207] on p "Our producers and crew come from a mix of indie film, acting, and visual arts. …" at bounding box center [441, 224] width 394 height 34
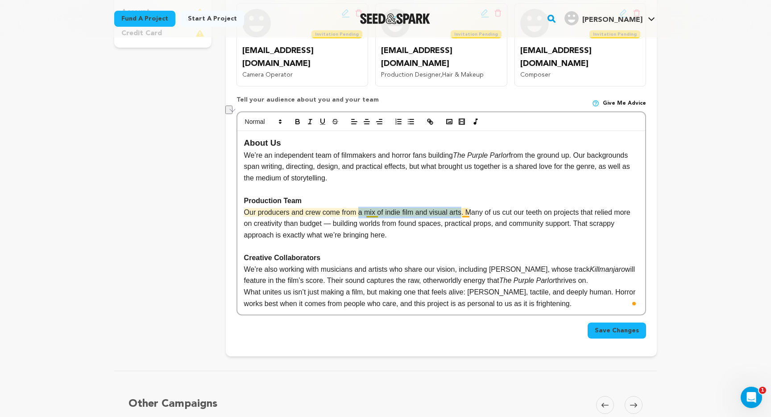
drag, startPoint x: 362, startPoint y: 188, endPoint x: 465, endPoint y: 190, distance: 103.0
click at [465, 207] on p "Our producers and crew come from a mix of indie film and visual arts. Many of u…" at bounding box center [441, 224] width 394 height 34
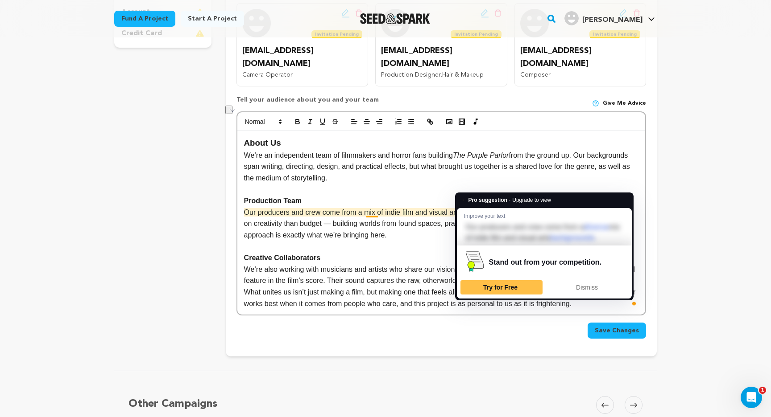
click at [393, 215] on p "Our producers and crew come from a mix of indie film and visual arts. Many of u…" at bounding box center [441, 224] width 394 height 34
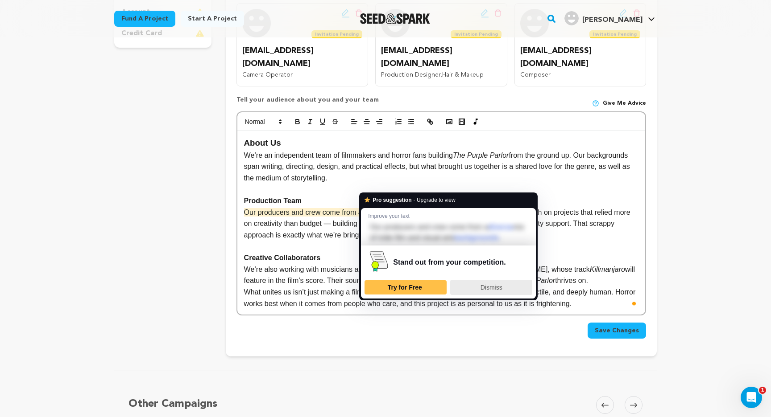
click at [474, 284] on div "Dismiss" at bounding box center [491, 288] width 74 height 14
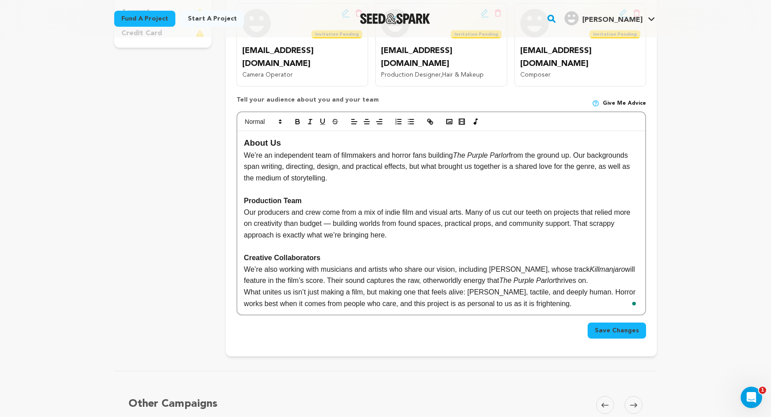
click at [373, 207] on p "Our producers and crew come from a mix of indie film and visual arts. Many of u…" at bounding box center [441, 224] width 394 height 34
click at [413, 207] on p "Our producers and crew come from a blend of indie film and visual arts. Many of…" at bounding box center [441, 224] width 394 height 34
click at [447, 214] on p "Our producers and crew come from a blend of indie film and visual arts. Many of…" at bounding box center [441, 224] width 394 height 34
click at [354, 207] on p "Our producers and crew come from a blend of indie film and visual arts. Many of…" at bounding box center [441, 224] width 394 height 34
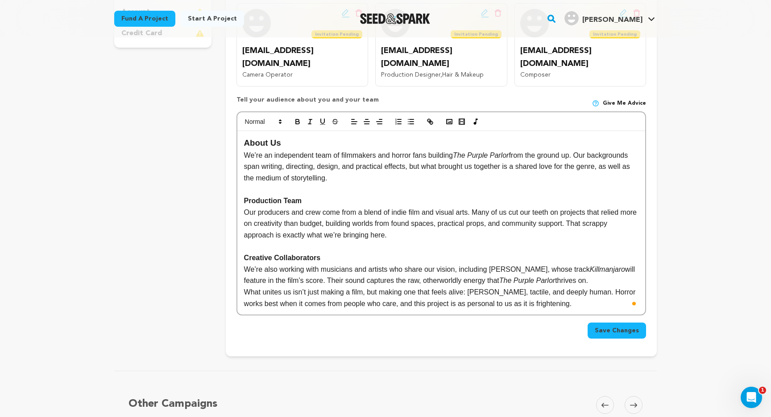
click at [421, 241] on p "To enrich screen reader interactions, please activate Accessibility in Grammarl…" at bounding box center [441, 247] width 394 height 12
click at [409, 212] on p "Our producers and crew come from a blend of indie film and visual arts. Many of…" at bounding box center [441, 224] width 394 height 34
click at [495, 207] on p "Our producers and crew come from a blend of indie film and visual arts. Many of…" at bounding box center [441, 224] width 394 height 34
click at [499, 207] on p "Our producers and crew come from a blend of indie film and visual arts. Many of…" at bounding box center [441, 224] width 394 height 34
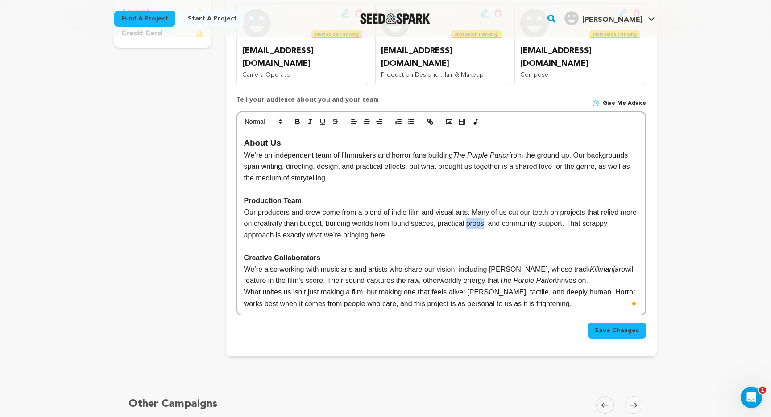
click at [499, 207] on p "Our producers and crew come from a blend of indie film and visual arts. Many of…" at bounding box center [441, 224] width 394 height 34
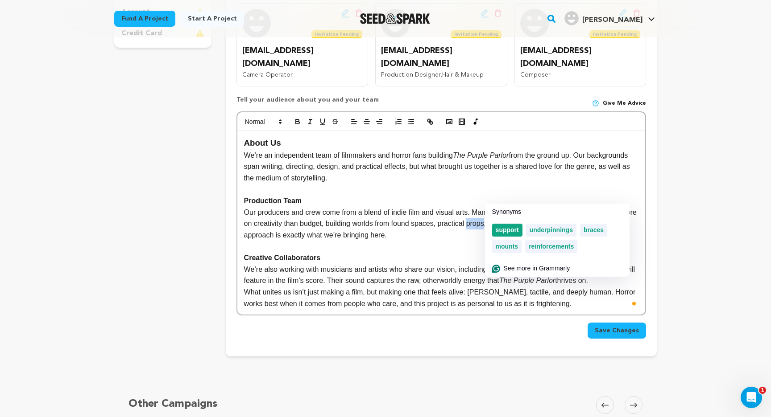
click at [510, 231] on span "support" at bounding box center [506, 230] width 23 height 7
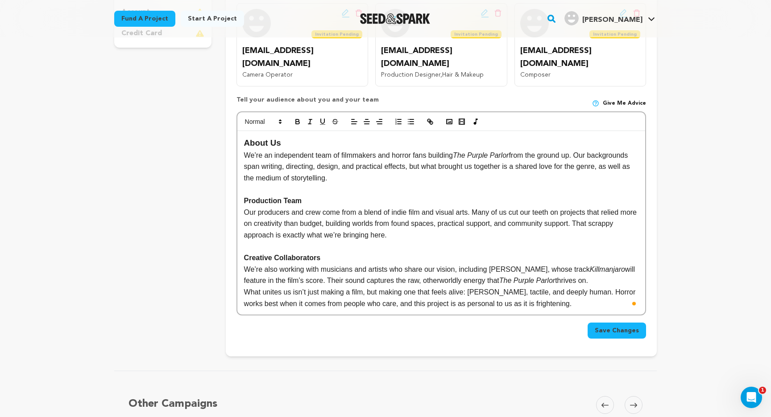
click at [497, 207] on p "Our producers and crew come from a blend of indie film and visual arts. Many of…" at bounding box center [441, 224] width 394 height 34
click at [498, 207] on p "Our producers and crew come from a blend of indie film and visual arts. Many of…" at bounding box center [441, 224] width 394 height 34
click at [504, 207] on p "Our producers and crew come from a blend of indie film and visual arts. Many of…" at bounding box center [441, 224] width 394 height 34
click at [346, 209] on p "Our producers and crew come from a blend of indie film and visual arts. Many of…" at bounding box center [441, 224] width 394 height 34
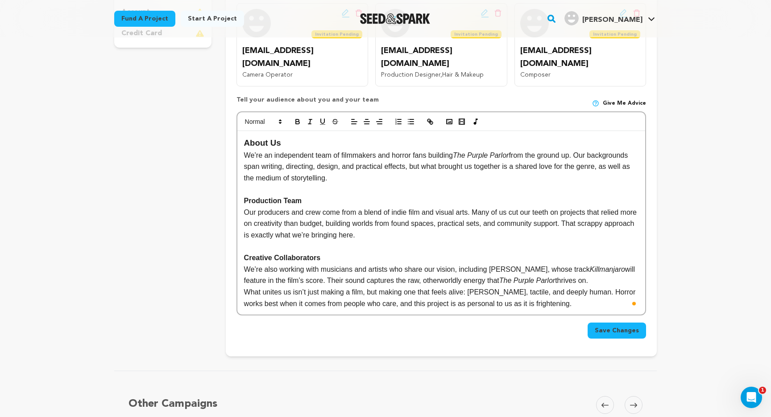
click at [390, 208] on p "Our producers and crew come from a blend of indie film and visual arts. Many of…" at bounding box center [441, 224] width 394 height 34
click at [420, 252] on p "Creative Collaborators" at bounding box center [441, 258] width 394 height 12
click at [413, 209] on p "Our producers and crew come from a blend of indie film and visual arts. Many of…" at bounding box center [441, 224] width 394 height 34
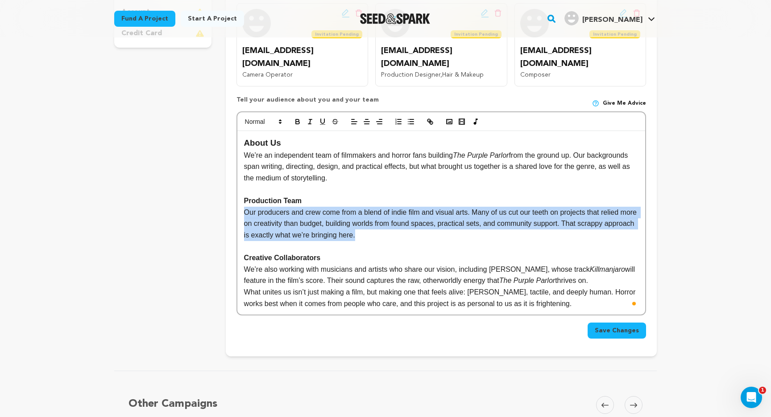
click at [243, 188] on div "About Us We’re an independent team of filmmakers and horror fans building The P…" at bounding box center [441, 223] width 408 height 184
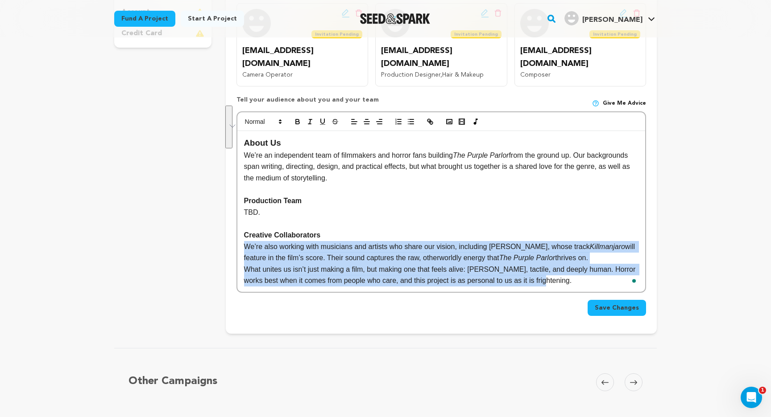
drag, startPoint x: 244, startPoint y: 223, endPoint x: 557, endPoint y: 254, distance: 313.7
click at [556, 255] on div "About Us We’re an independent team of filmmakers and horror fans building The P…" at bounding box center [441, 211] width 408 height 161
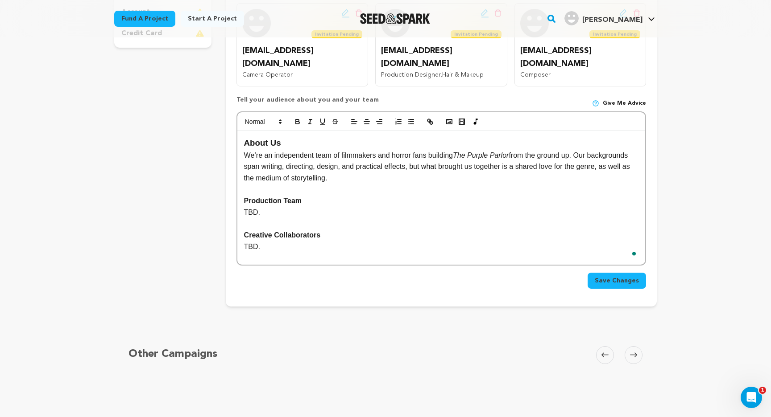
click at [605, 273] on button "Save Changes" at bounding box center [616, 281] width 58 height 16
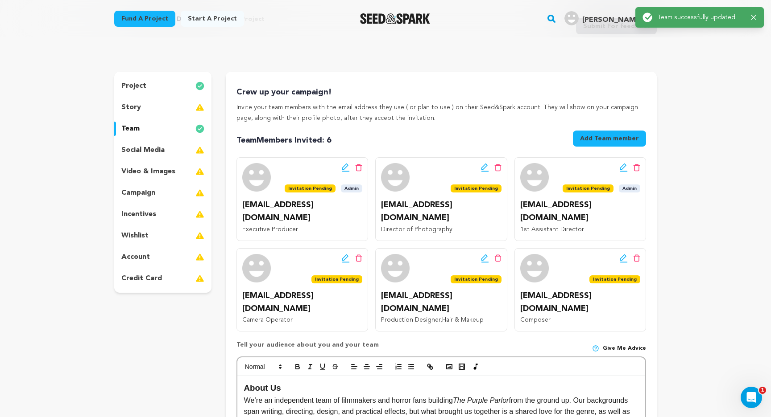
scroll to position [0, 0]
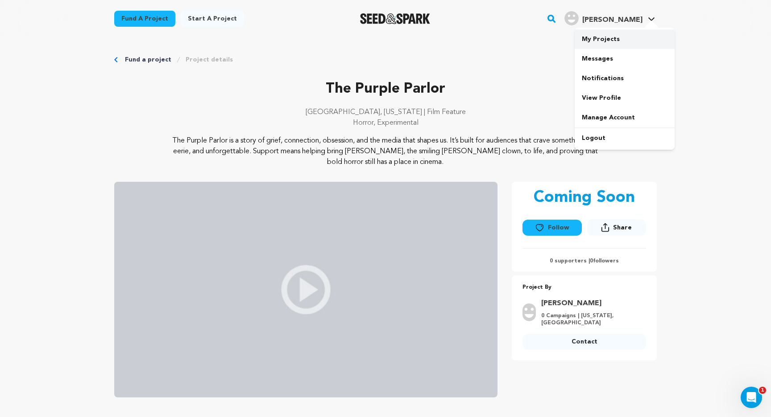
click at [607, 41] on link "My Projects" at bounding box center [624, 39] width 100 height 20
